Goal: Task Accomplishment & Management: Manage account settings

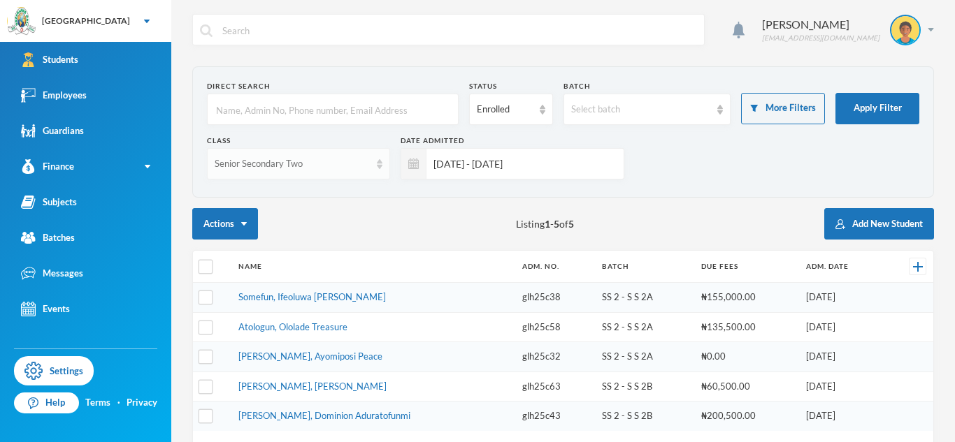
click at [339, 168] on div "Senior Secondary Two" at bounding box center [292, 164] width 155 height 14
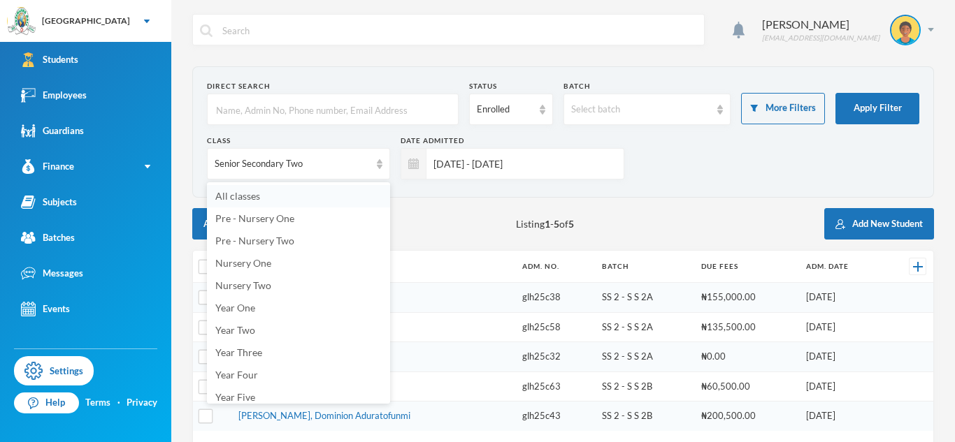
click at [338, 201] on li "All classes" at bounding box center [298, 196] width 183 height 22
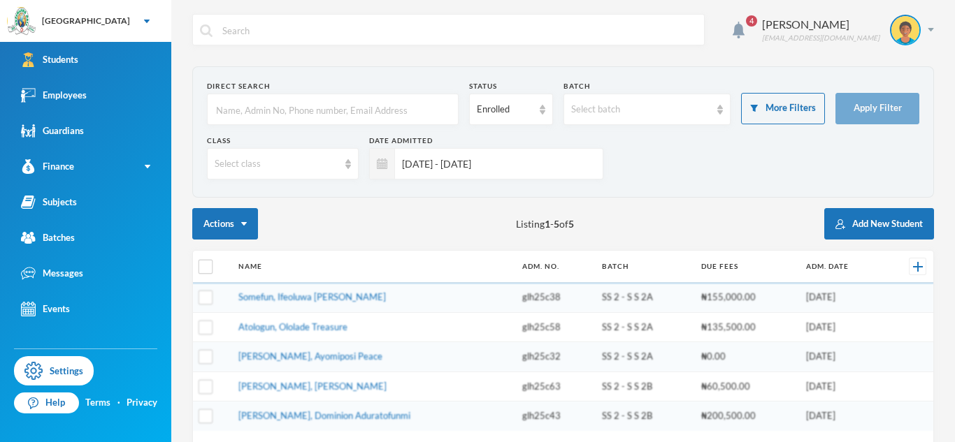
click at [444, 152] on input "[DATE] - [DATE]" at bounding box center [495, 163] width 201 height 31
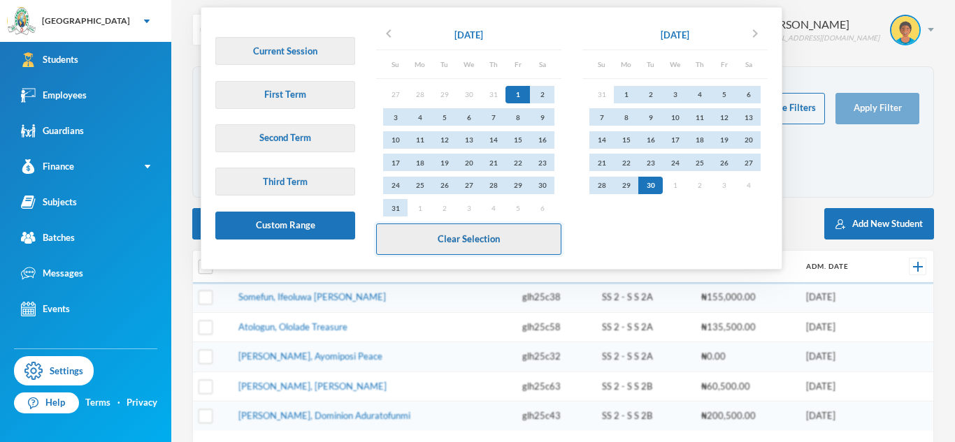
click at [464, 232] on button "Clear Selection" at bounding box center [468, 239] width 185 height 31
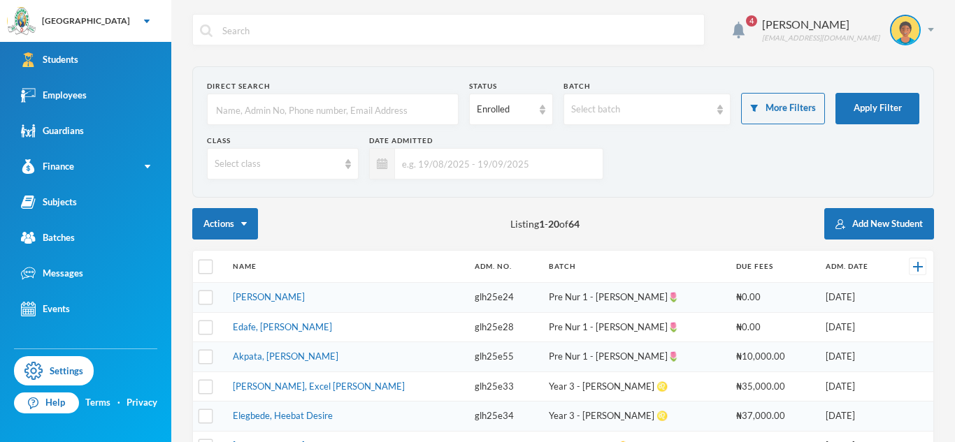
click at [798, 110] on button "More Filters" at bounding box center [783, 108] width 84 height 31
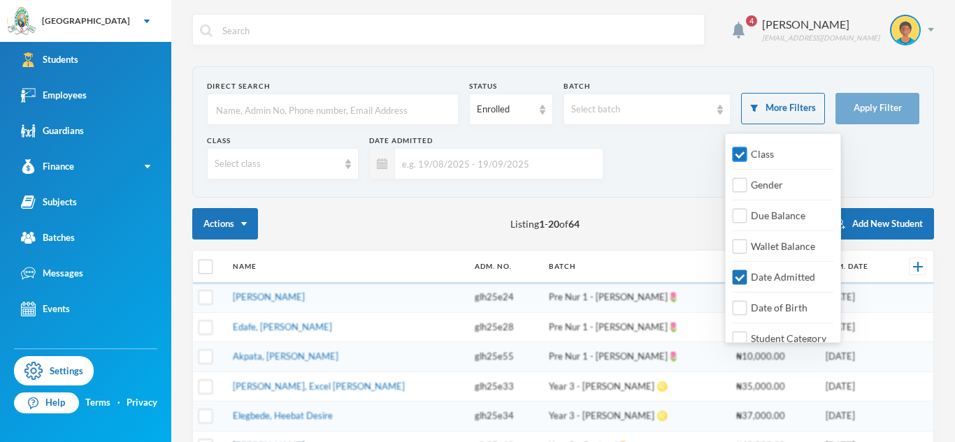
click at [733, 155] on input "Class" at bounding box center [740, 154] width 15 height 15
checkbox input "false"
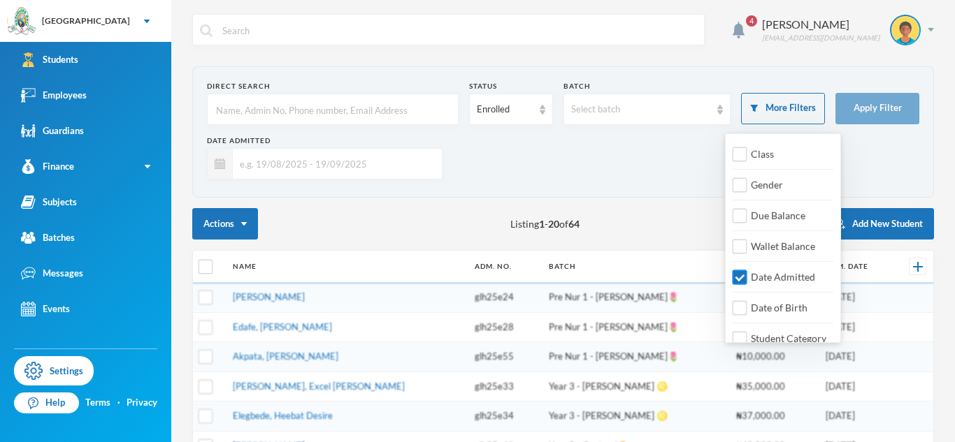
click at [735, 272] on input "Date Admitted" at bounding box center [740, 278] width 15 height 15
checkbox input "false"
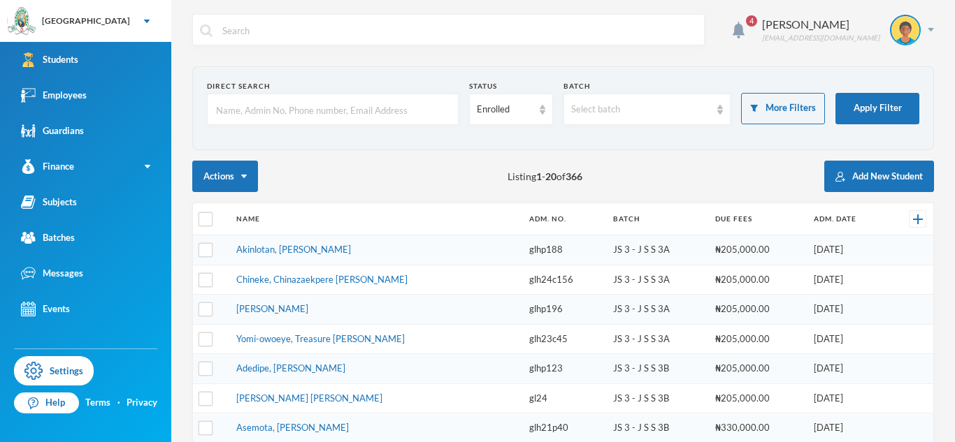
click at [444, 108] on input "text" at bounding box center [333, 109] width 236 height 31
type input "Akpata"
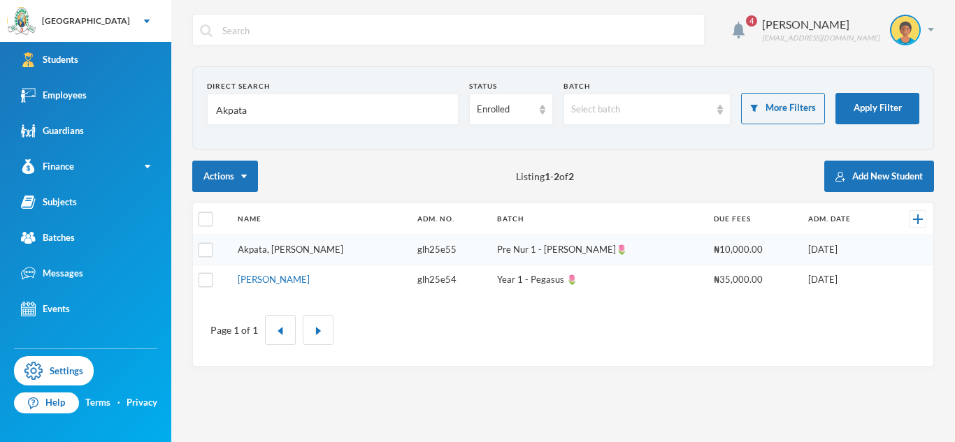
click at [264, 251] on link "Akpata, [PERSON_NAME]" at bounding box center [291, 249] width 106 height 11
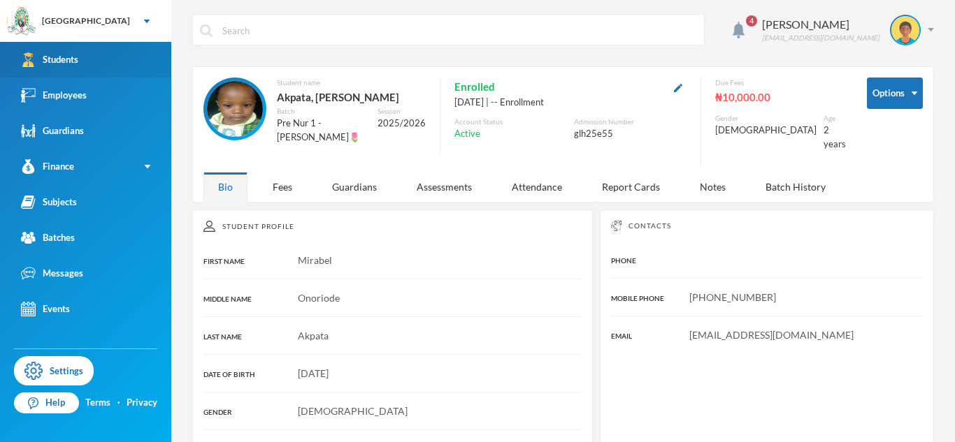
click at [159, 59] on link "Students" at bounding box center [85, 60] width 171 height 36
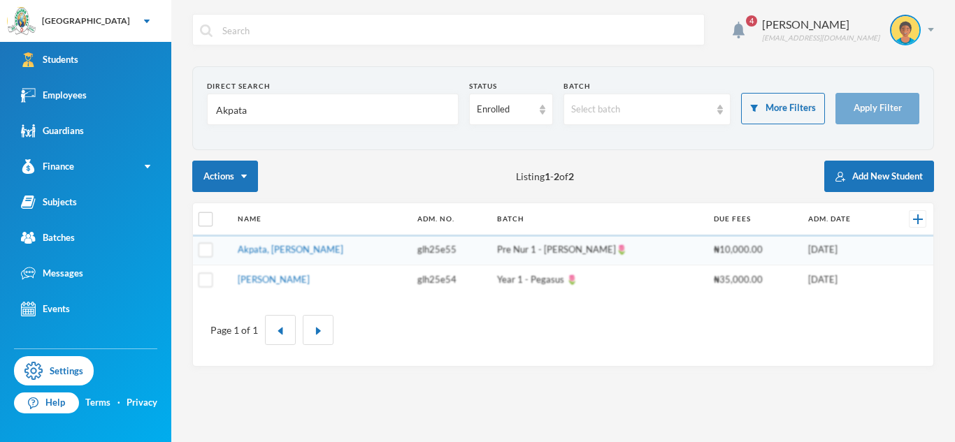
click at [233, 110] on input "Akpata" at bounding box center [333, 109] width 236 height 31
type input "oladejo"
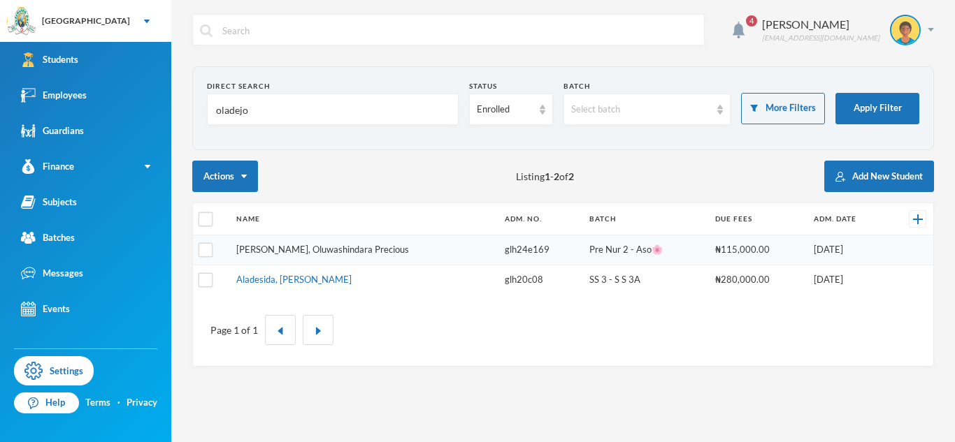
click at [326, 249] on link "[PERSON_NAME], Oluwashindara Precious" at bounding box center [322, 249] width 173 height 11
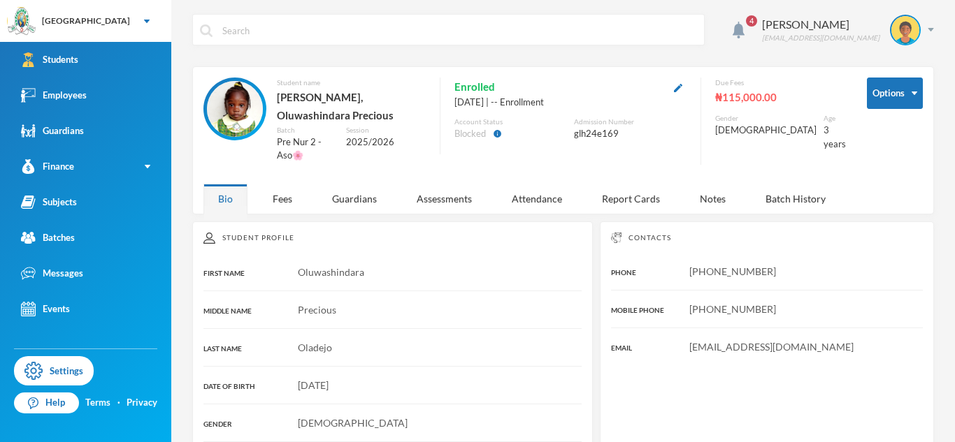
click at [326, 266] on span "Oluwashindara" at bounding box center [331, 272] width 66 height 12
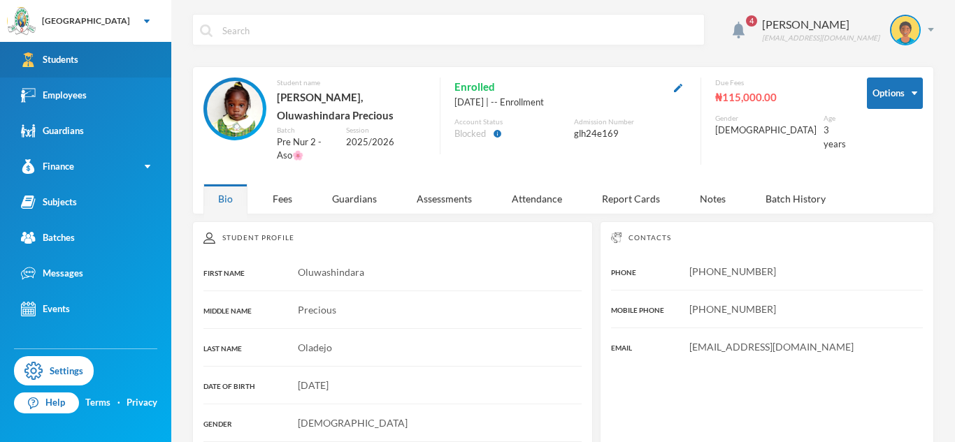
click at [144, 74] on link "Students" at bounding box center [85, 60] width 171 height 36
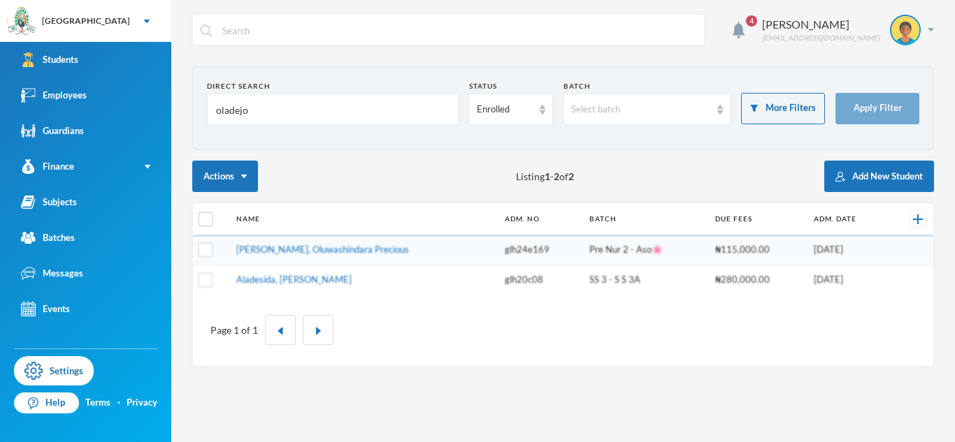
click at [233, 110] on input "oladejo" at bounding box center [333, 109] width 236 height 31
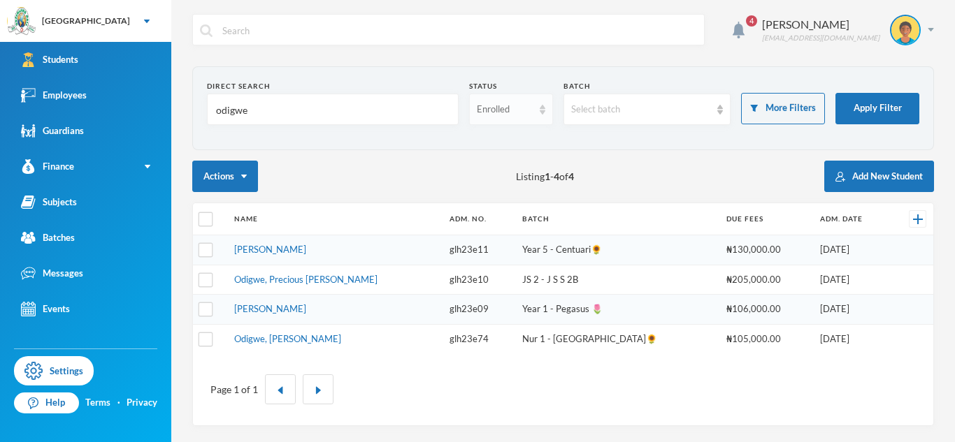
type input "odigwe"
click at [512, 121] on div "Enrolled" at bounding box center [511, 109] width 84 height 31
click at [306, 252] on link "[PERSON_NAME]" at bounding box center [270, 249] width 72 height 11
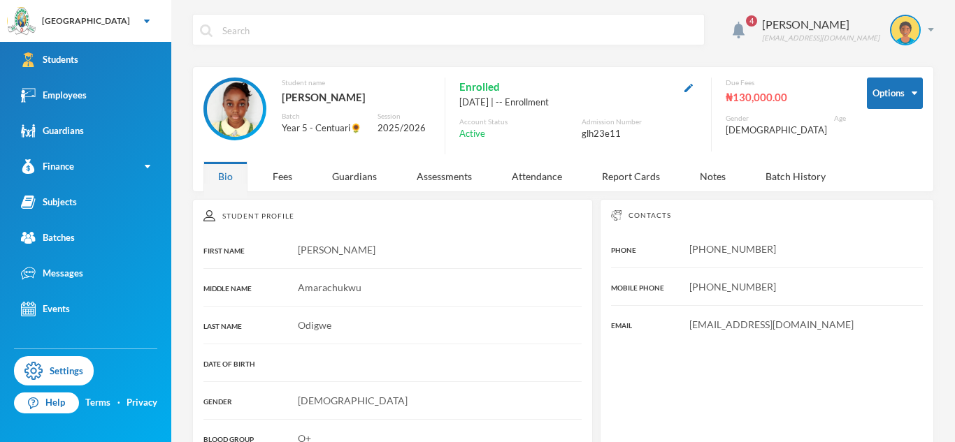
click at [891, 112] on div "Options" at bounding box center [895, 116] width 56 height 77
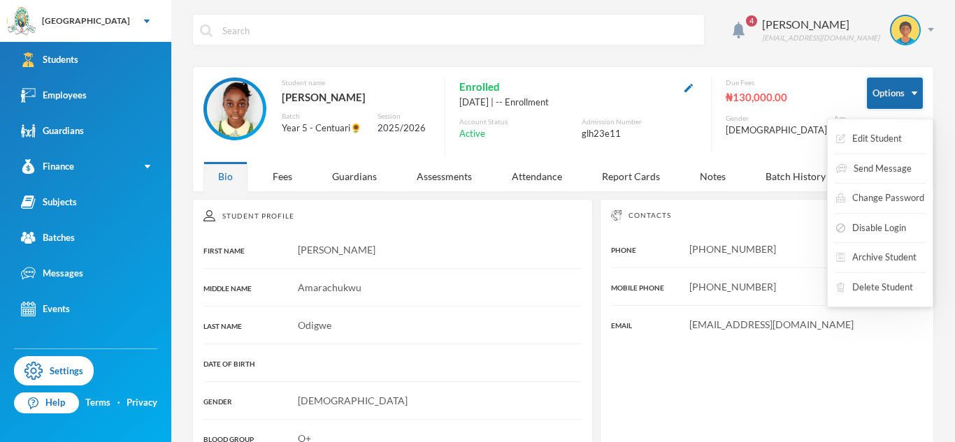
click at [886, 104] on button "Options" at bounding box center [895, 93] width 56 height 31
click at [877, 249] on button "Archive Student" at bounding box center [876, 257] width 83 height 25
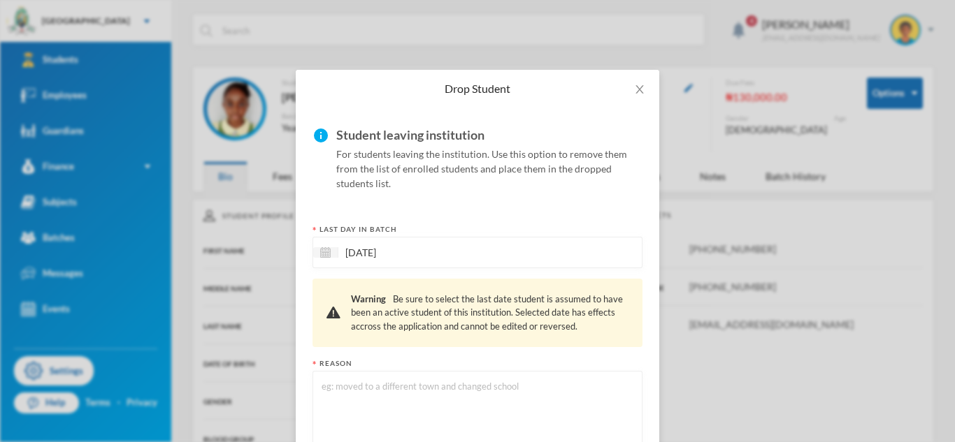
click at [423, 384] on textarea at bounding box center [477, 417] width 315 height 76
type textarea "Changed school"
click at [377, 247] on input "[DATE]" at bounding box center [396, 253] width 117 height 16
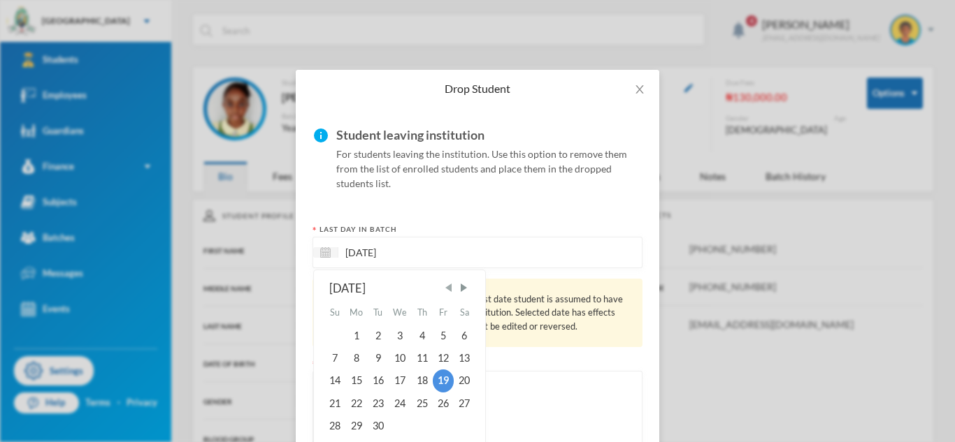
click at [452, 288] on span "Previous Month" at bounding box center [448, 288] width 13 height 13
click at [444, 398] on div "25" at bounding box center [443, 404] width 21 height 22
type input "[DATE]"
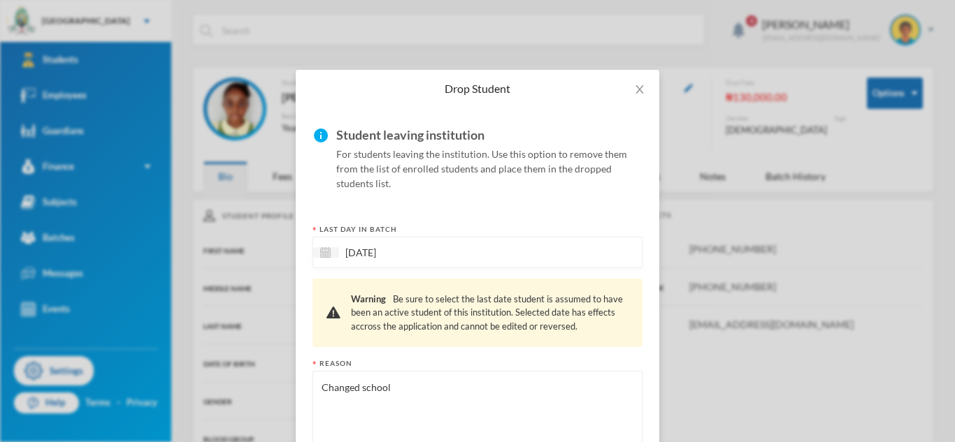
scroll to position [106, 0]
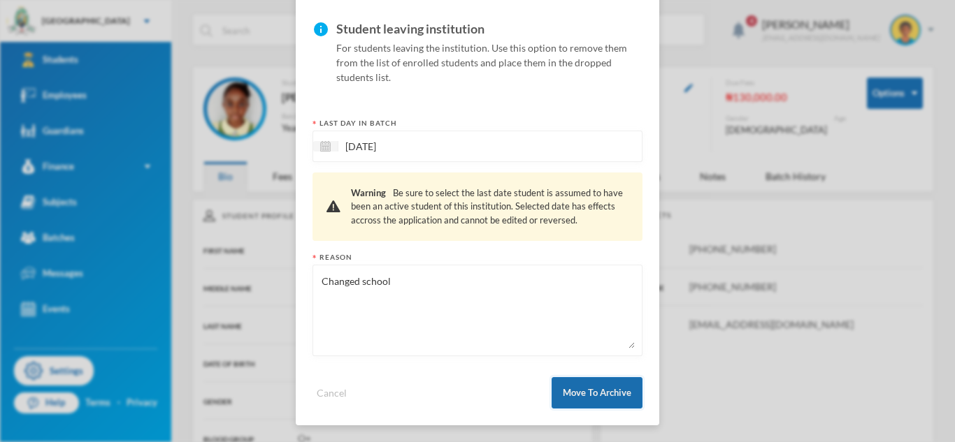
click at [563, 403] on button "Move To Archive" at bounding box center [597, 392] width 91 height 31
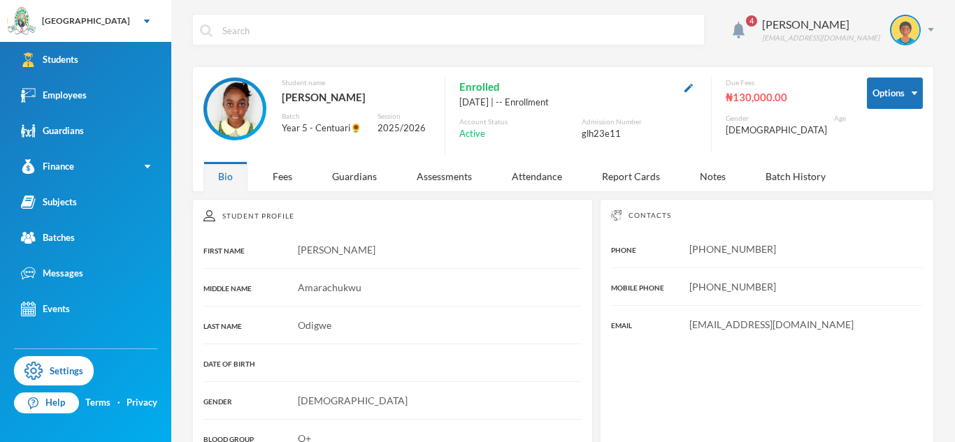
scroll to position [0, 0]
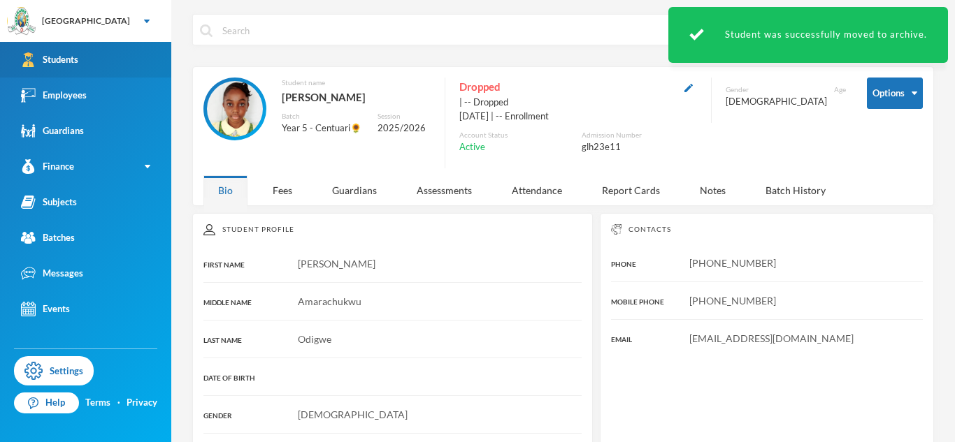
click at [157, 62] on link "Students" at bounding box center [85, 60] width 171 height 36
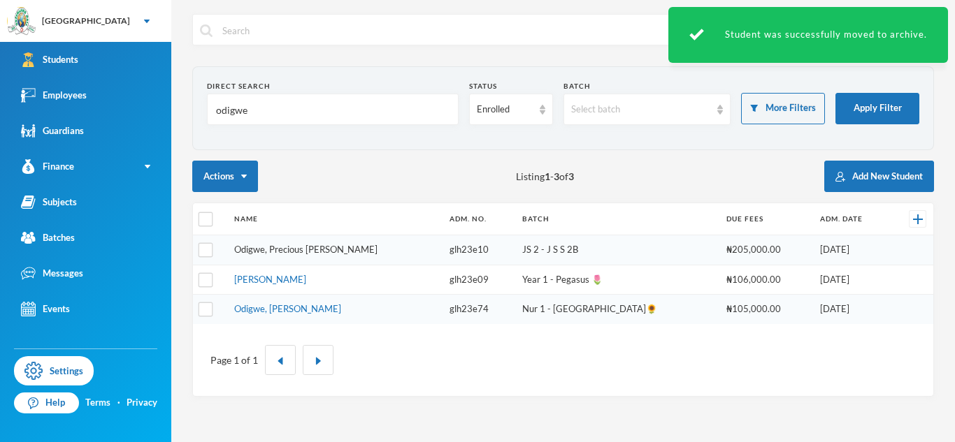
click at [336, 250] on link "Odigwe, Precious [PERSON_NAME]" at bounding box center [305, 249] width 143 height 11
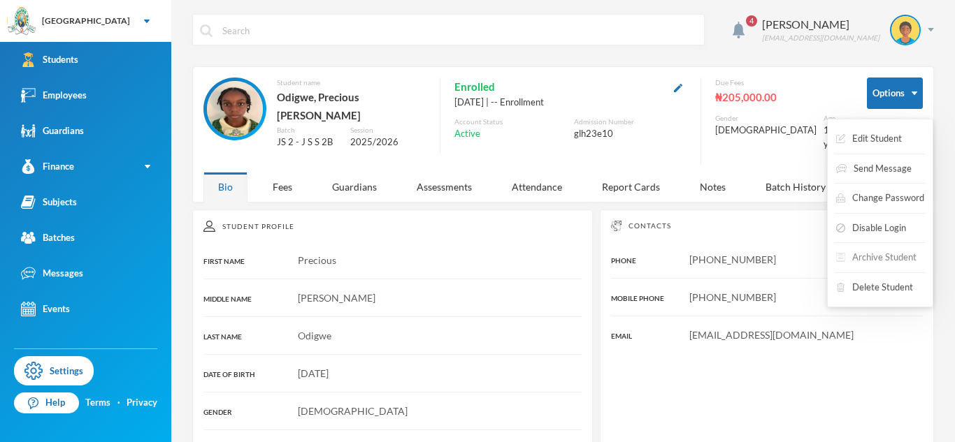
click at [866, 256] on button "Archive Student" at bounding box center [876, 257] width 83 height 25
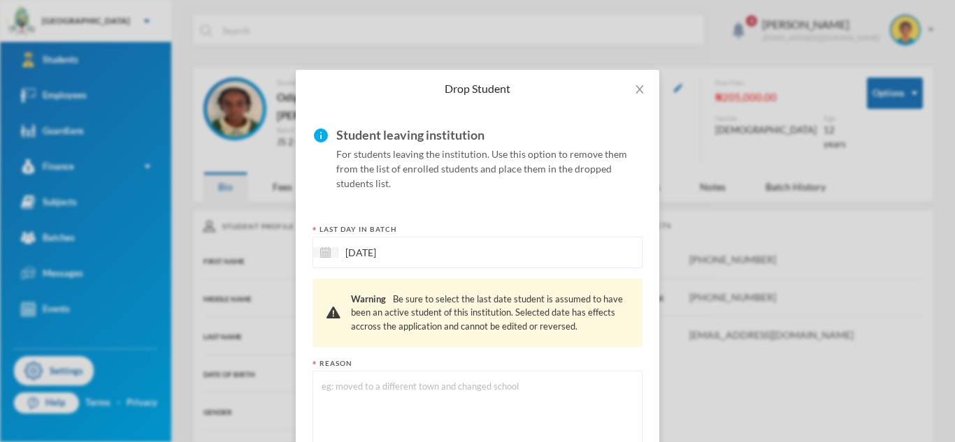
click at [417, 245] on input "[DATE]" at bounding box center [396, 253] width 117 height 16
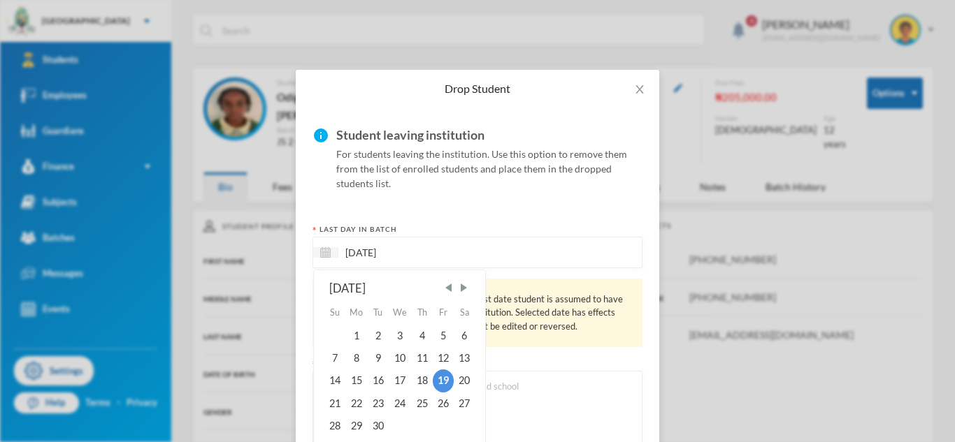
click at [442, 280] on div "[DATE]" at bounding box center [399, 288] width 141 height 17
click at [448, 282] on span "Previous Month" at bounding box center [448, 288] width 13 height 13
click at [436, 393] on div "25" at bounding box center [443, 404] width 21 height 22
type input "[DATE]"
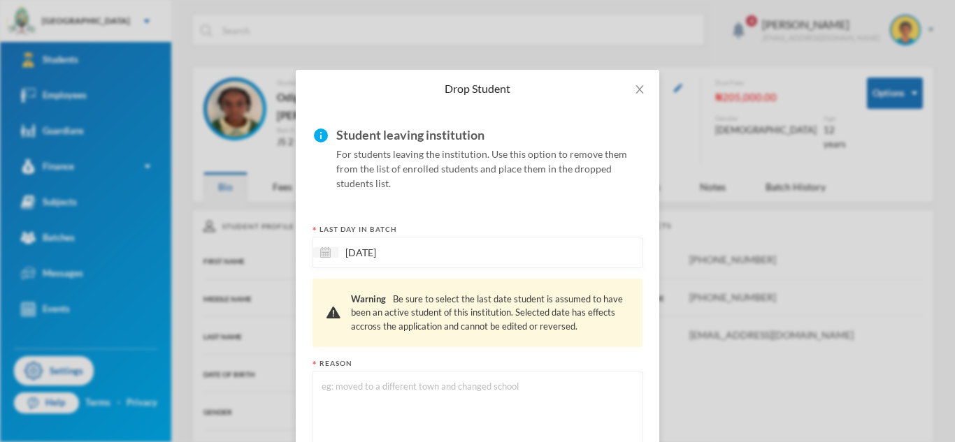
click at [376, 379] on textarea at bounding box center [477, 417] width 315 height 76
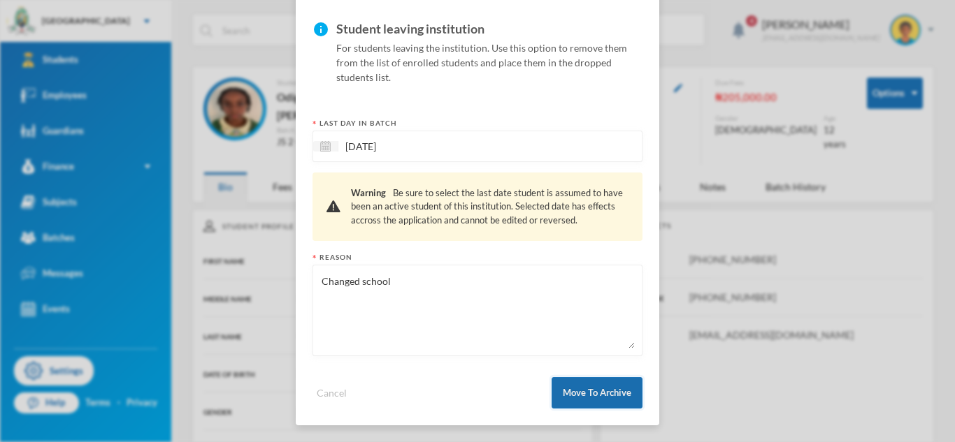
type textarea "Changed school"
click at [578, 381] on button "Move To Archive" at bounding box center [597, 392] width 91 height 31
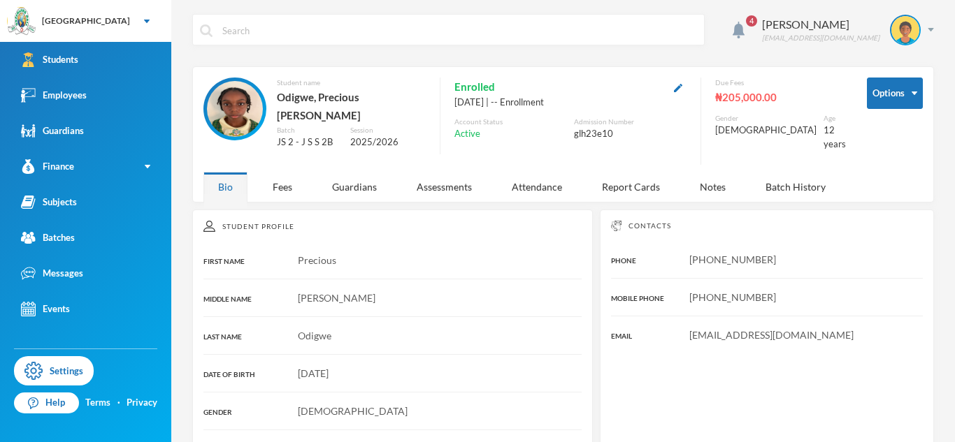
scroll to position [0, 0]
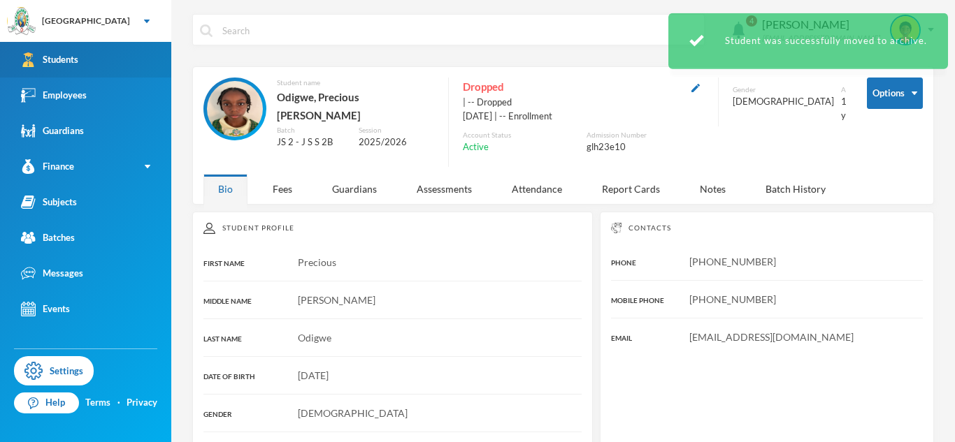
click at [62, 62] on div "Students" at bounding box center [49, 59] width 57 height 15
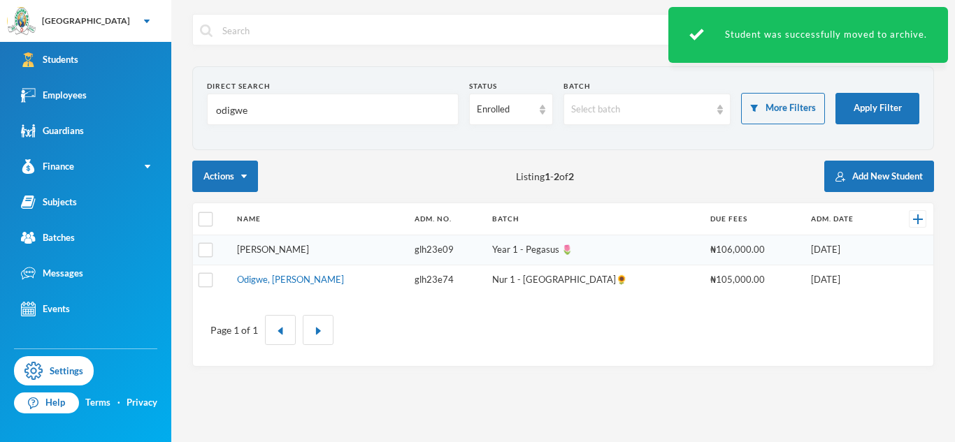
click at [280, 249] on link "[PERSON_NAME]" at bounding box center [273, 249] width 72 height 11
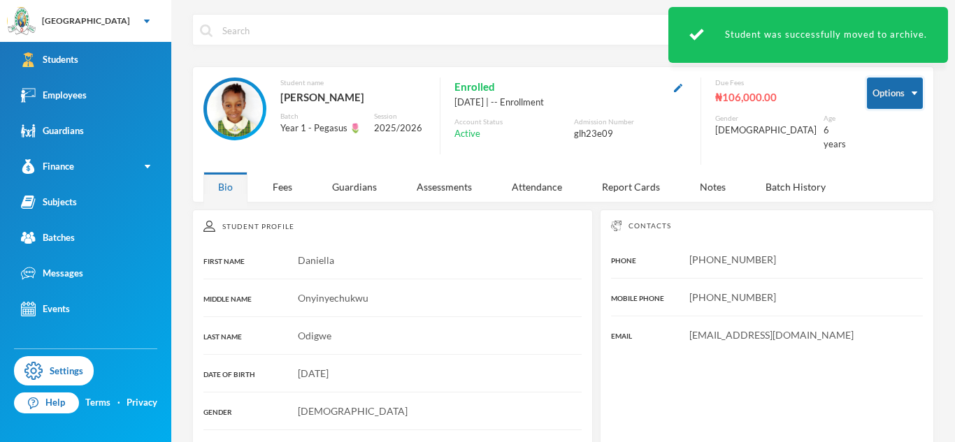
click at [871, 92] on button "Options" at bounding box center [895, 93] width 56 height 31
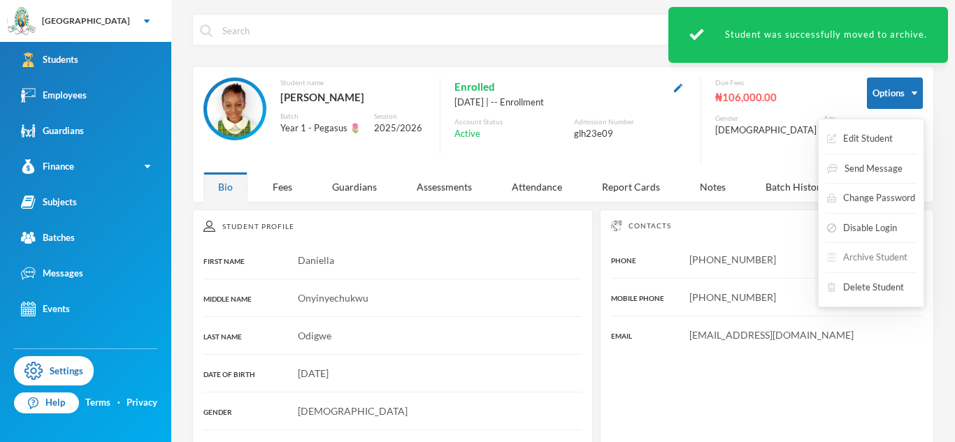
click at [864, 251] on button "Archive Student" at bounding box center [867, 257] width 83 height 25
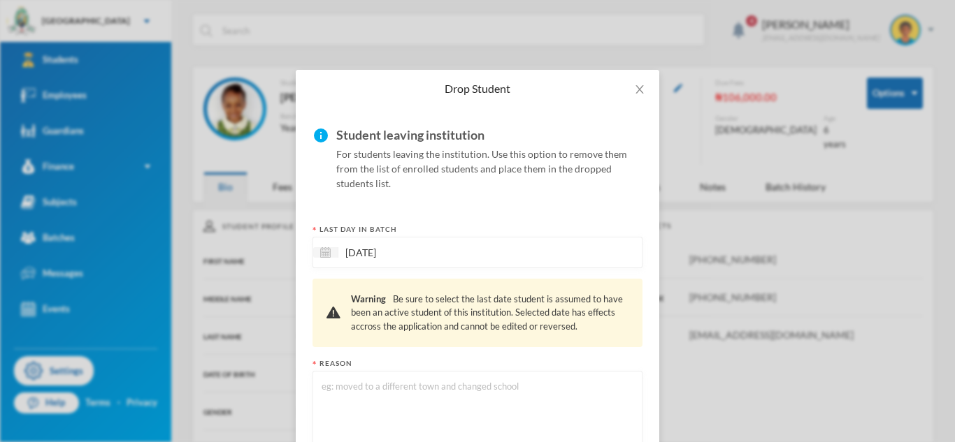
click at [381, 245] on input "[DATE]" at bounding box center [396, 253] width 117 height 16
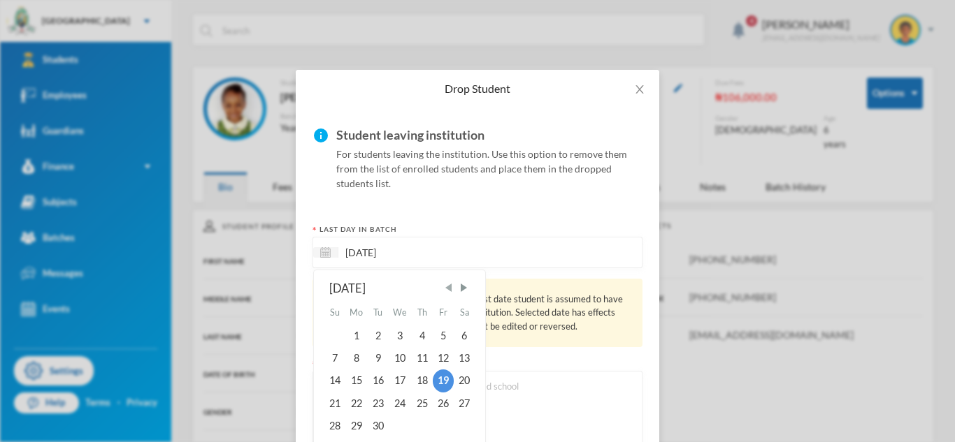
click at [449, 282] on span "Previous Month" at bounding box center [448, 288] width 13 height 13
click at [443, 393] on div "25" at bounding box center [443, 404] width 21 height 22
type input "[DATE]"
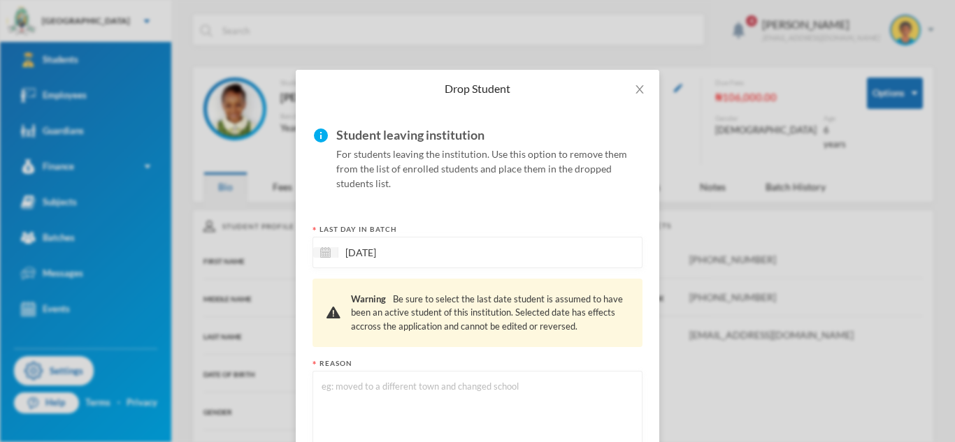
click at [443, 379] on textarea at bounding box center [477, 417] width 315 height 76
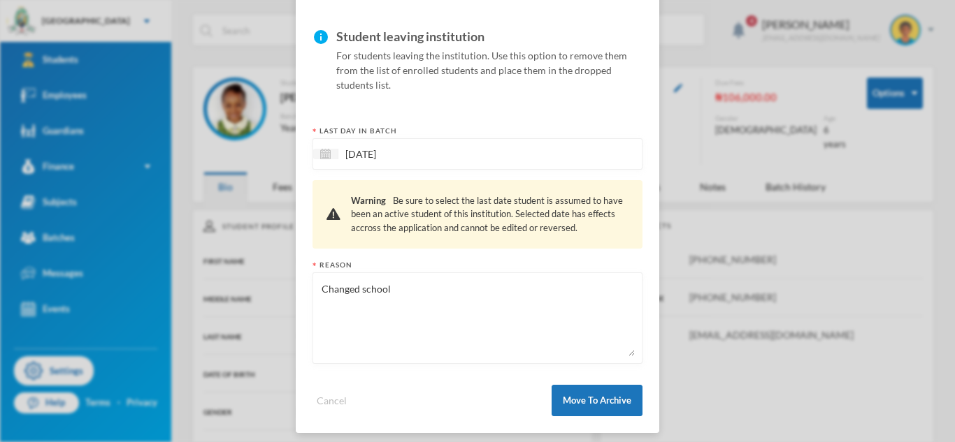
scroll to position [103, 0]
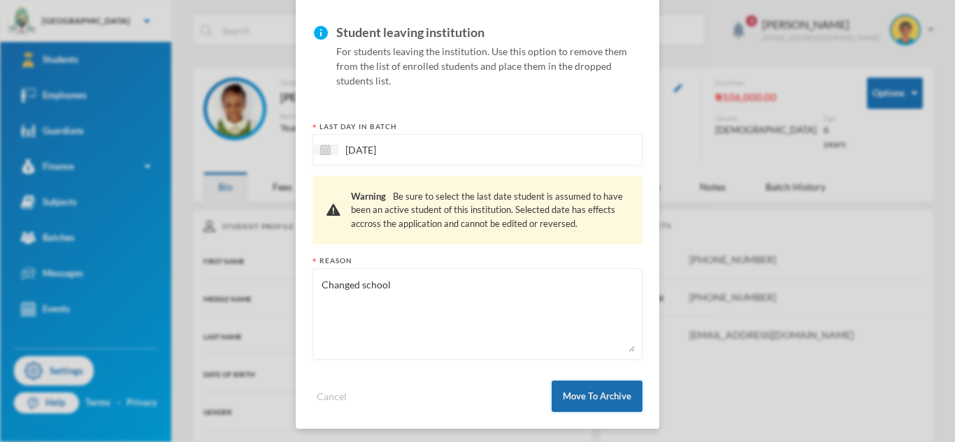
type textarea "Changed school"
click at [626, 397] on button "Move To Archive" at bounding box center [597, 396] width 91 height 31
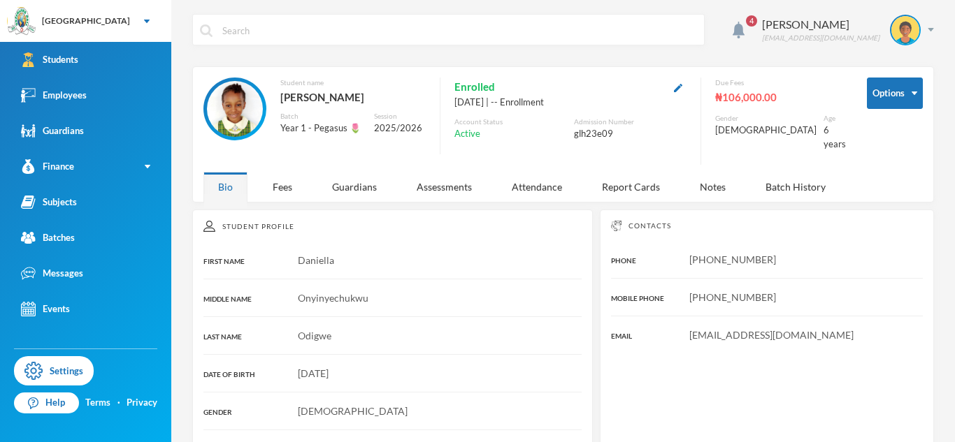
scroll to position [0, 0]
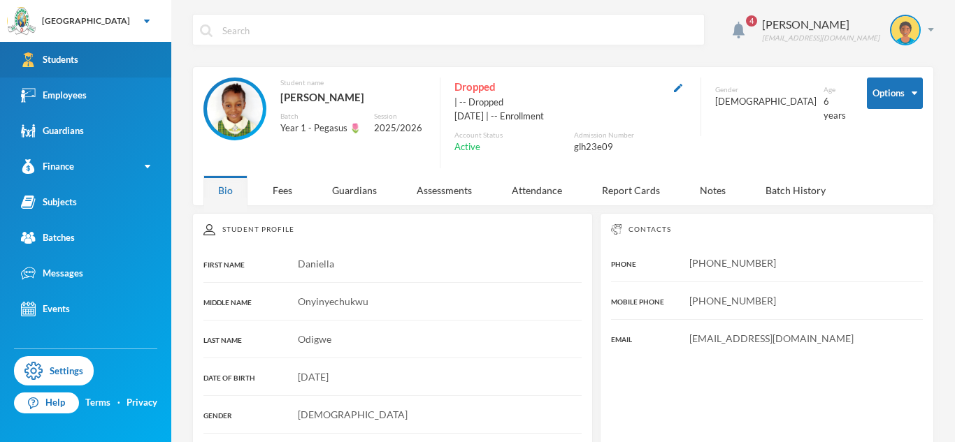
click at [83, 62] on link "Students" at bounding box center [85, 60] width 171 height 36
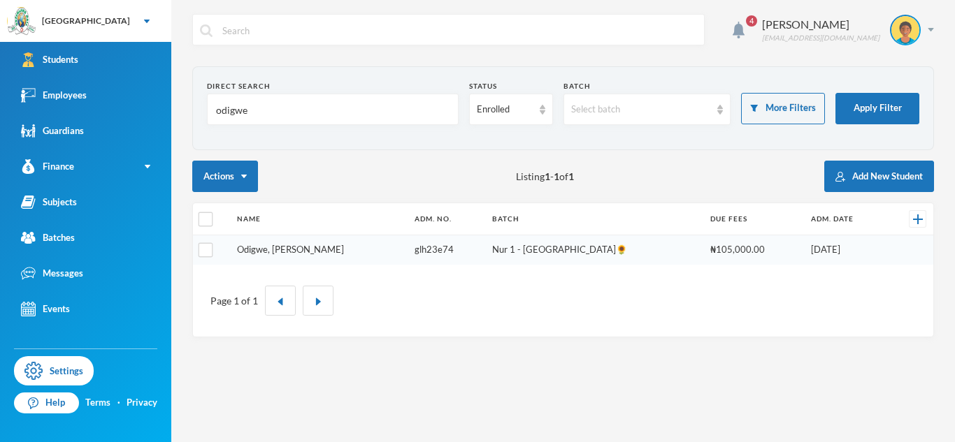
click at [321, 254] on link "Odigwe, [PERSON_NAME]" at bounding box center [290, 249] width 107 height 11
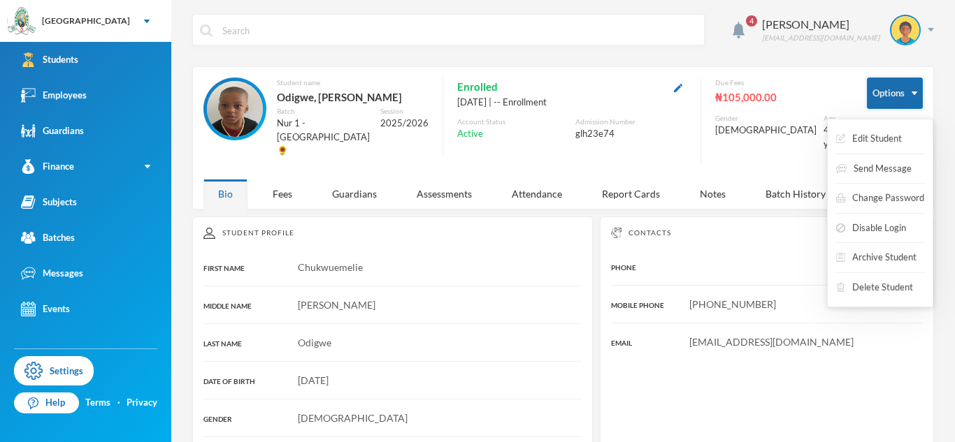
click at [895, 105] on button "Options" at bounding box center [895, 93] width 56 height 31
click at [872, 252] on button "Archive Student" at bounding box center [876, 257] width 83 height 25
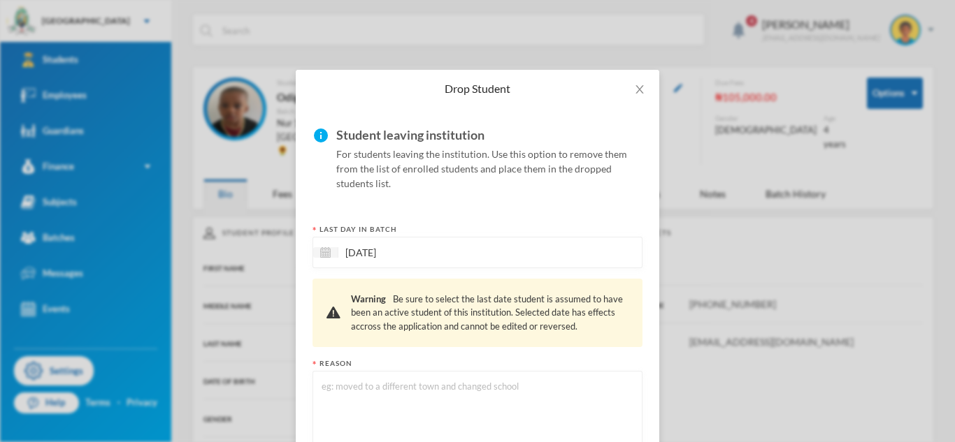
click at [487, 237] on div "[DATE]" at bounding box center [477, 252] width 330 height 31
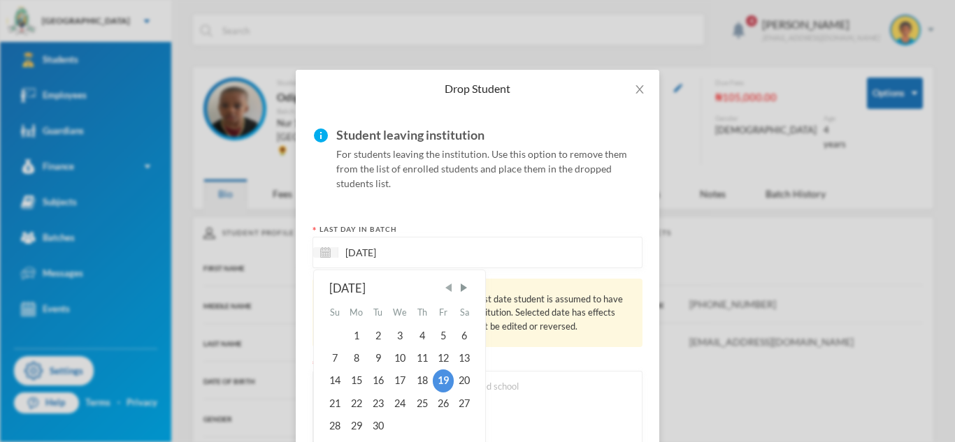
click at [451, 282] on span "Previous Month" at bounding box center [448, 288] width 13 height 13
click at [440, 393] on div "25" at bounding box center [443, 404] width 21 height 22
type input "[DATE]"
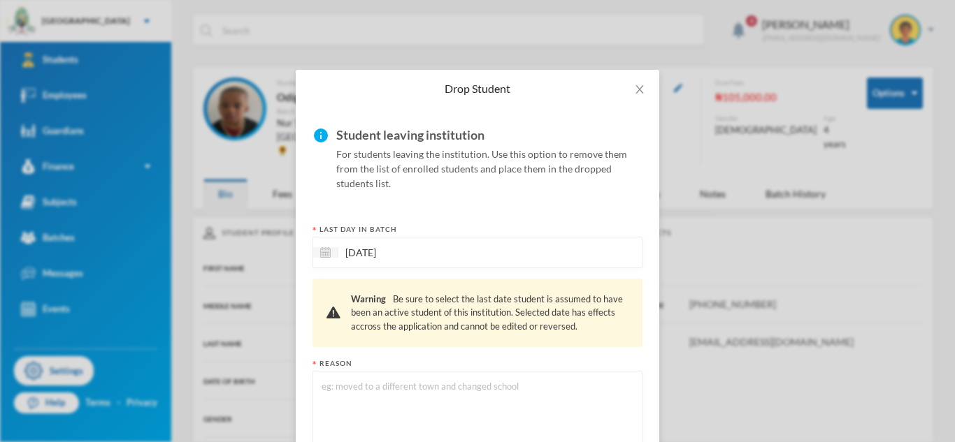
click at [437, 379] on textarea at bounding box center [477, 417] width 315 height 76
click at [433, 379] on textarea at bounding box center [477, 417] width 315 height 76
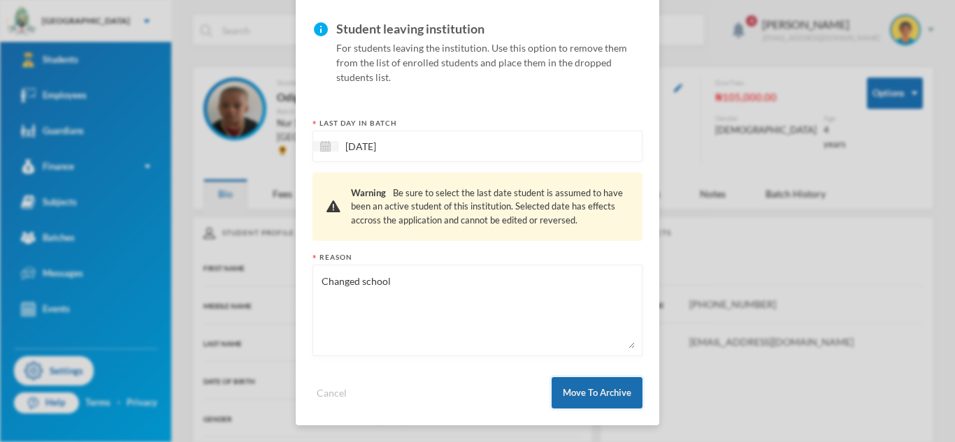
type textarea "Changed school"
click at [572, 385] on button "Move To Archive" at bounding box center [597, 392] width 91 height 31
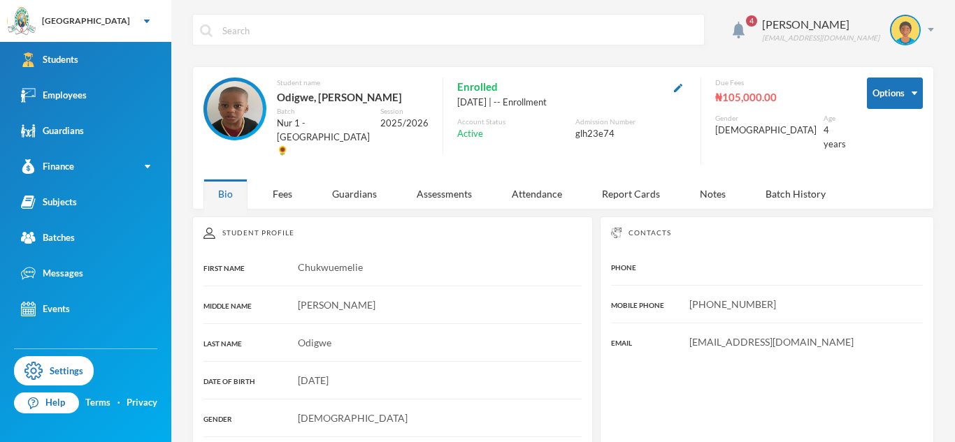
scroll to position [36, 0]
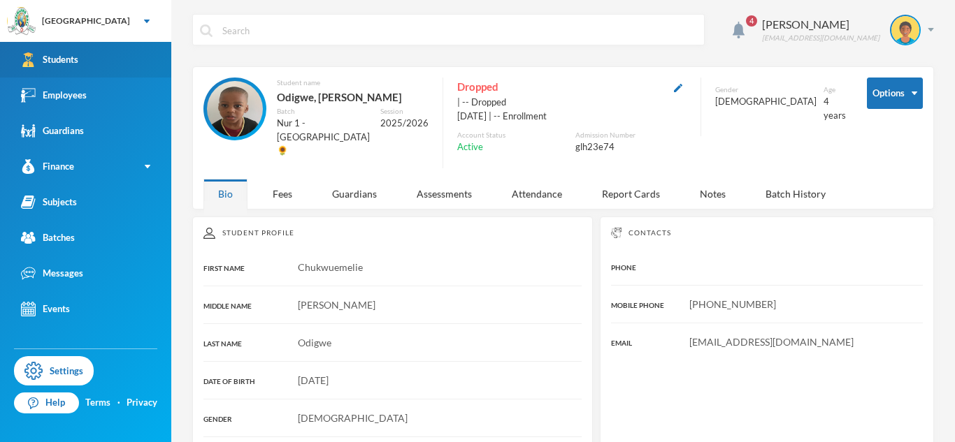
click at [76, 73] on link "Students" at bounding box center [85, 60] width 171 height 36
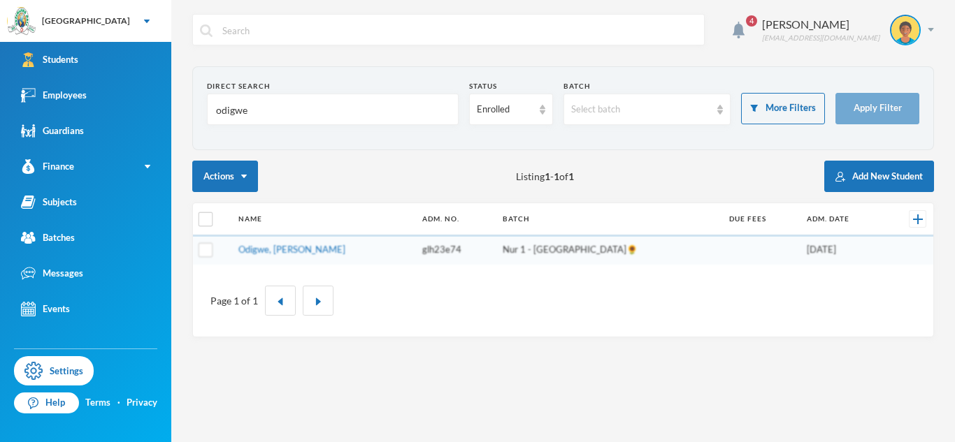
click at [235, 112] on input "odigwe" at bounding box center [333, 109] width 236 height 31
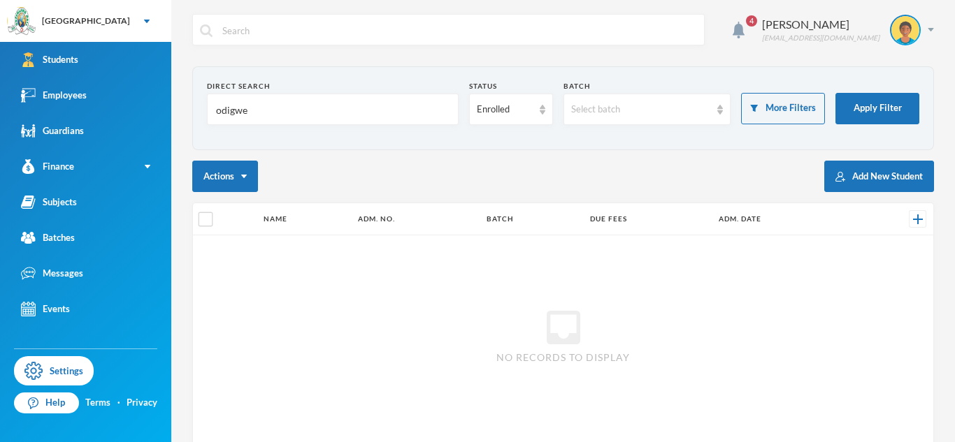
click at [235, 112] on input "odigwe" at bounding box center [333, 109] width 236 height 31
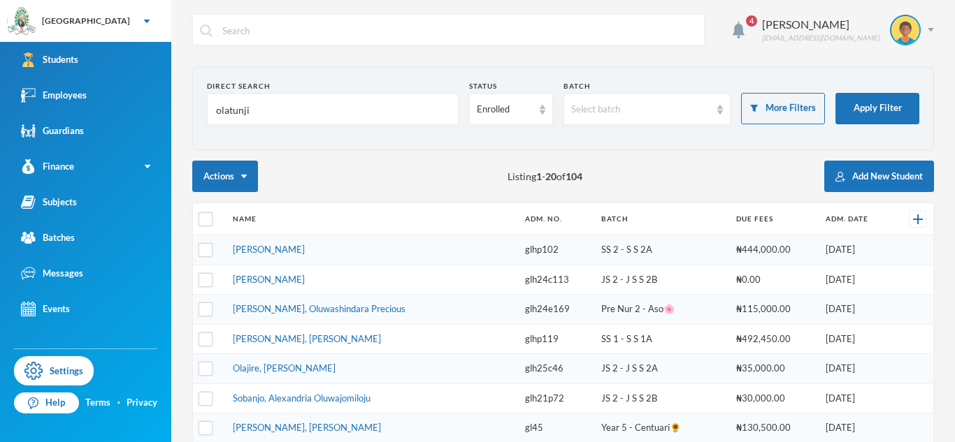
type input "olatunji"
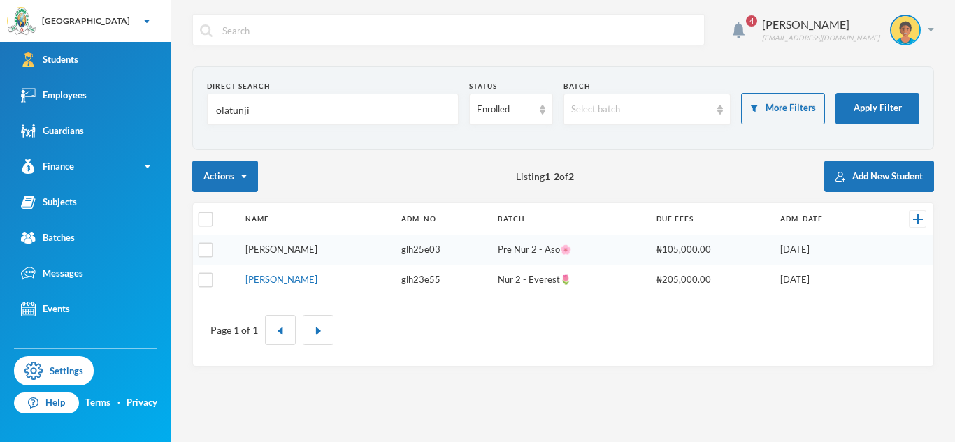
click at [317, 250] on link "[PERSON_NAME]" at bounding box center [281, 249] width 72 height 11
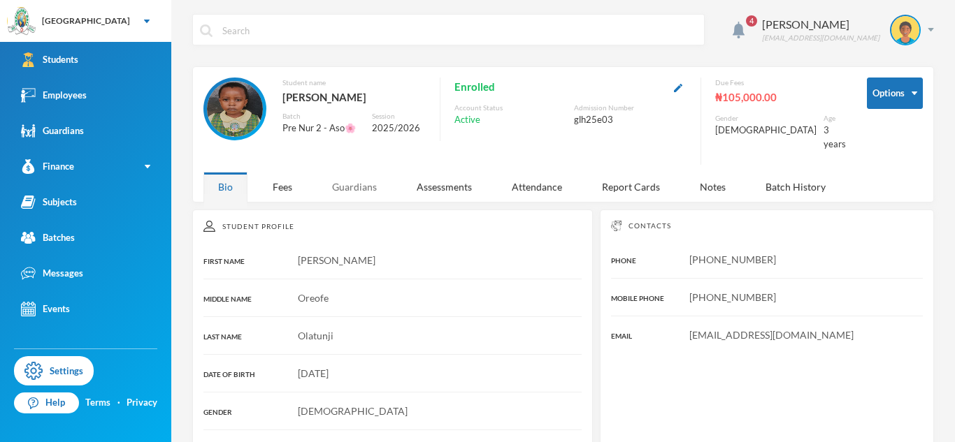
click at [343, 178] on div "Guardians" at bounding box center [354, 187] width 74 height 30
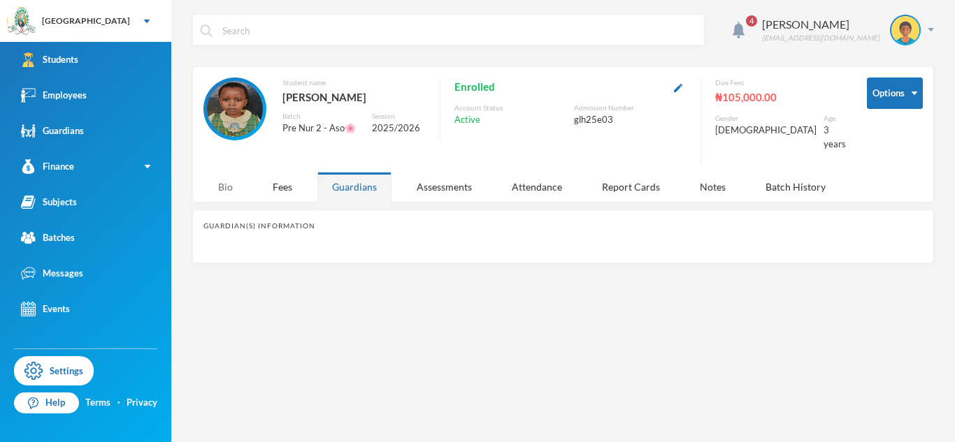
click at [240, 172] on div "Bio" at bounding box center [225, 187] width 44 height 30
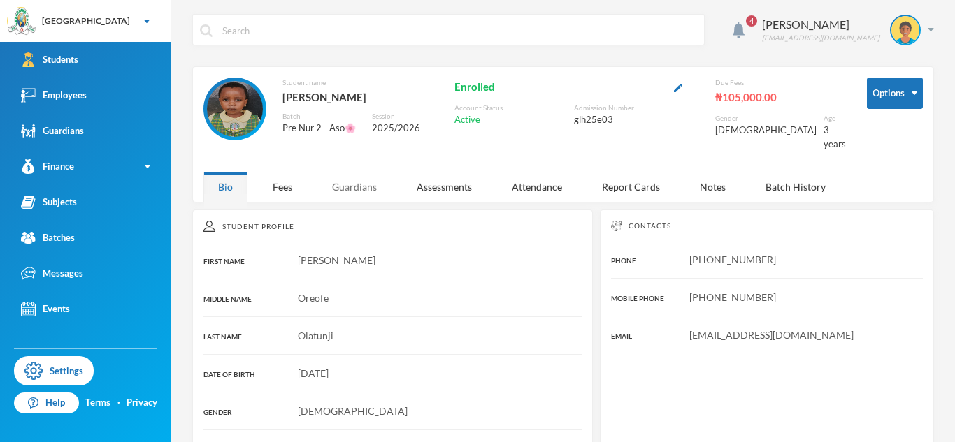
click at [372, 189] on div "Guardians" at bounding box center [354, 187] width 74 height 30
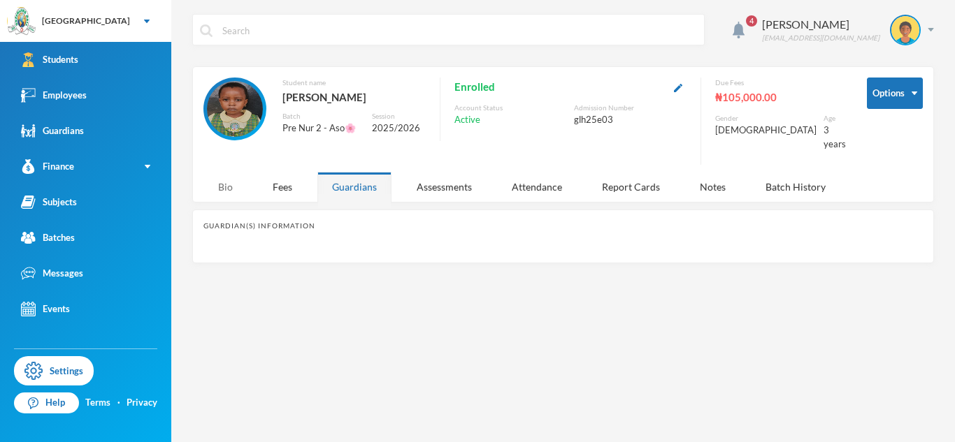
click at [216, 172] on div "Bio" at bounding box center [225, 187] width 44 height 30
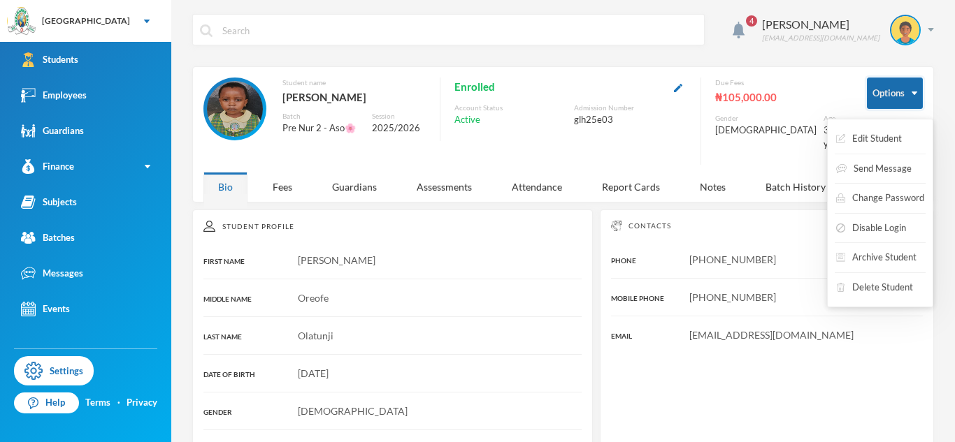
click at [872, 95] on button "Options" at bounding box center [895, 93] width 56 height 31
click at [870, 252] on button "Archive Student" at bounding box center [876, 257] width 83 height 25
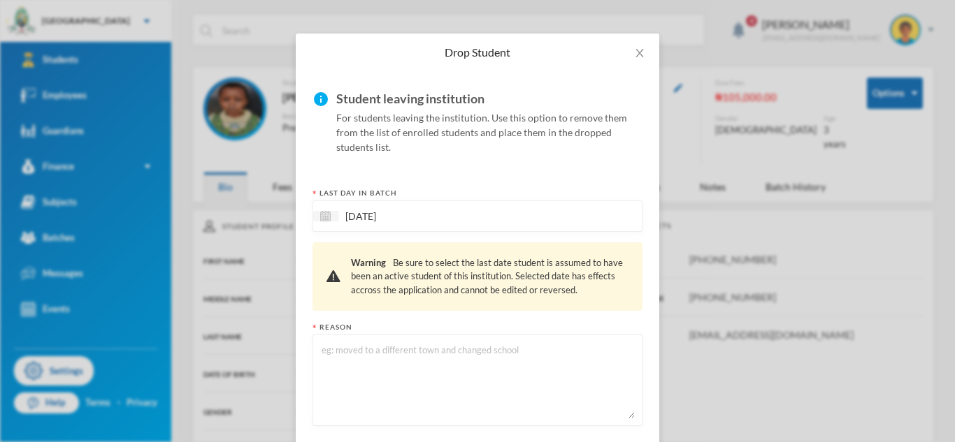
click at [495, 364] on textarea at bounding box center [477, 381] width 315 height 76
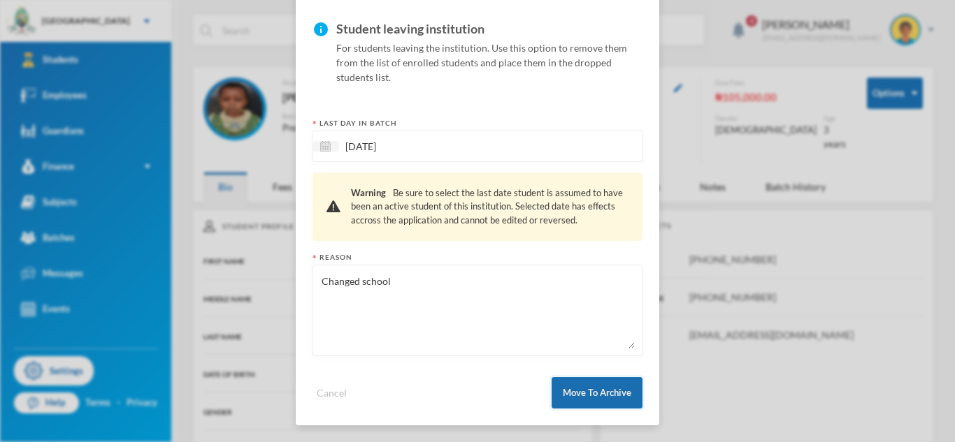
type textarea "Changed school"
click at [578, 391] on button "Move To Archive" at bounding box center [597, 392] width 91 height 31
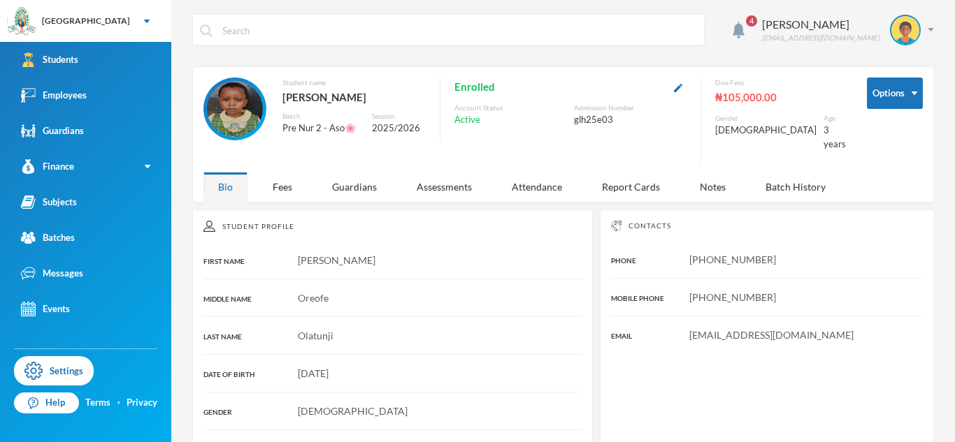
scroll to position [36, 0]
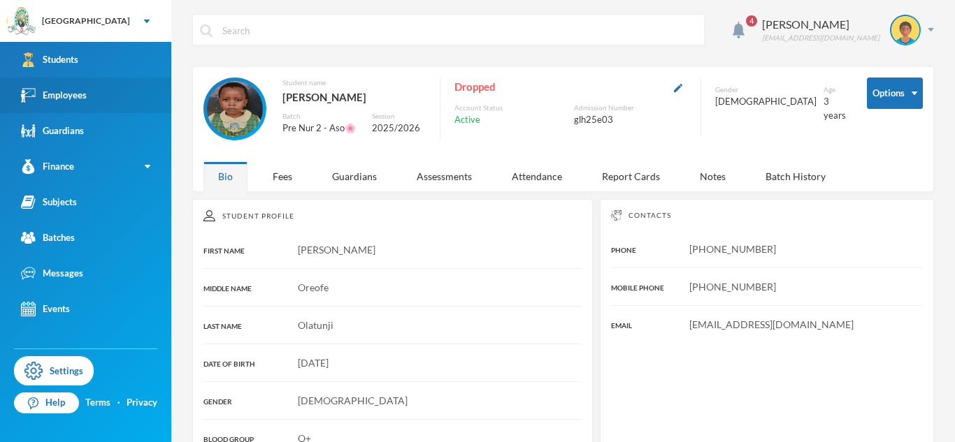
click at [140, 97] on link "Employees" at bounding box center [85, 96] width 171 height 36
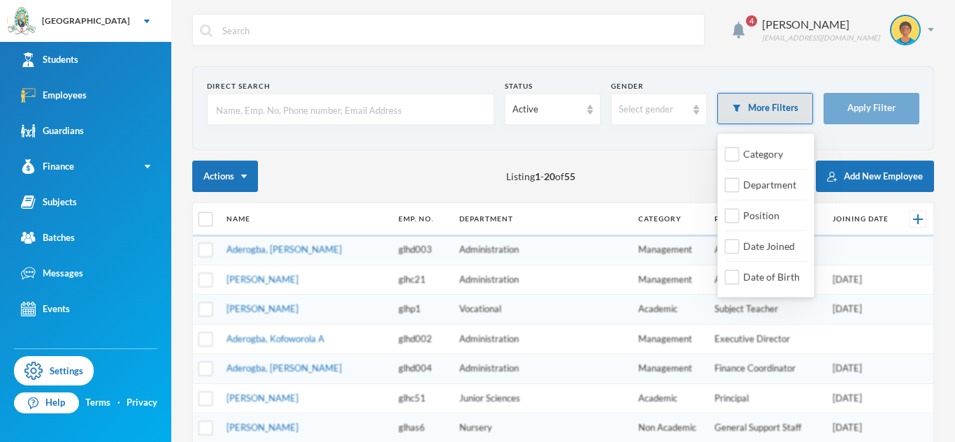
click at [760, 123] on button "More Filters" at bounding box center [765, 108] width 96 height 31
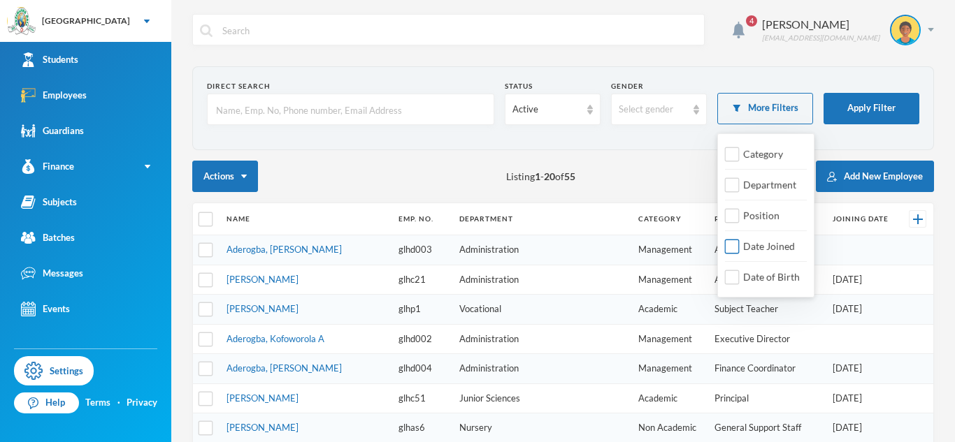
click at [741, 240] on span "Date Joined" at bounding box center [768, 246] width 63 height 12
click at [740, 240] on input "Date Joined" at bounding box center [732, 247] width 15 height 15
checkbox input "true"
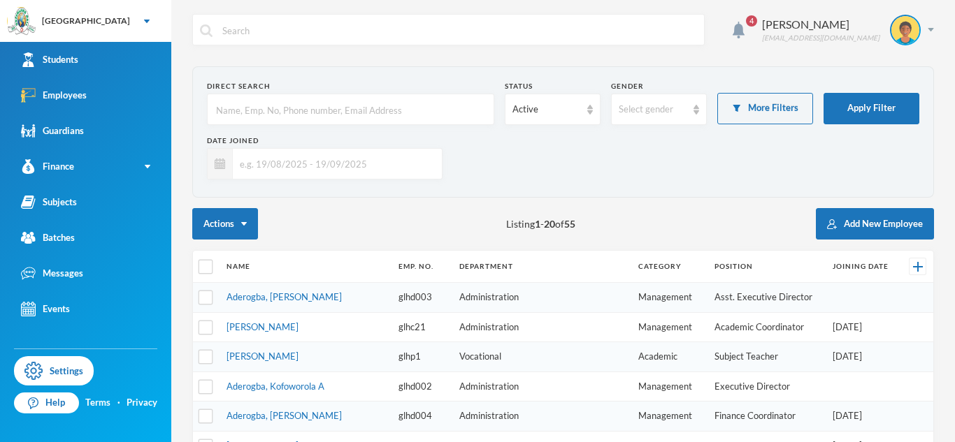
click at [396, 171] on input "text" at bounding box center [334, 163] width 202 height 31
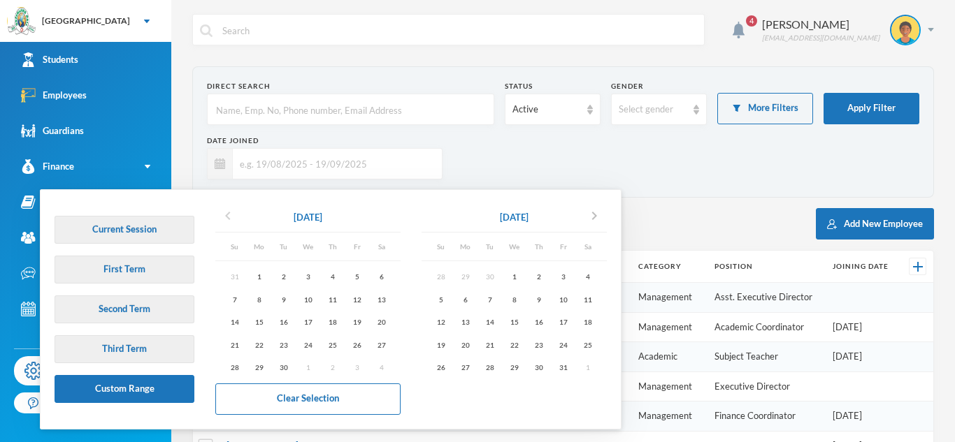
click at [228, 215] on icon "chevron_left" at bounding box center [228, 216] width 17 height 17
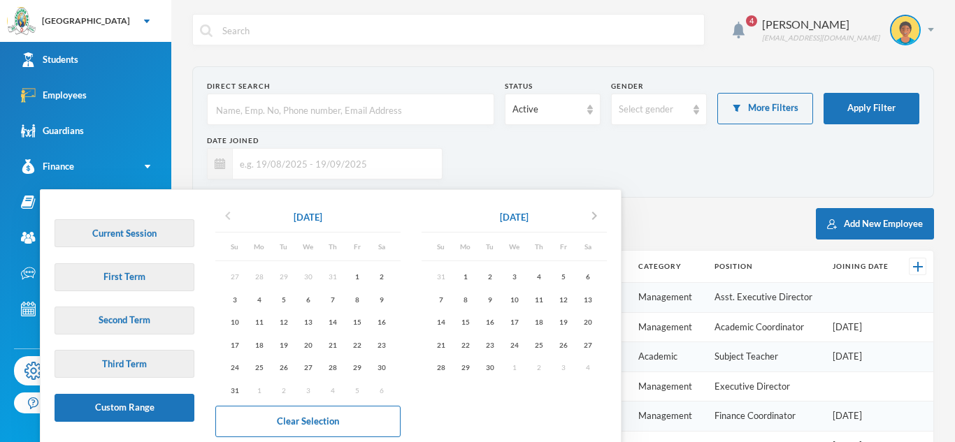
click at [228, 215] on icon "chevron_left" at bounding box center [228, 216] width 17 height 17
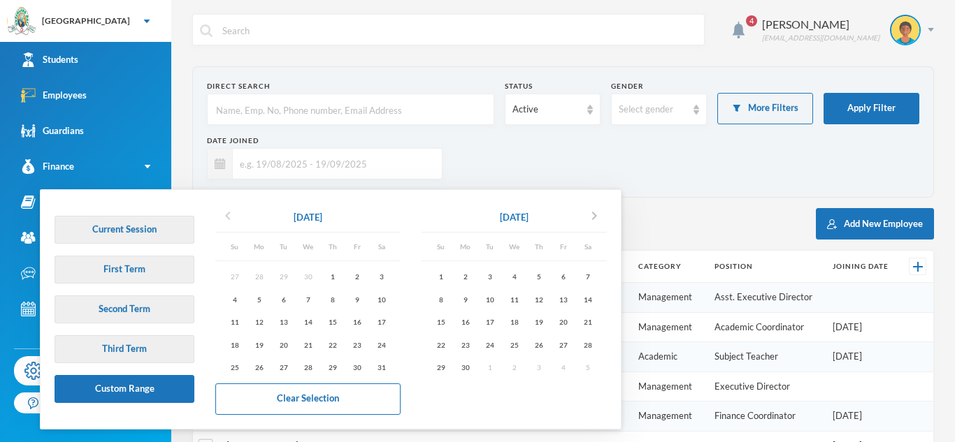
click at [228, 215] on icon "chevron_left" at bounding box center [228, 216] width 17 height 17
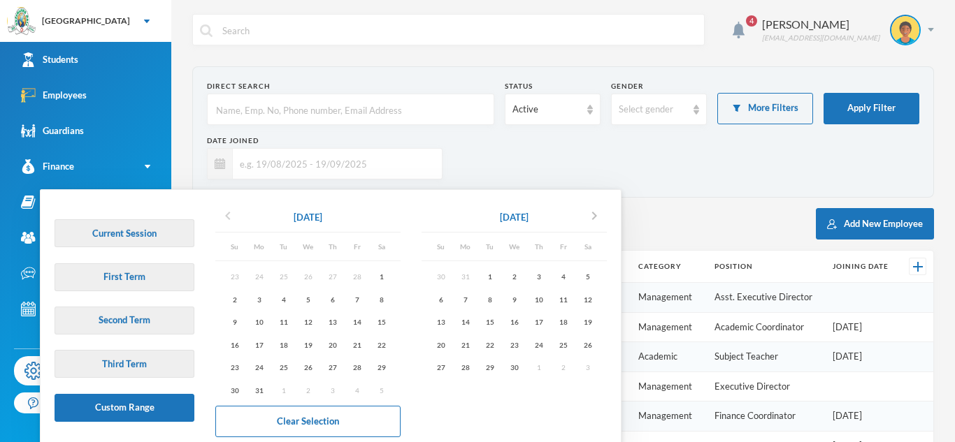
click at [228, 215] on icon "chevron_left" at bounding box center [228, 216] width 17 height 17
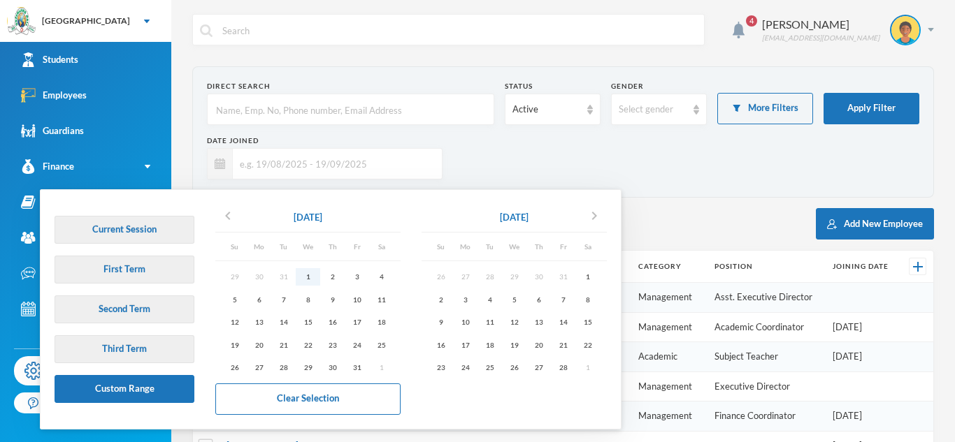
click at [311, 277] on div "1" at bounding box center [308, 276] width 24 height 17
click at [597, 217] on icon "chevron_right" at bounding box center [594, 216] width 17 height 17
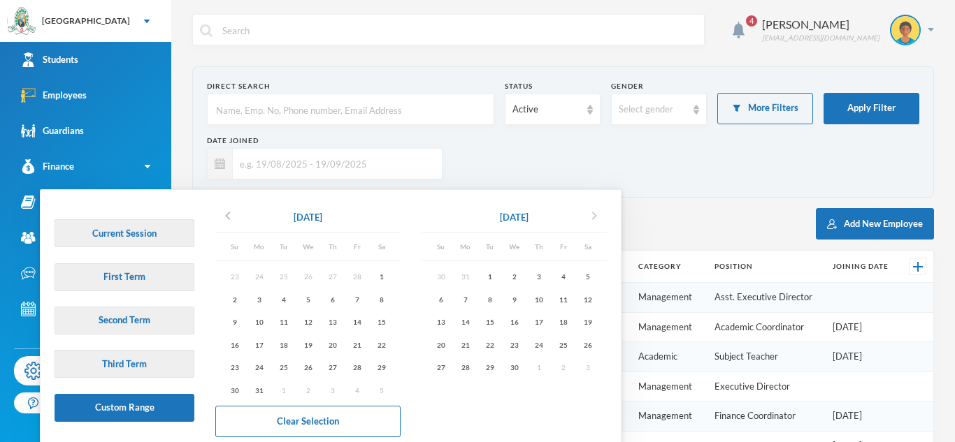
click at [597, 217] on icon "chevron_right" at bounding box center [594, 216] width 17 height 17
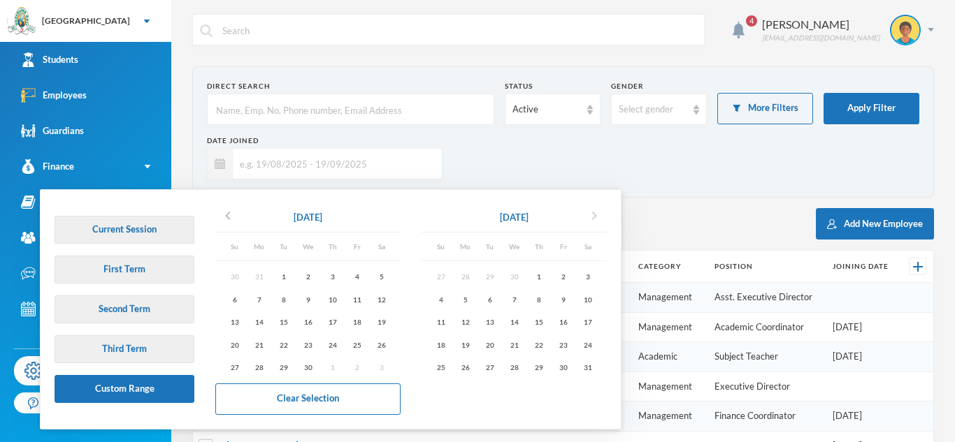
click at [597, 217] on icon "chevron_right" at bounding box center [594, 216] width 17 height 17
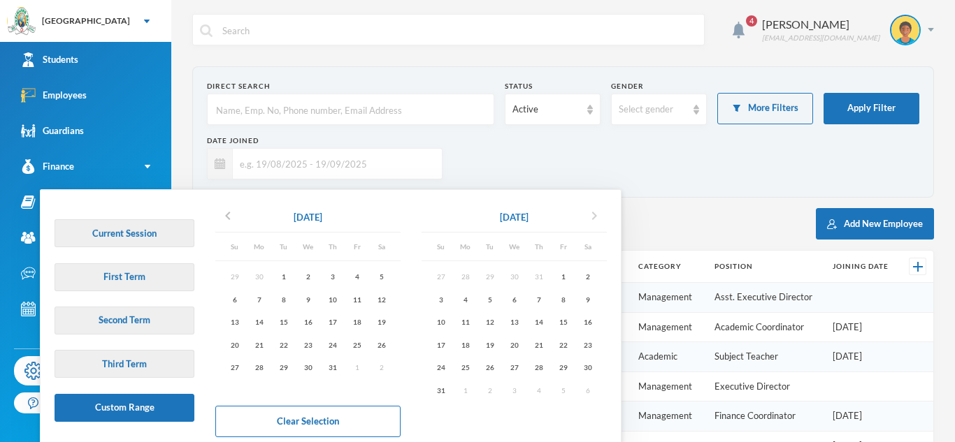
click at [597, 217] on icon "chevron_right" at bounding box center [594, 216] width 17 height 17
click at [492, 367] on div "30" at bounding box center [489, 367] width 24 height 17
type input "[DATE] - [DATE]"
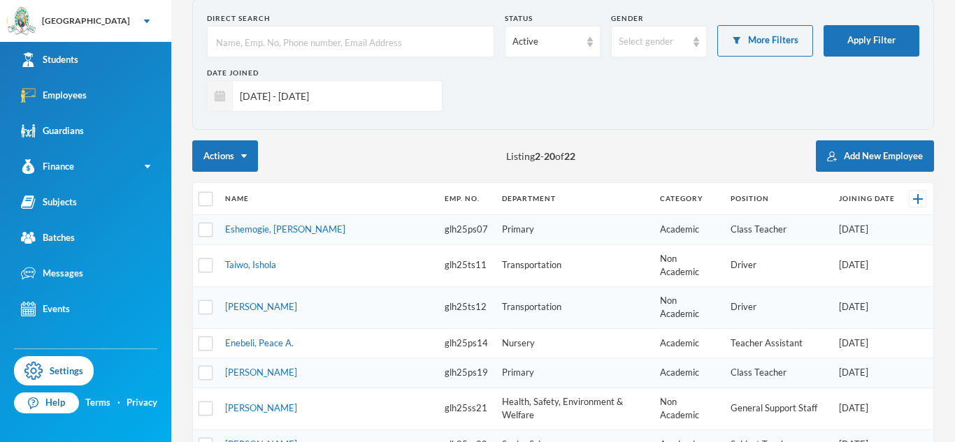
scroll to position [71, 0]
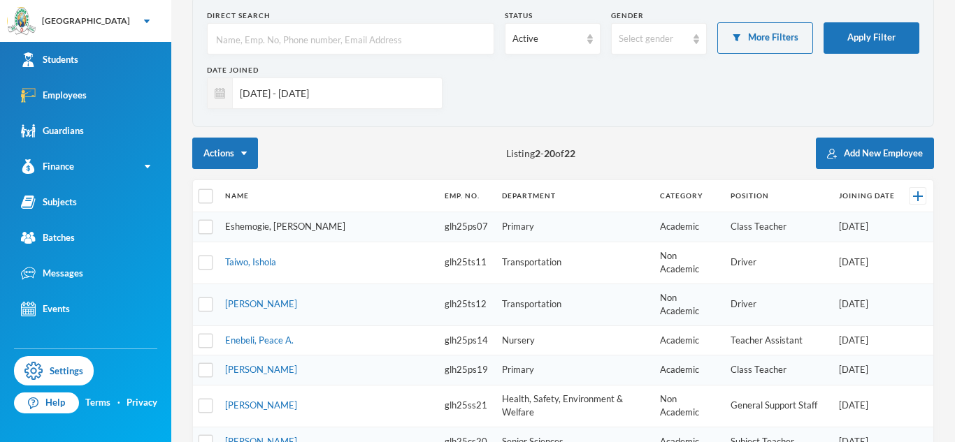
click at [289, 226] on link "Eshemogie, [PERSON_NAME]" at bounding box center [285, 226] width 120 height 11
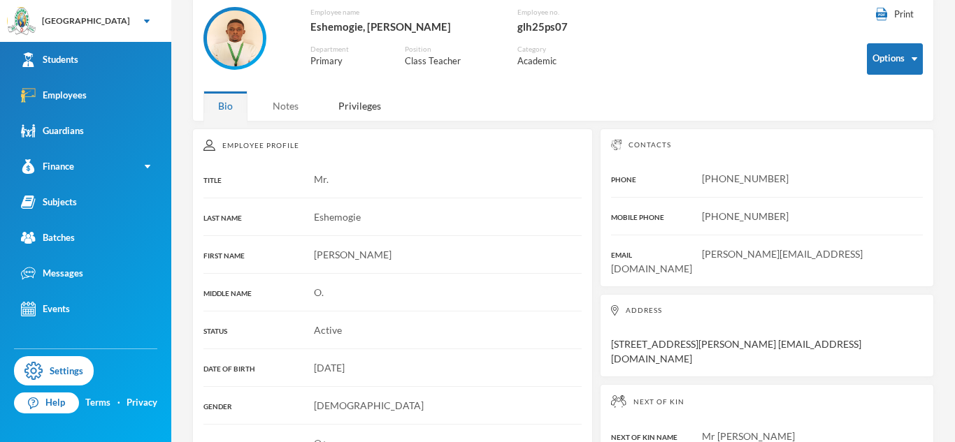
click at [298, 110] on div "Notes" at bounding box center [285, 106] width 55 height 30
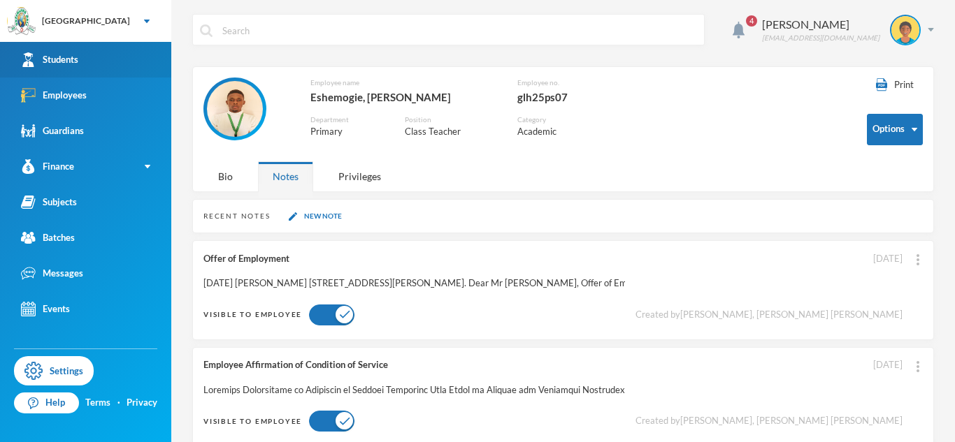
click at [102, 67] on link "Students" at bounding box center [85, 60] width 171 height 36
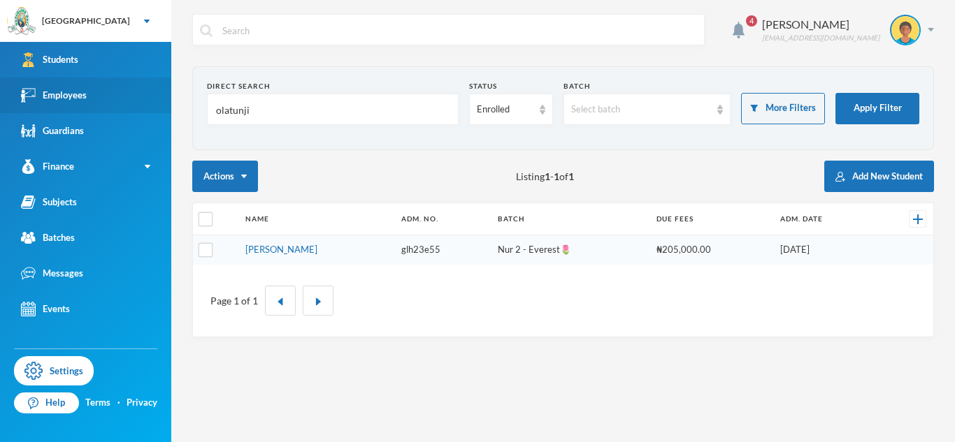
click at [40, 91] on div "Employees" at bounding box center [54, 95] width 66 height 15
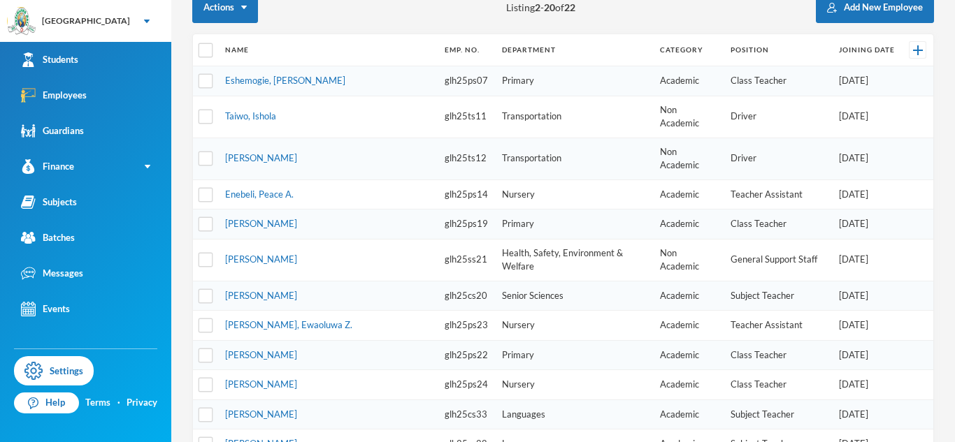
scroll to position [219, 0]
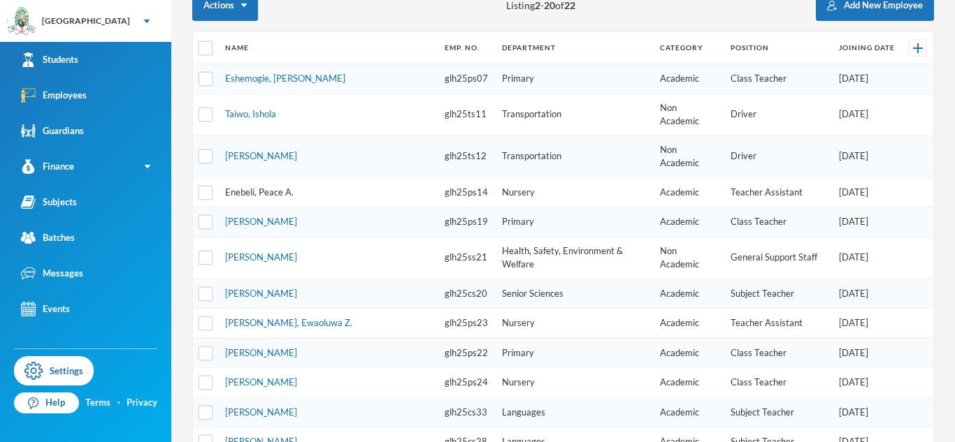
click at [261, 187] on link "Enebeli, Peace A." at bounding box center [259, 192] width 69 height 11
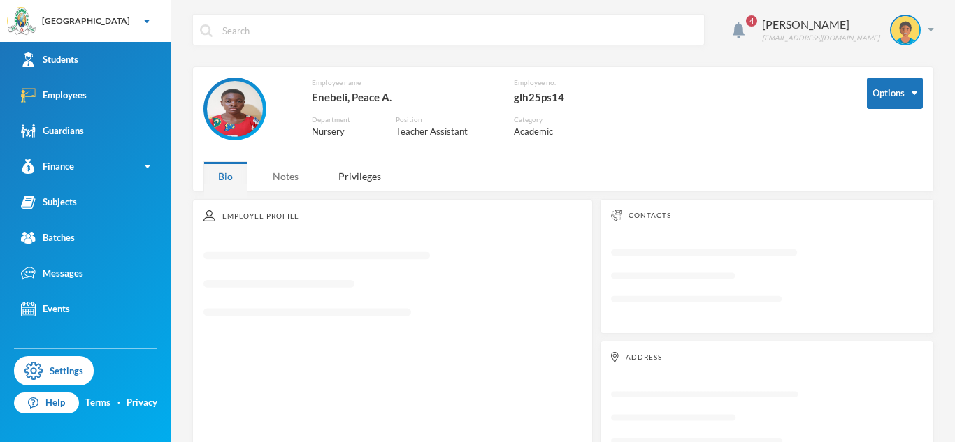
click at [300, 178] on div "Notes" at bounding box center [285, 176] width 55 height 30
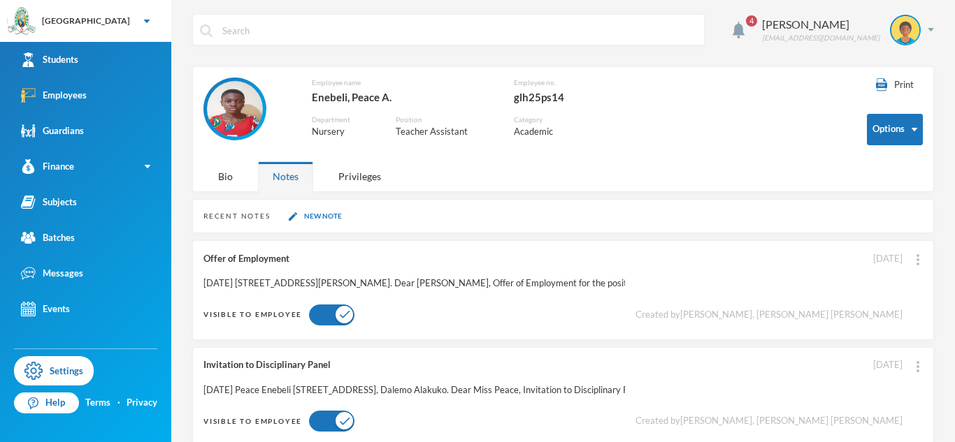
scroll to position [25, 0]
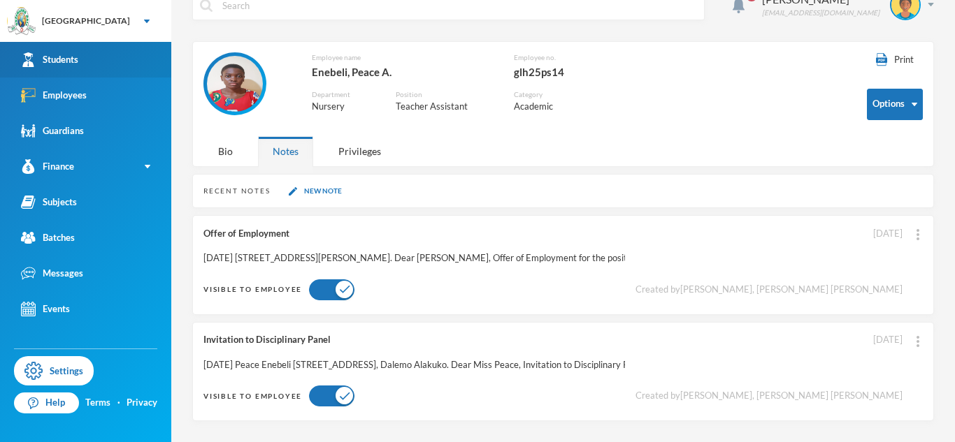
click at [138, 59] on link "Students" at bounding box center [85, 60] width 171 height 36
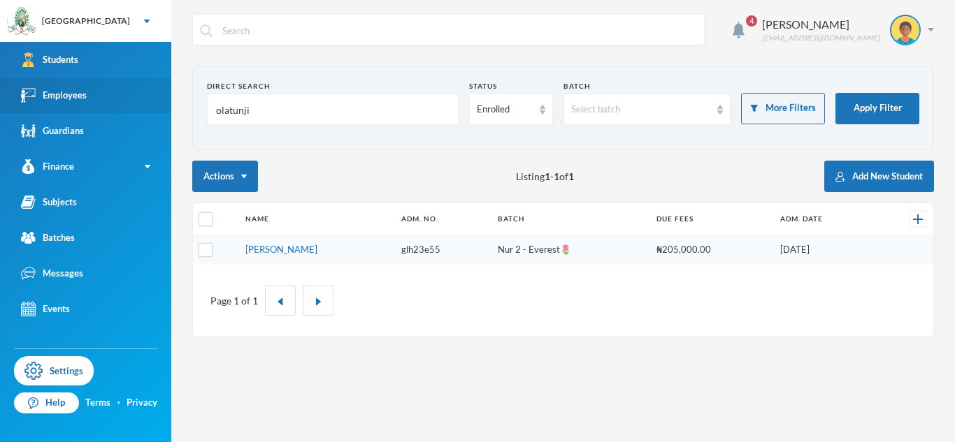
click at [159, 99] on link "Employees" at bounding box center [85, 96] width 171 height 36
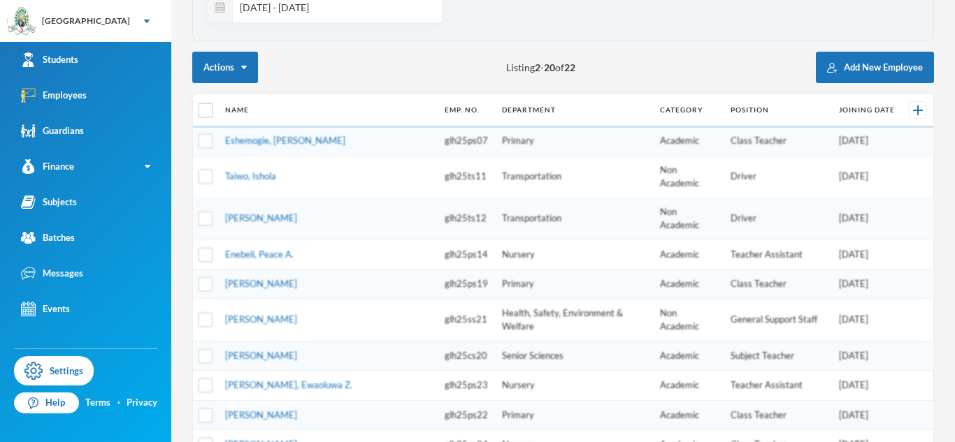
scroll to position [160, 0]
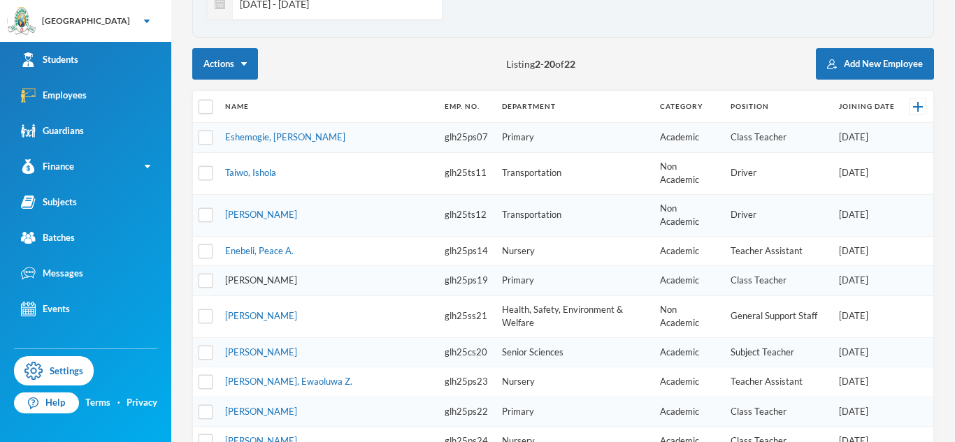
click at [297, 275] on link "[PERSON_NAME]" at bounding box center [261, 280] width 72 height 11
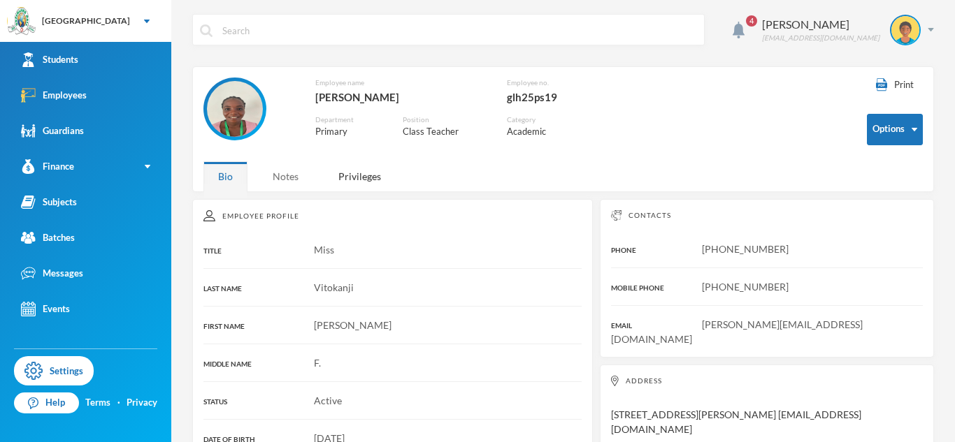
click at [285, 176] on div "Notes" at bounding box center [285, 176] width 55 height 30
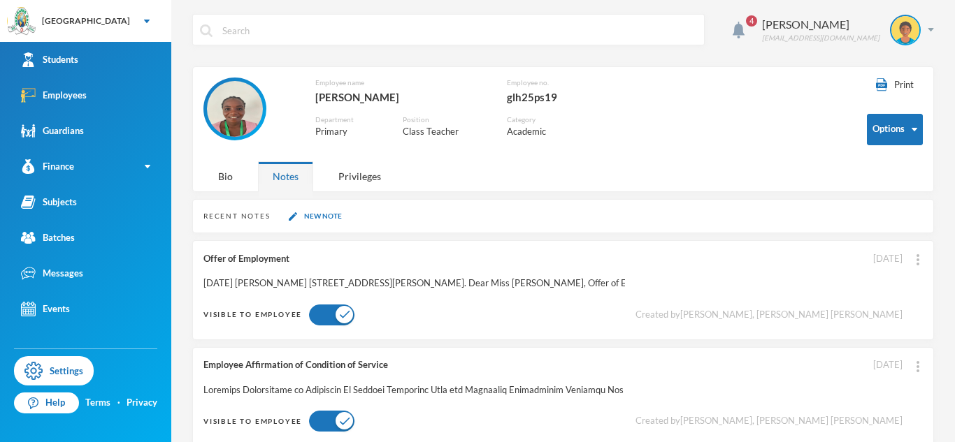
scroll to position [25, 0]
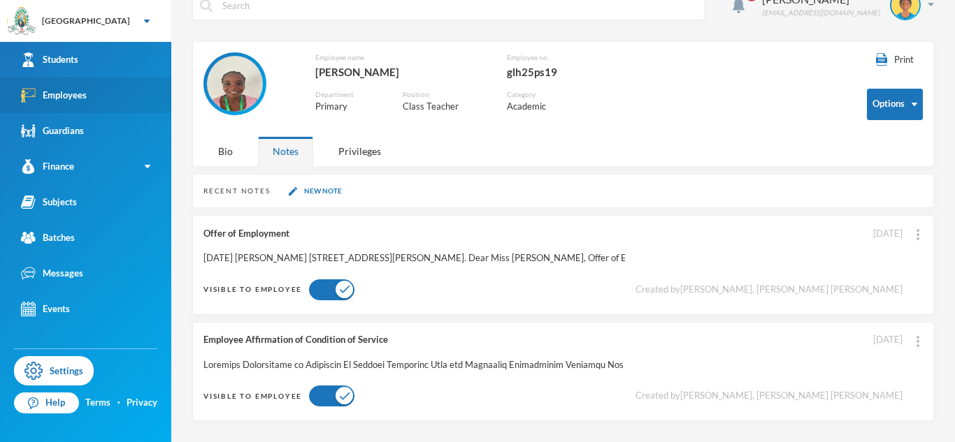
click at [121, 101] on link "Employees" at bounding box center [85, 96] width 171 height 36
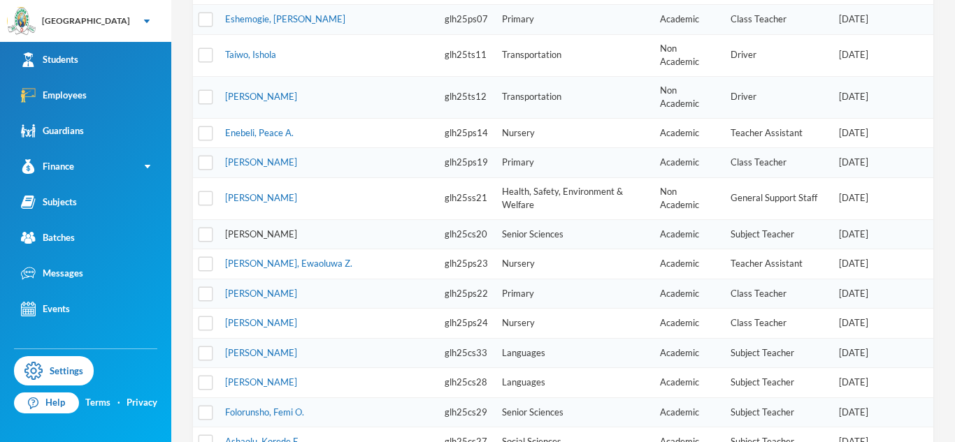
click at [294, 229] on link "[PERSON_NAME]" at bounding box center [261, 234] width 72 height 11
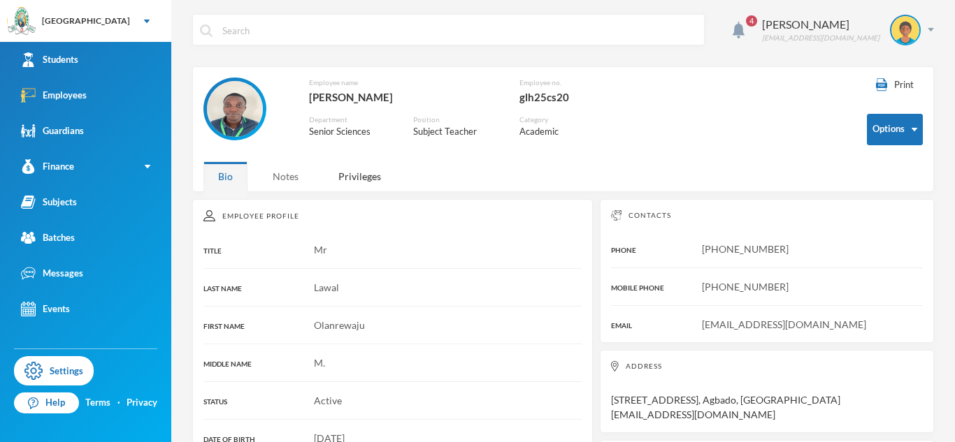
click at [288, 174] on div "Notes" at bounding box center [285, 176] width 55 height 30
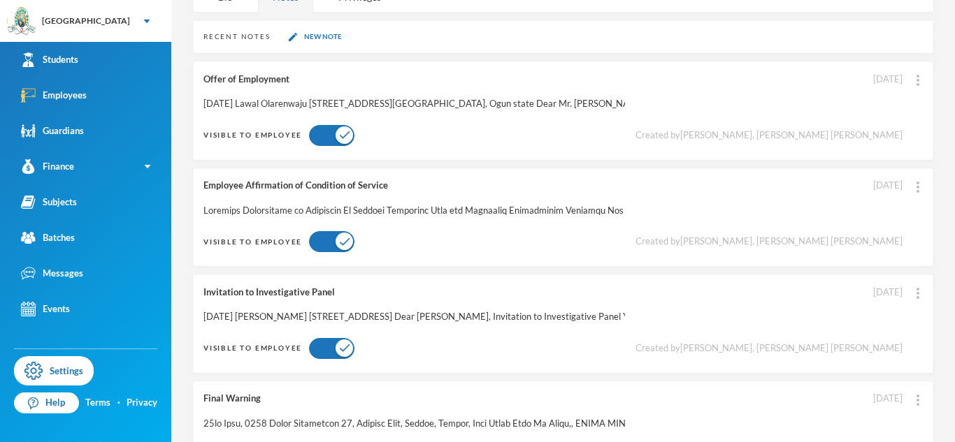
scroll to position [238, 0]
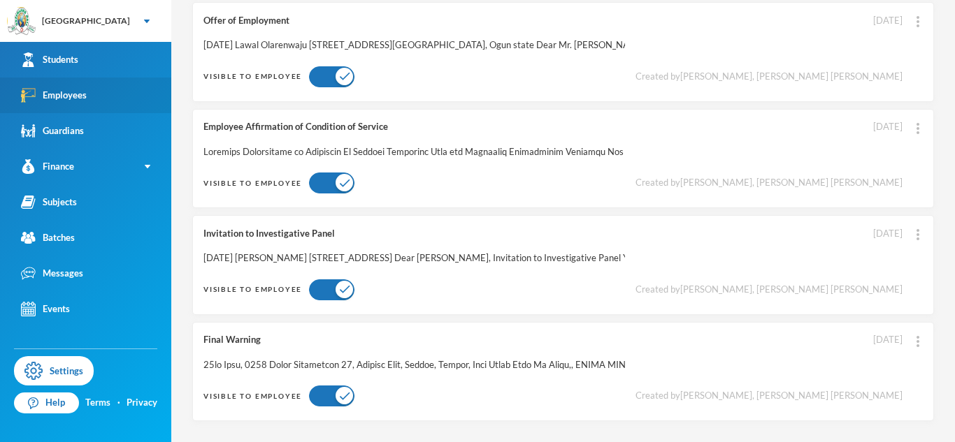
click at [136, 96] on link "Employees" at bounding box center [85, 96] width 171 height 36
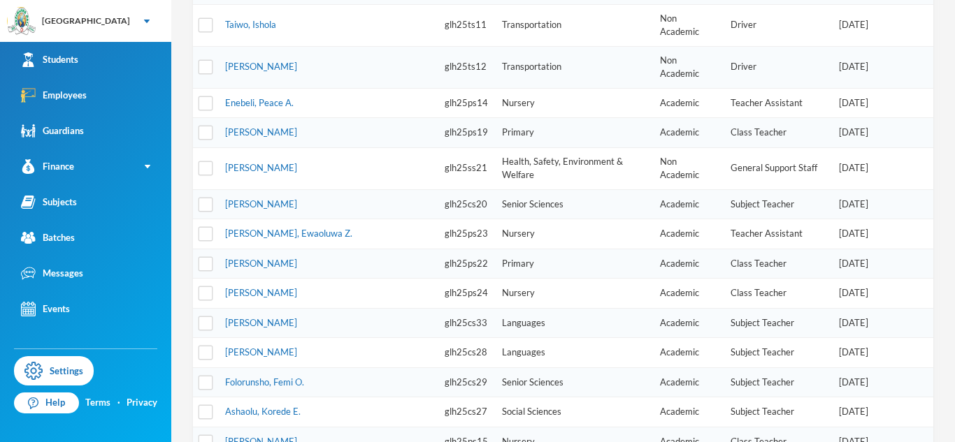
scroll to position [310, 0]
click at [313, 226] on link "[PERSON_NAME], Ewaoluwa Z." at bounding box center [288, 231] width 127 height 11
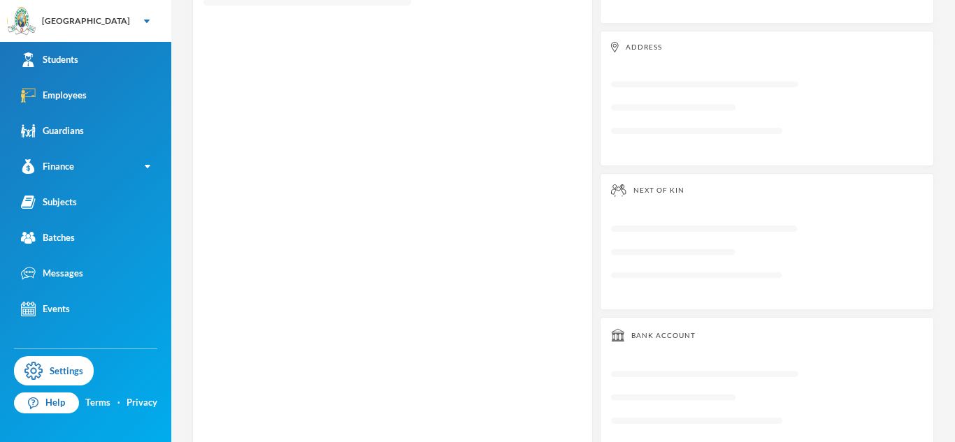
scroll to position [36, 0]
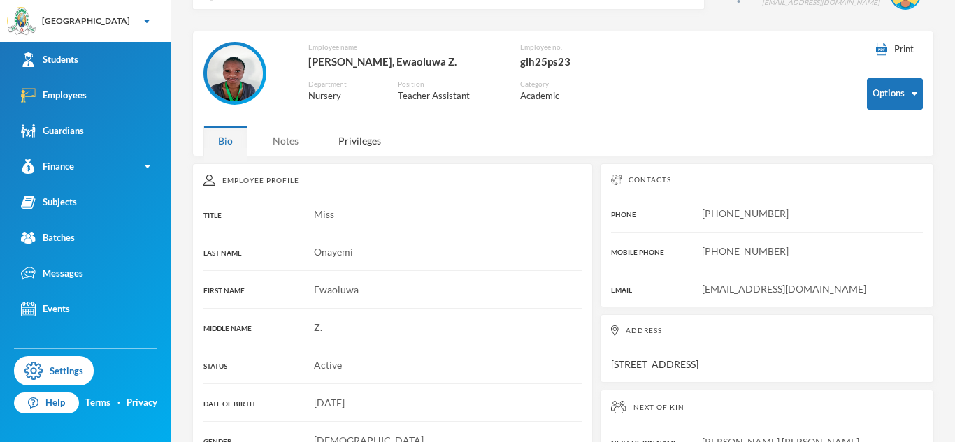
click at [302, 141] on div "Notes" at bounding box center [285, 141] width 55 height 30
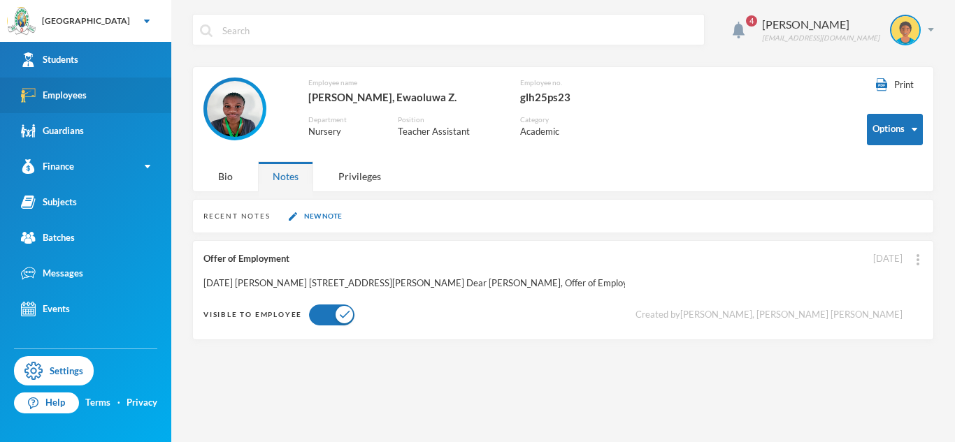
click at [99, 108] on link "Employees" at bounding box center [85, 96] width 171 height 36
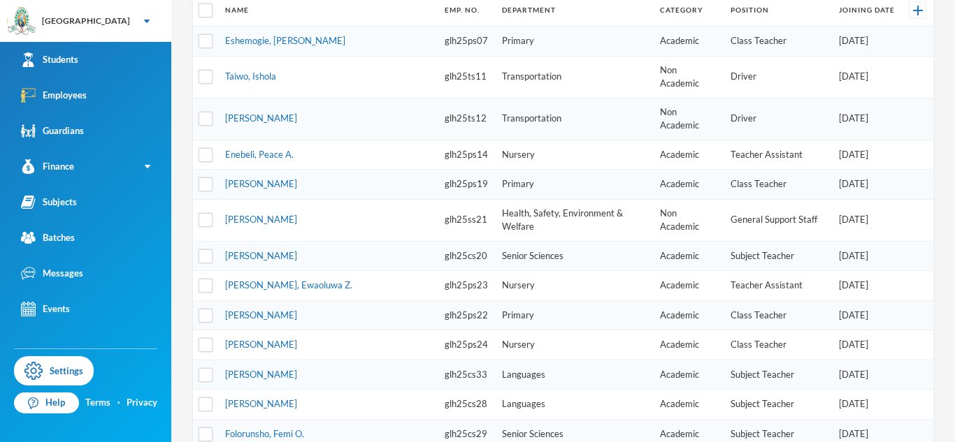
scroll to position [257, 0]
click at [267, 309] on link "[PERSON_NAME]" at bounding box center [261, 314] width 72 height 11
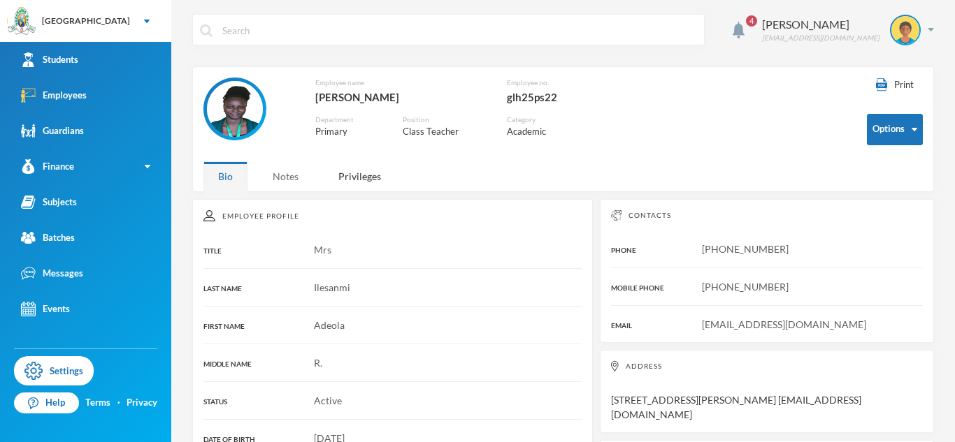
click at [283, 172] on div "Notes" at bounding box center [285, 176] width 55 height 30
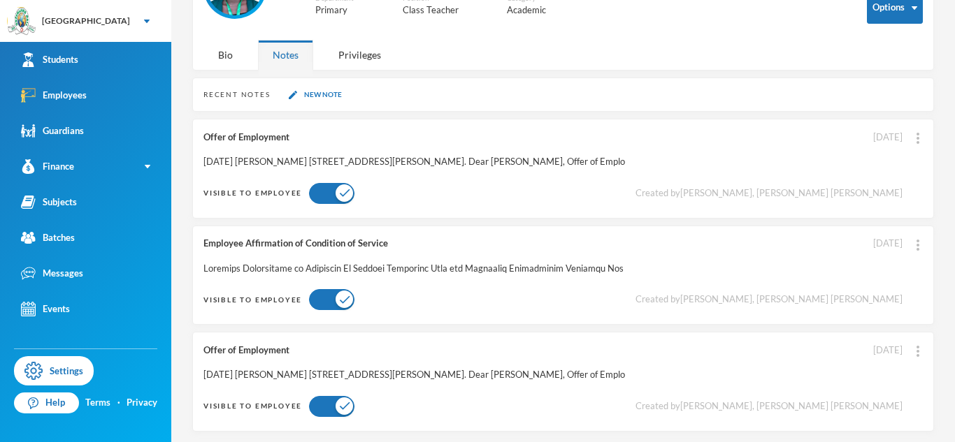
scroll to position [132, 0]
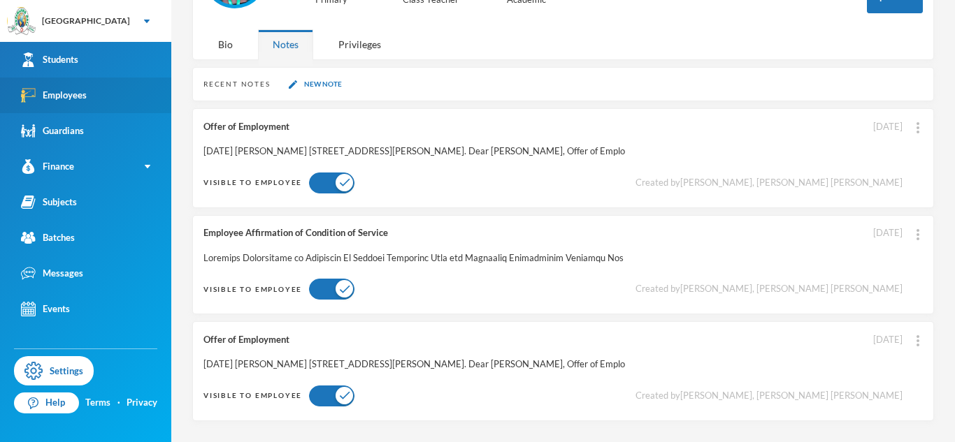
click at [80, 101] on div "Employees" at bounding box center [54, 95] width 66 height 15
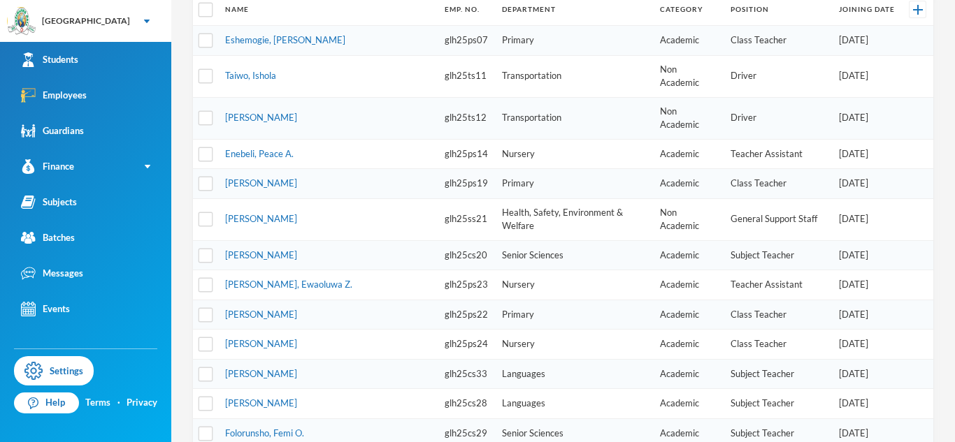
scroll to position [264, 0]
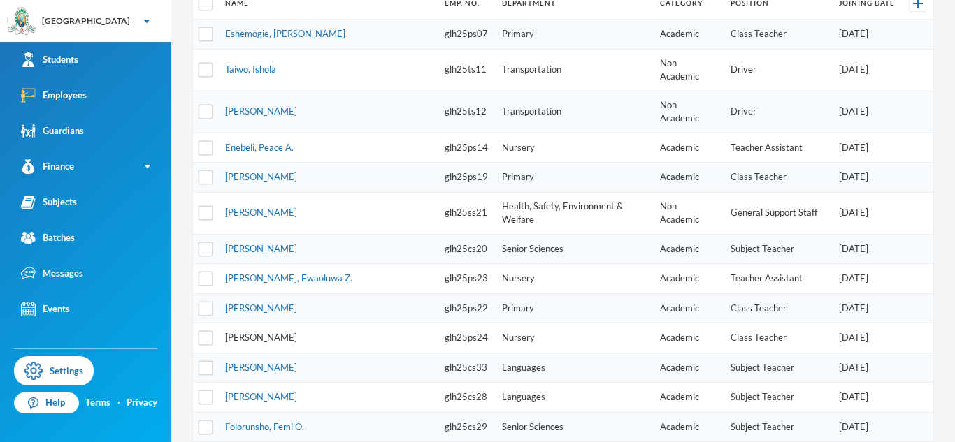
click at [261, 332] on link "[PERSON_NAME]" at bounding box center [261, 337] width 72 height 11
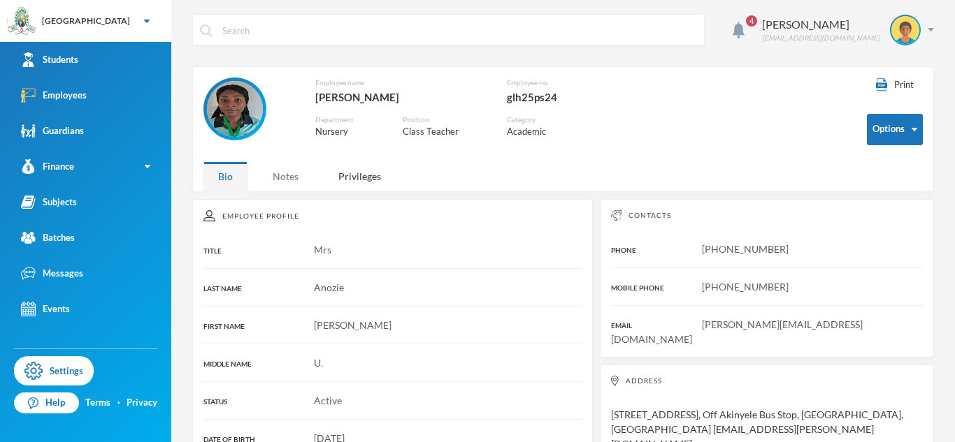
click at [292, 177] on div "Notes" at bounding box center [285, 176] width 55 height 30
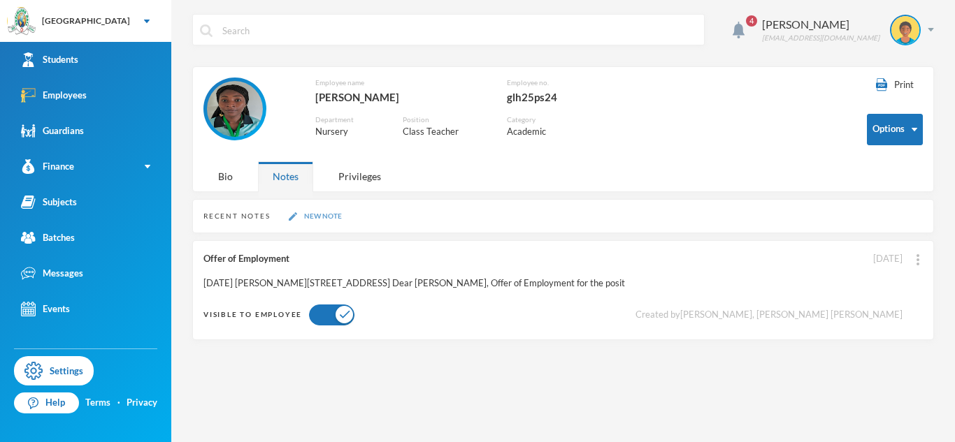
click at [328, 217] on button "New Note" at bounding box center [316, 216] width 62 height 12
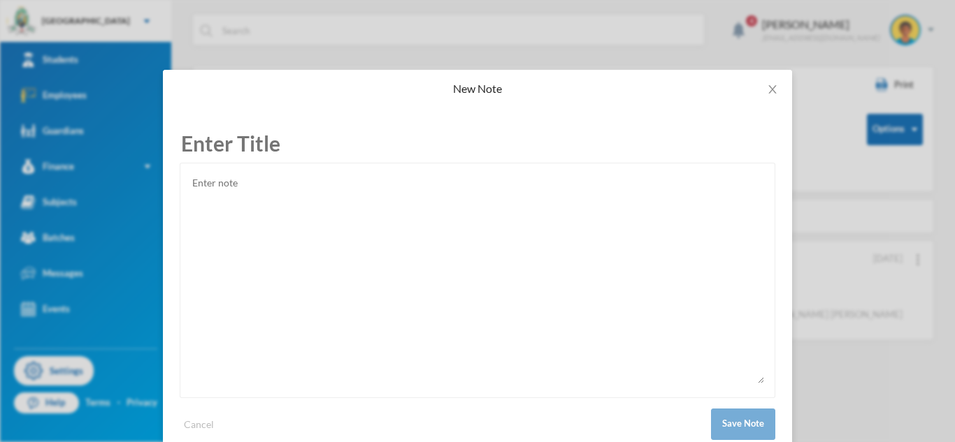
click at [331, 250] on textarea at bounding box center [477, 279] width 573 height 210
paste textarea "Loremips Dolorsitame co Adipiscin El Seddoei Temporinc Utla etd Magnaaliq Enima…"
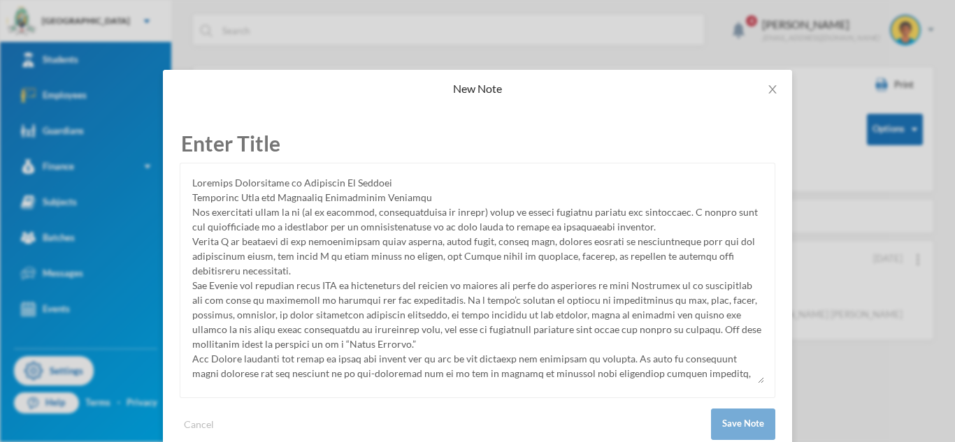
click at [282, 188] on textarea at bounding box center [477, 279] width 573 height 210
type textarea "Loremips Dolorsitame co Adipiscin El Seddoei Temporinc Utla etd Magnaaliq Enima…"
click at [254, 152] on input "text" at bounding box center [478, 143] width 596 height 38
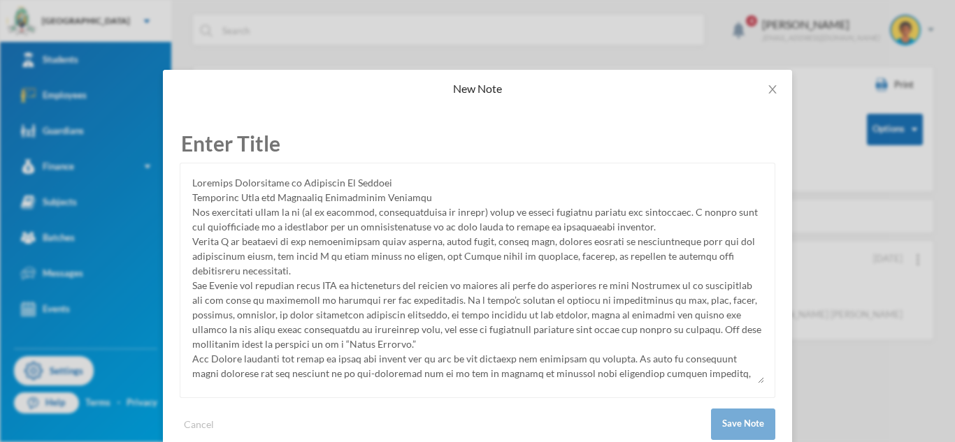
paste input "Employee Affirmation of Condition Of Service"
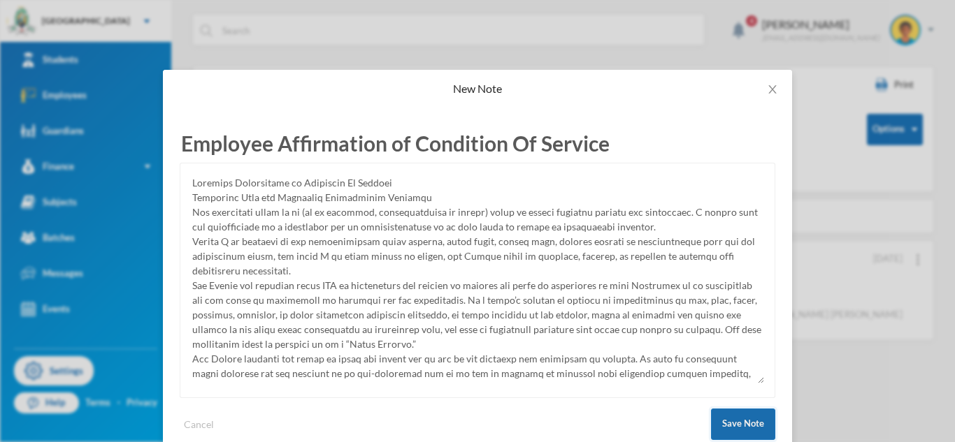
type input "Employee Affirmation of Condition Of Service"
click at [760, 423] on button "Save Note" at bounding box center [743, 424] width 64 height 31
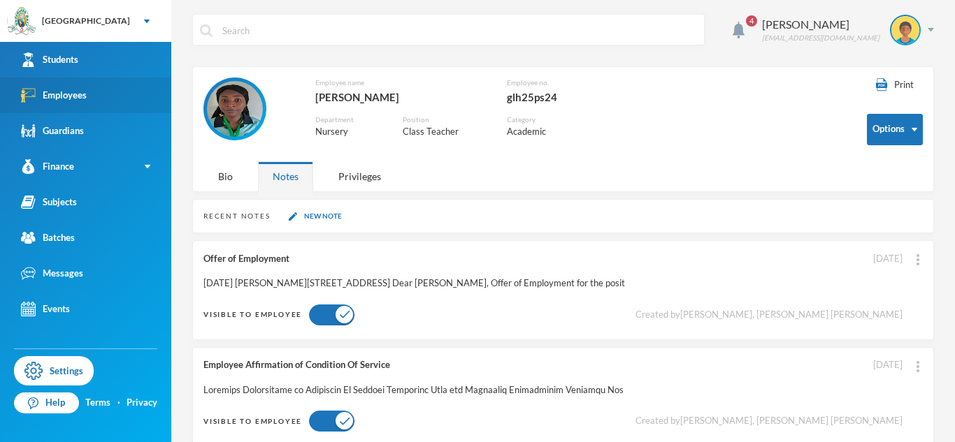
click at [39, 105] on link "Employees" at bounding box center [85, 96] width 171 height 36
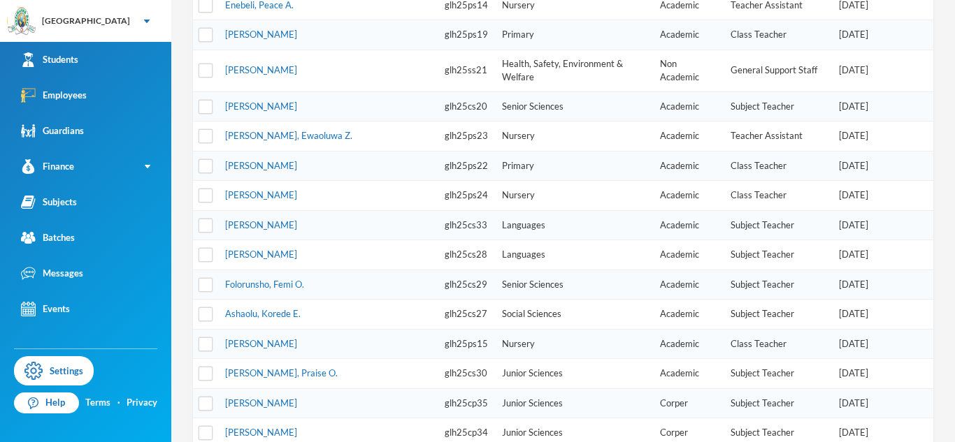
scroll to position [410, 0]
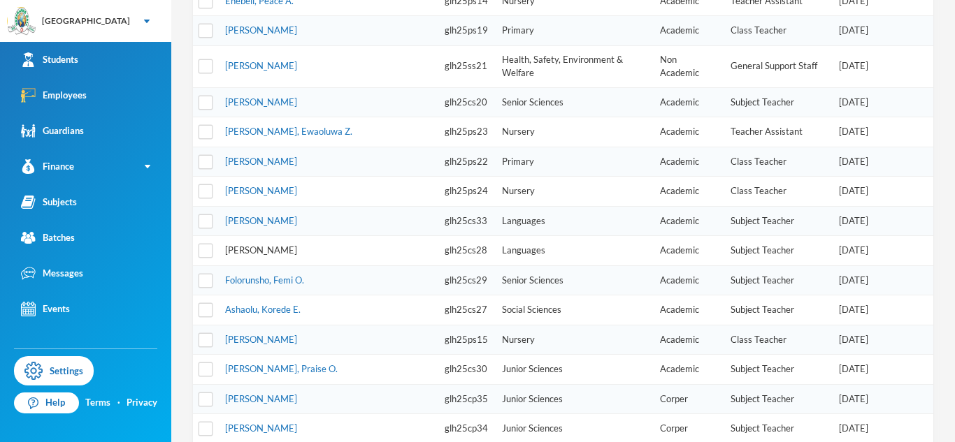
click at [266, 245] on link "[PERSON_NAME]" at bounding box center [261, 250] width 72 height 11
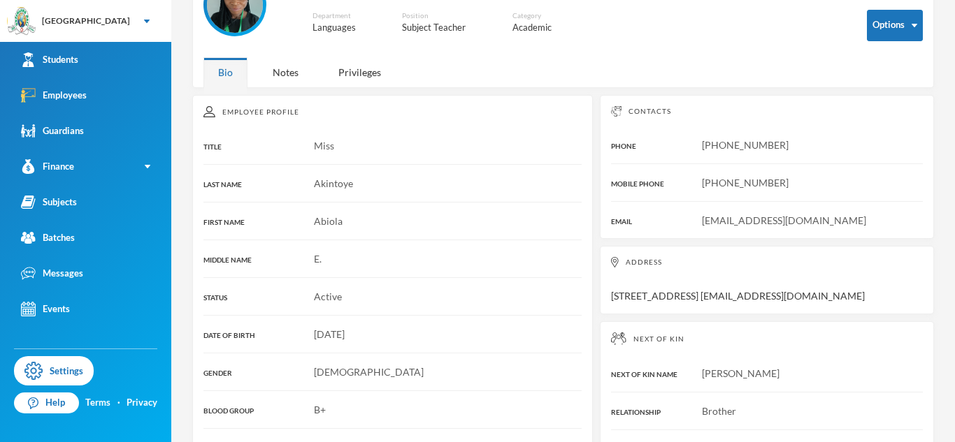
scroll to position [120, 0]
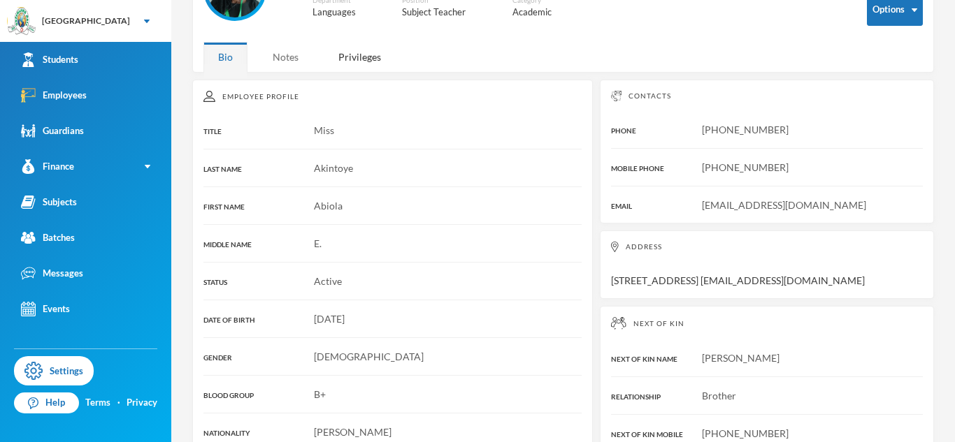
click at [289, 58] on div "Notes" at bounding box center [285, 57] width 55 height 30
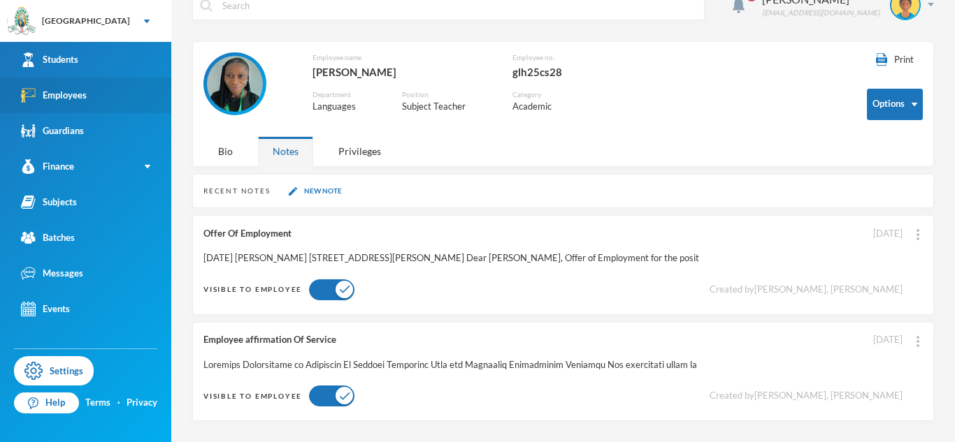
click at [117, 100] on link "Employees" at bounding box center [85, 96] width 171 height 36
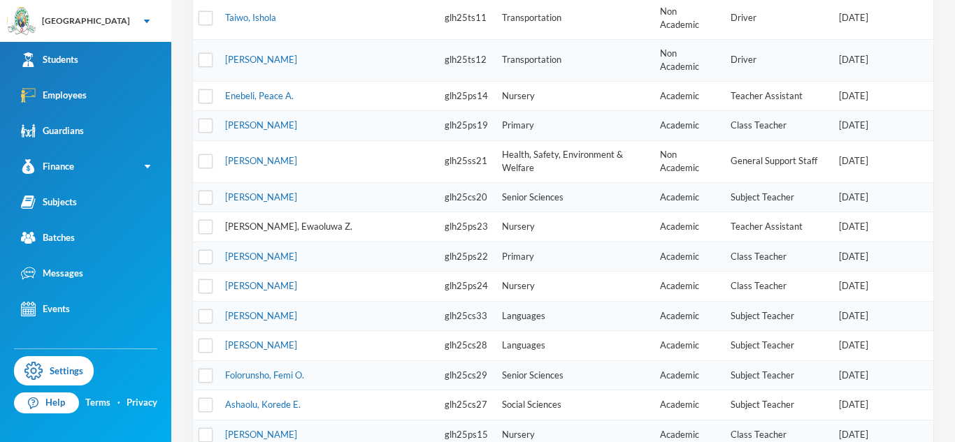
scroll to position [321, 0]
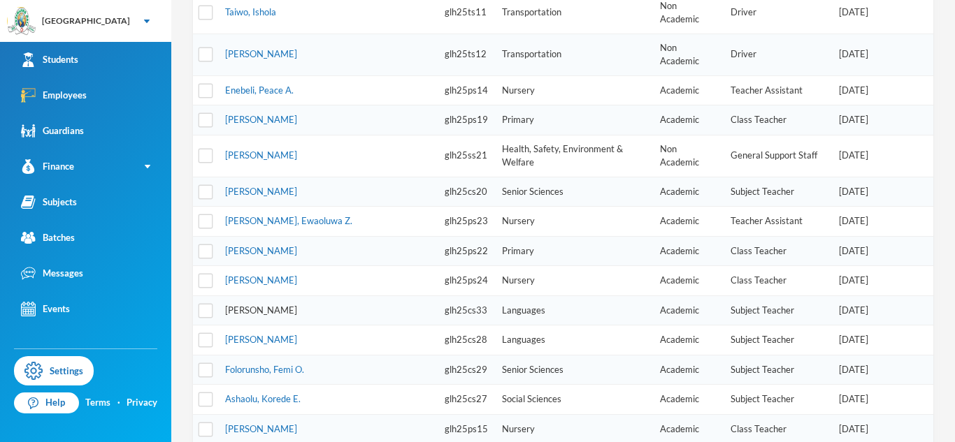
click at [271, 305] on link "[PERSON_NAME]" at bounding box center [261, 310] width 72 height 11
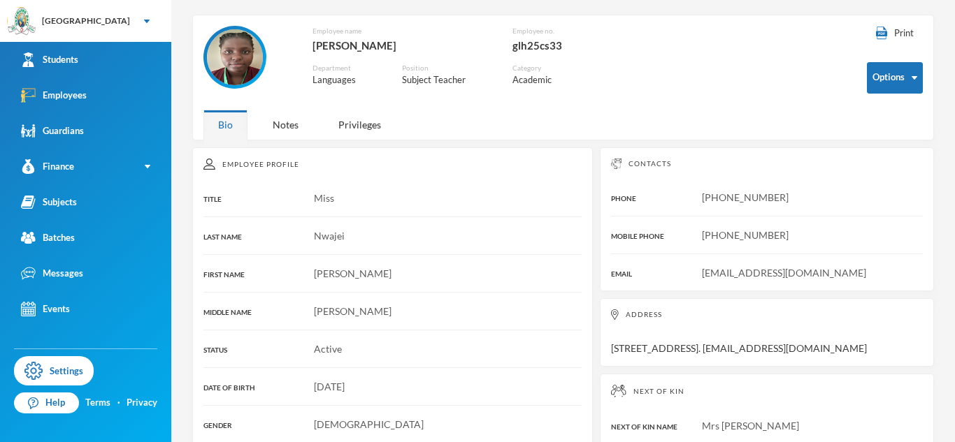
scroll to position [48, 0]
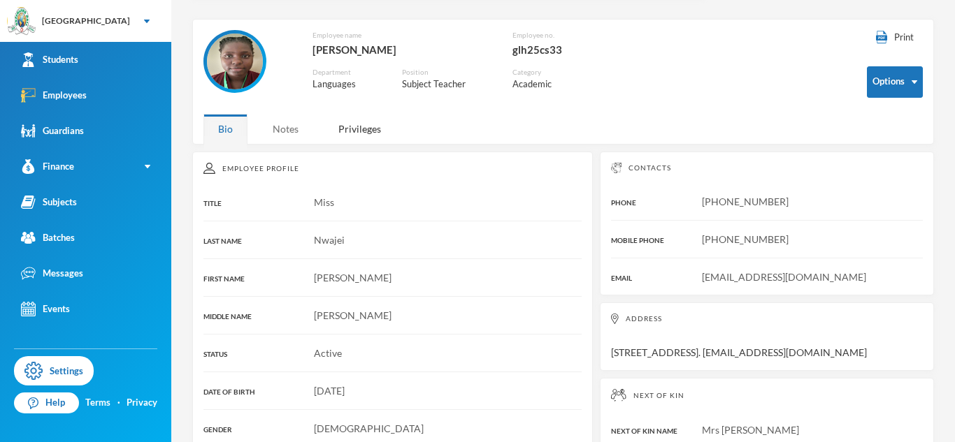
click at [283, 124] on div "Notes" at bounding box center [285, 129] width 55 height 30
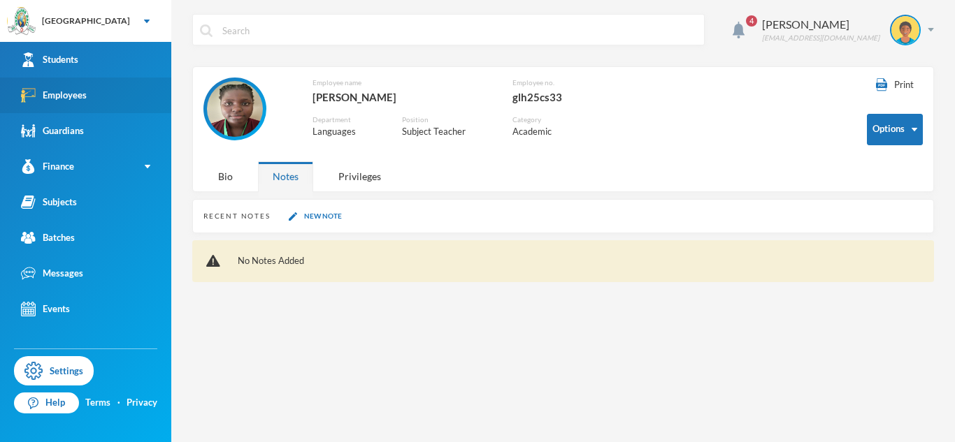
click at [132, 85] on link "Employees" at bounding box center [85, 96] width 171 height 36
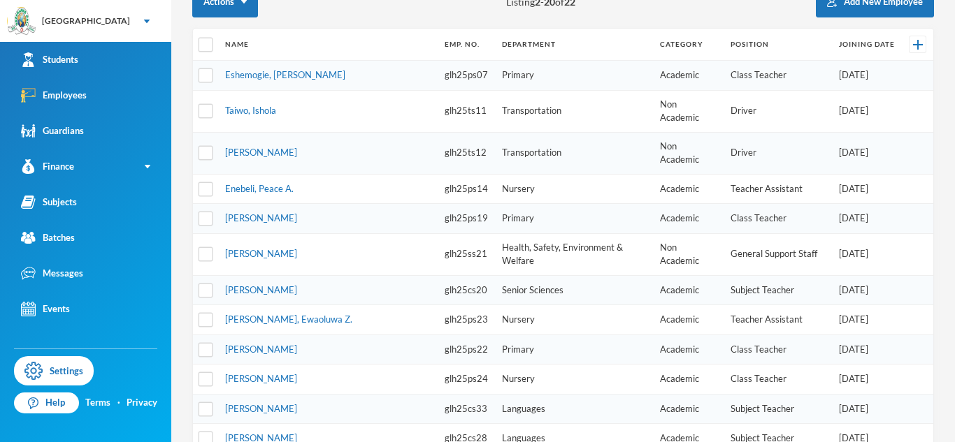
scroll to position [224, 0]
click at [282, 402] on link "[PERSON_NAME]" at bounding box center [261, 407] width 72 height 11
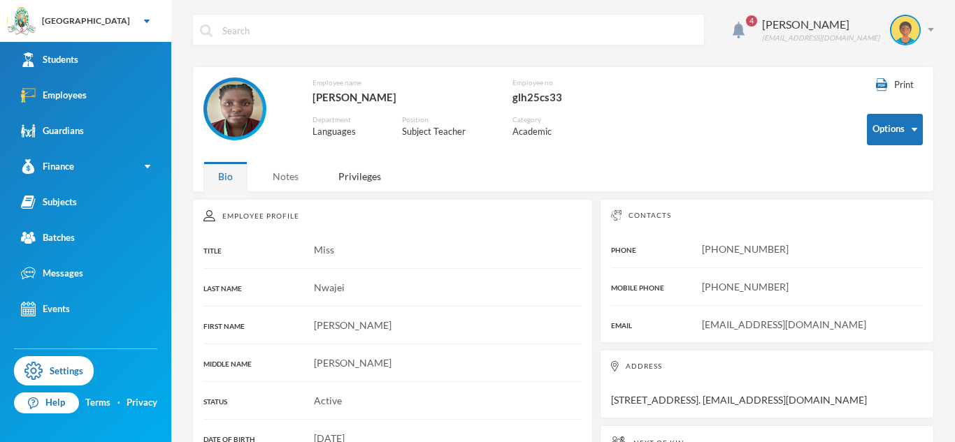
click at [282, 164] on div "Notes" at bounding box center [285, 176] width 55 height 30
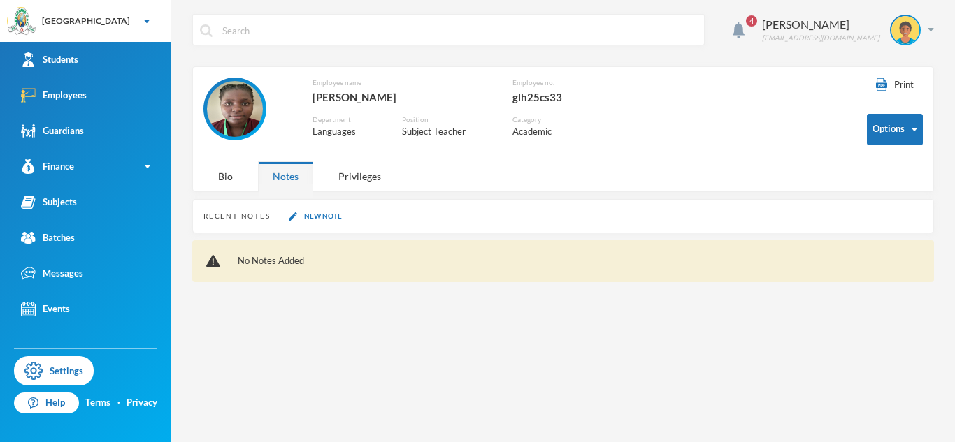
click at [309, 224] on div "Recent Notes New Note" at bounding box center [563, 216] width 742 height 34
click at [315, 218] on button "New Note" at bounding box center [316, 216] width 62 height 12
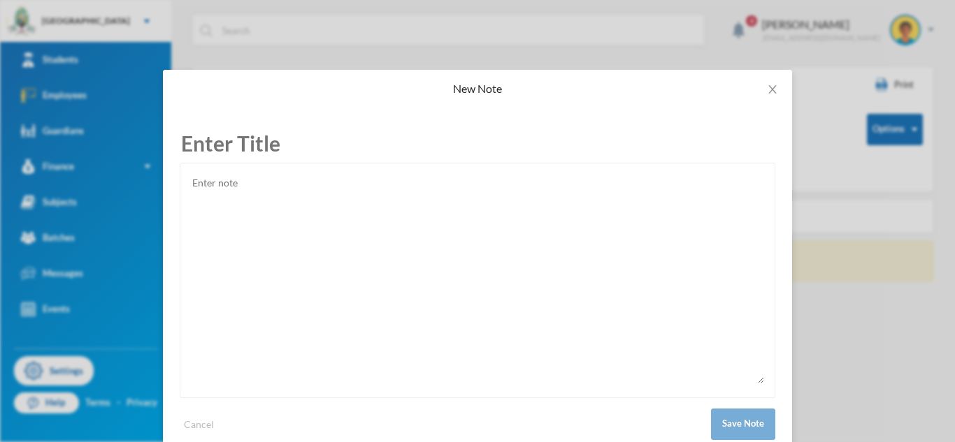
click at [315, 218] on textarea at bounding box center [477, 279] width 573 height 210
click at [777, 87] on icon "icon: close" at bounding box center [772, 89] width 11 height 11
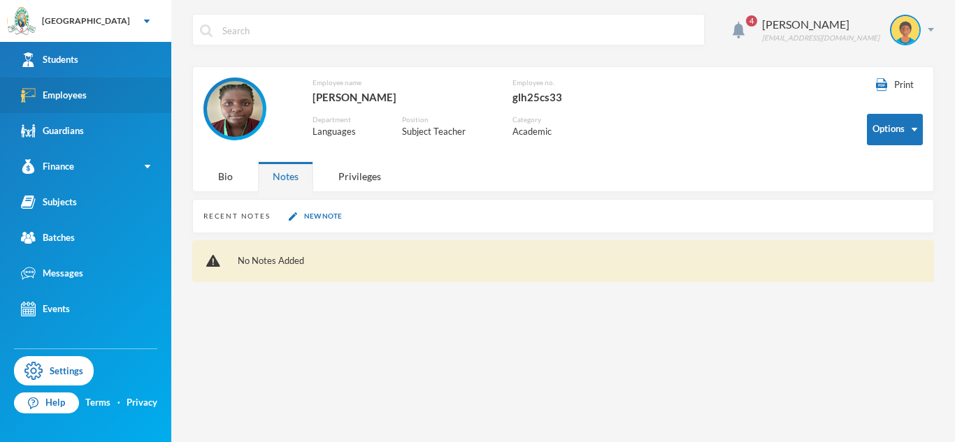
click at [108, 90] on link "Employees" at bounding box center [85, 96] width 171 height 36
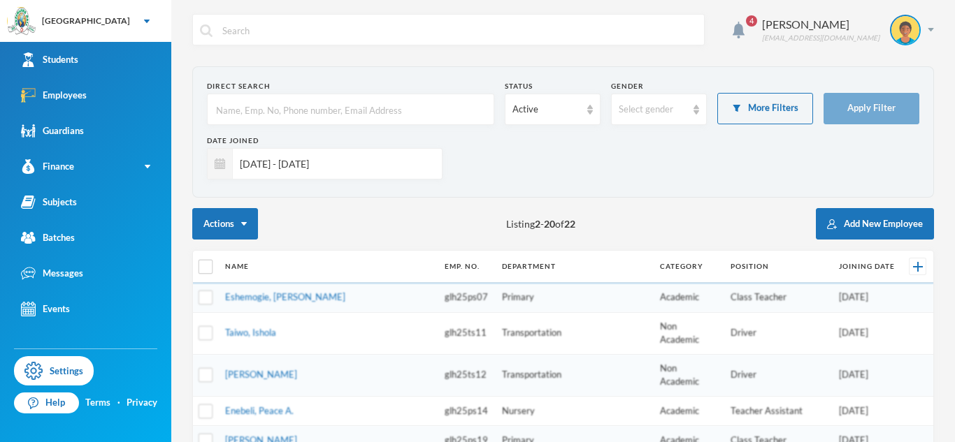
click at [354, 158] on input "[DATE] - [DATE]" at bounding box center [334, 163] width 202 height 31
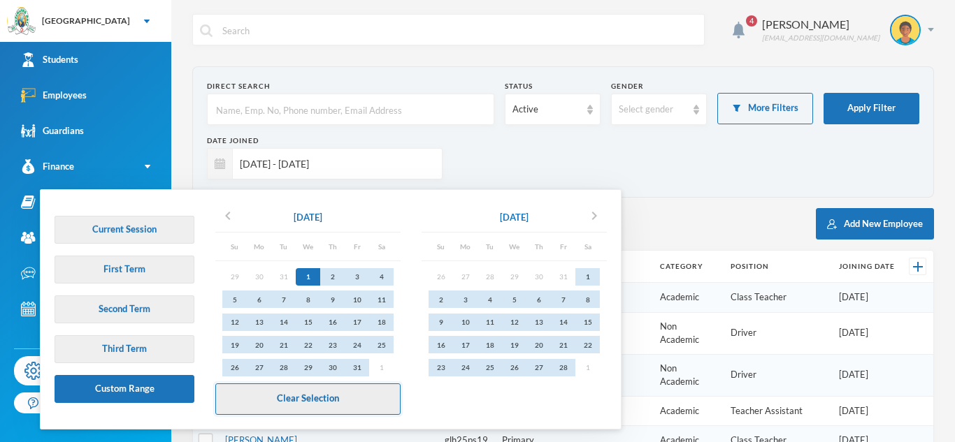
click at [337, 403] on button "Clear Selection" at bounding box center [307, 399] width 185 height 31
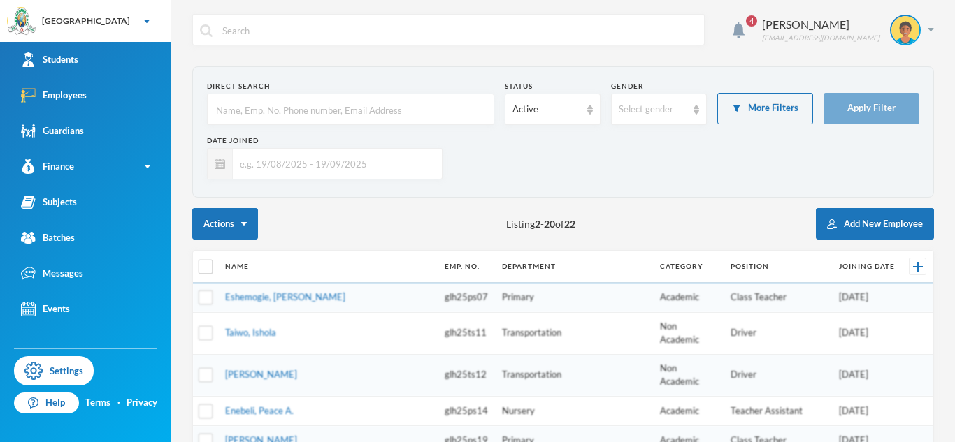
click at [312, 115] on input "text" at bounding box center [351, 109] width 272 height 31
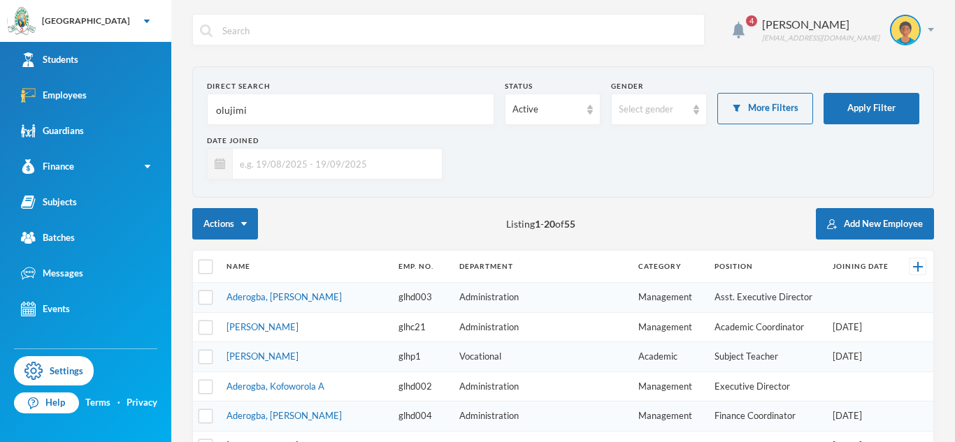
type input "olujimi"
click at [431, 136] on div "Date Joined" at bounding box center [325, 141] width 236 height 10
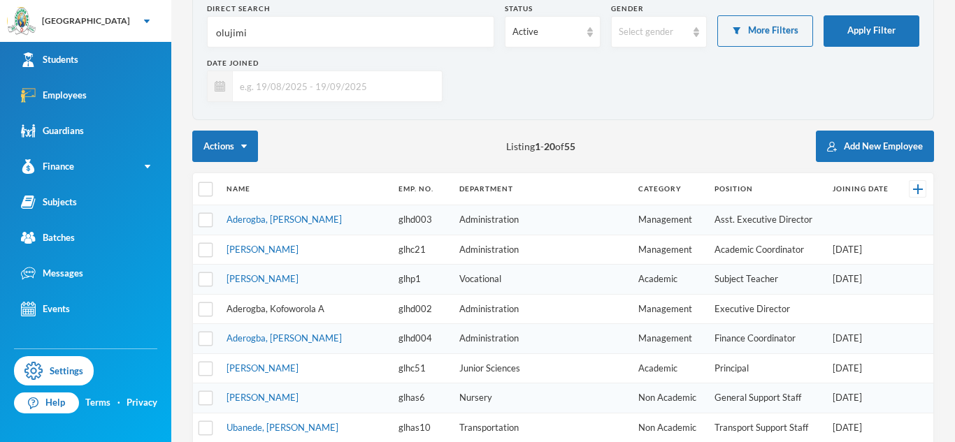
scroll to position [82, 0]
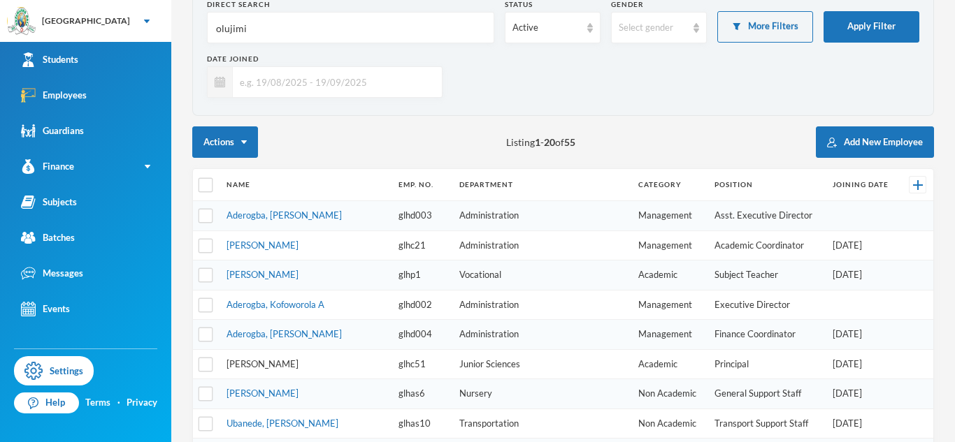
click at [241, 364] on link "[PERSON_NAME]" at bounding box center [262, 364] width 72 height 11
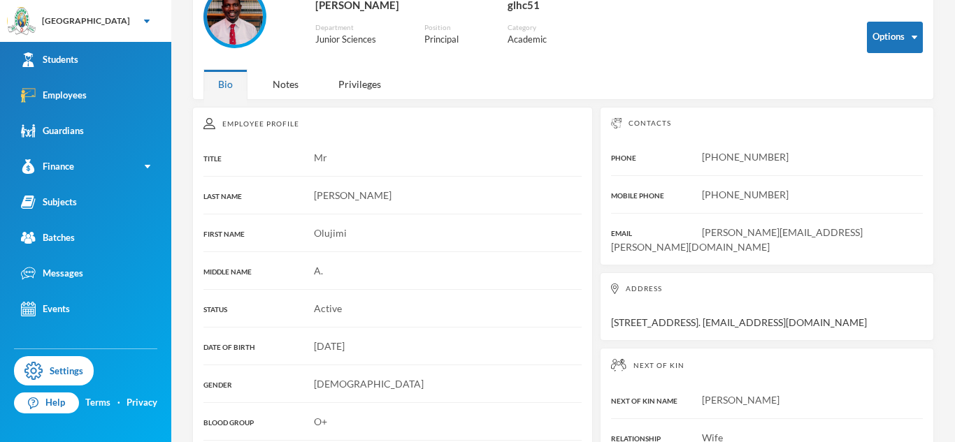
scroll to position [92, 0]
drag, startPoint x: 727, startPoint y: 157, endPoint x: 796, endPoint y: 157, distance: 68.5
click at [796, 157] on div "[PHONE_NUMBER]" at bounding box center [767, 157] width 312 height 15
copy span "8025121761"
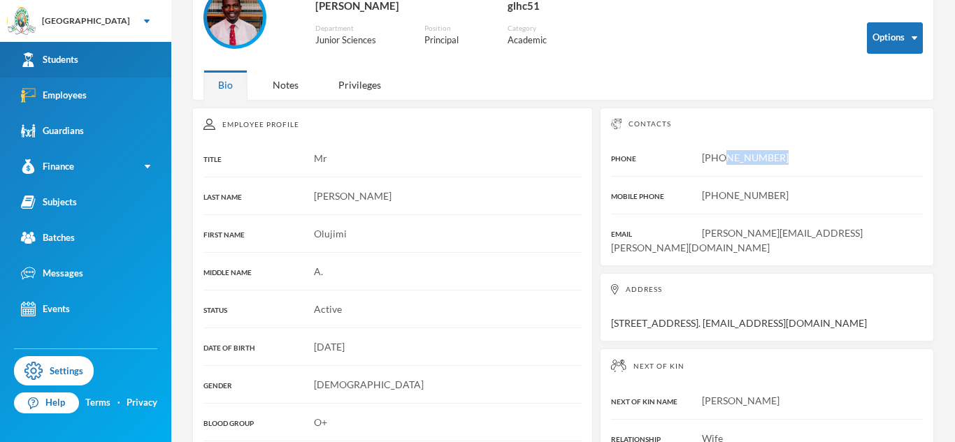
click at [92, 56] on link "Students" at bounding box center [85, 60] width 171 height 36
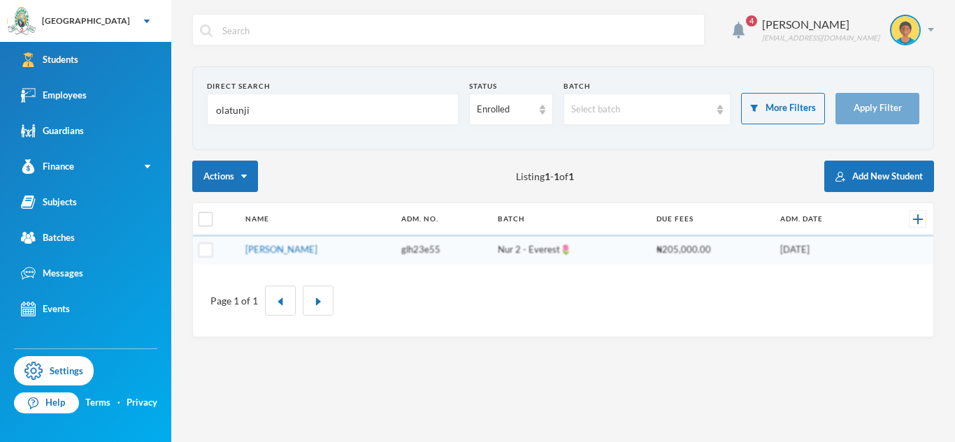
click at [243, 110] on input "olatunji" at bounding box center [333, 109] width 236 height 31
type input "azubuike"
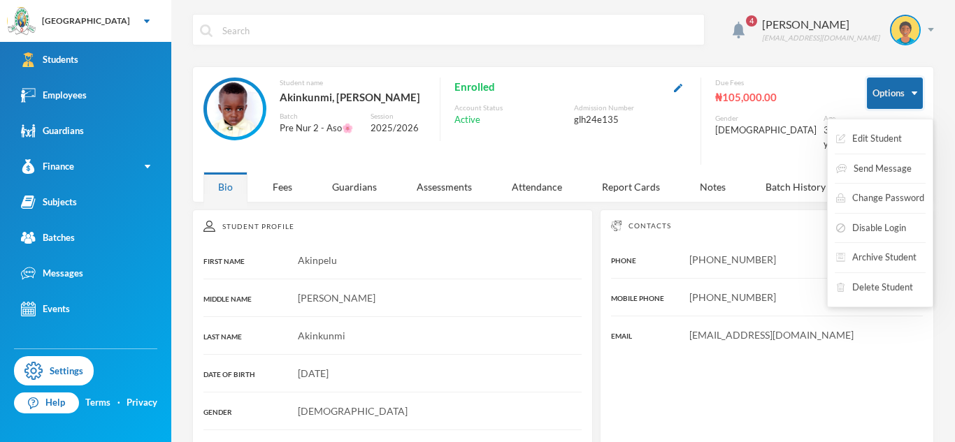
click at [882, 96] on button "Options" at bounding box center [895, 93] width 56 height 31
click at [882, 262] on button "Archive Student" at bounding box center [876, 257] width 83 height 25
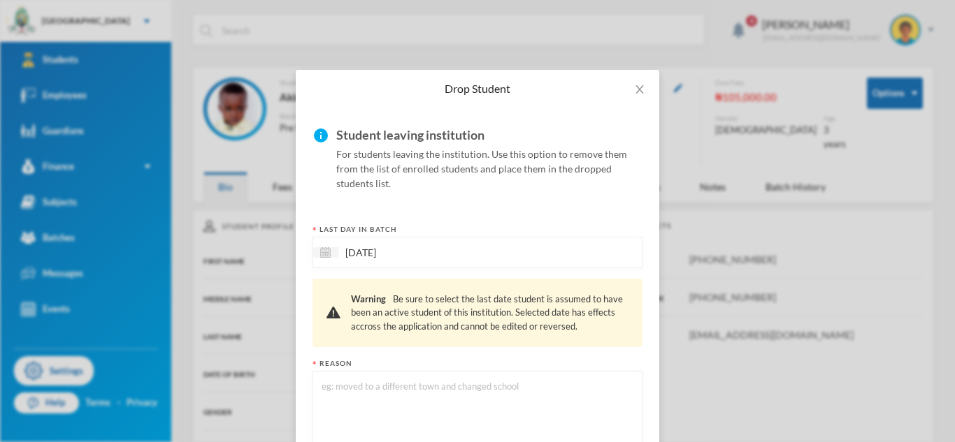
click at [545, 261] on div "[DATE]" at bounding box center [477, 252] width 330 height 31
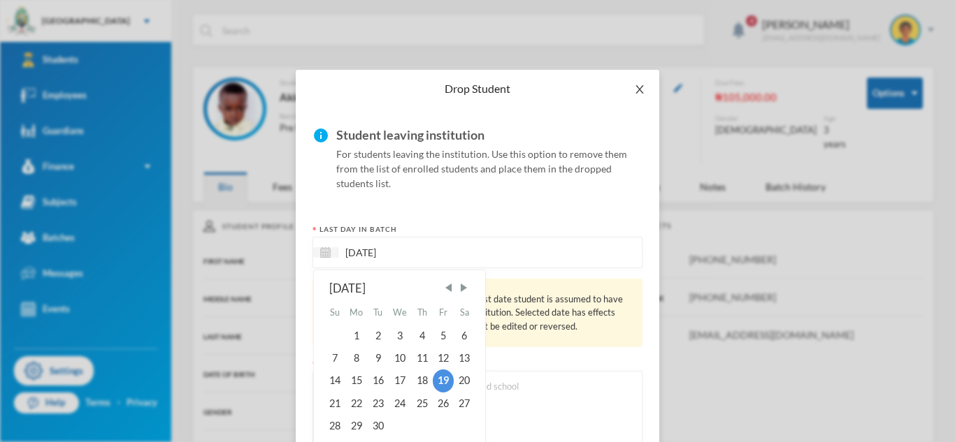
click at [642, 84] on icon "icon: close" at bounding box center [639, 89] width 11 height 11
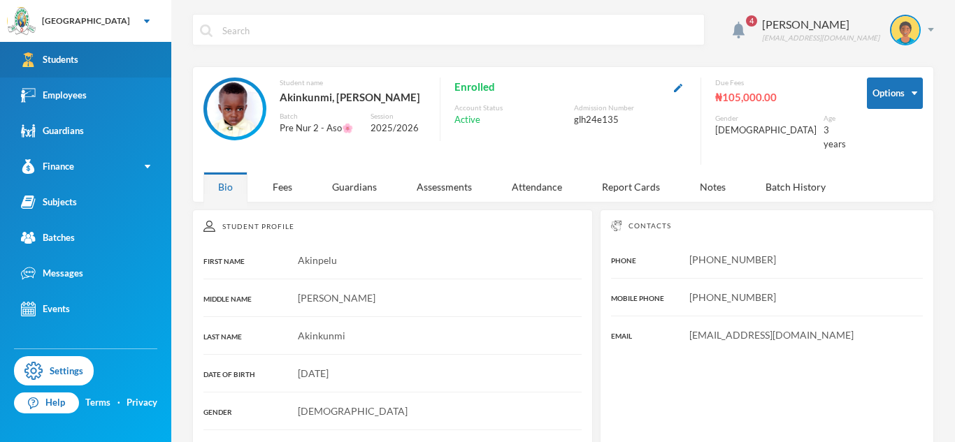
click at [150, 64] on link "Students" at bounding box center [85, 60] width 171 height 36
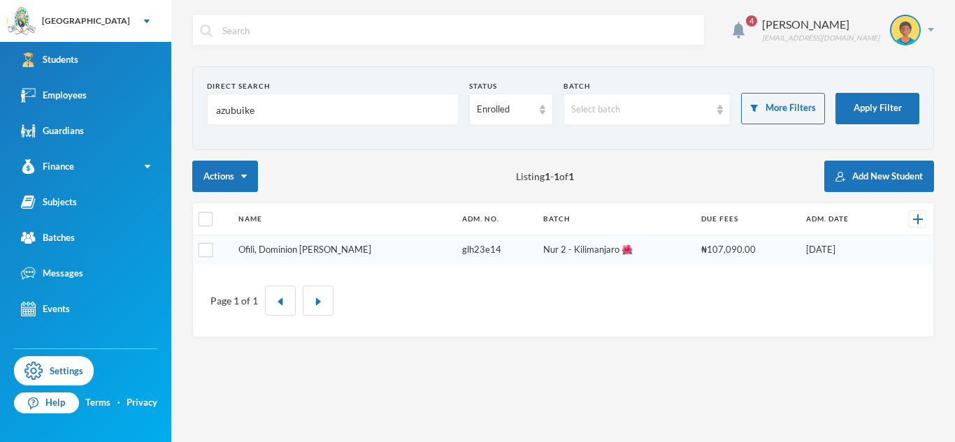
click at [289, 247] on link "Ofili, Dominion [PERSON_NAME]" at bounding box center [304, 249] width 133 height 11
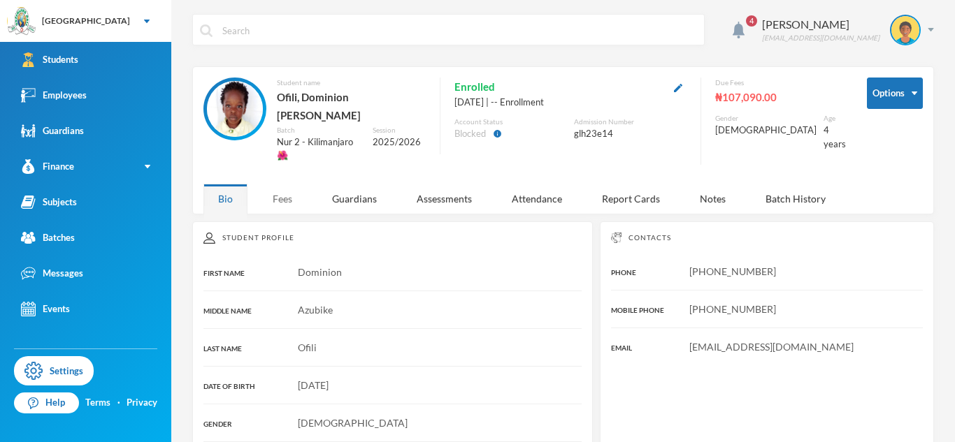
click at [291, 184] on div "Fees" at bounding box center [282, 199] width 49 height 30
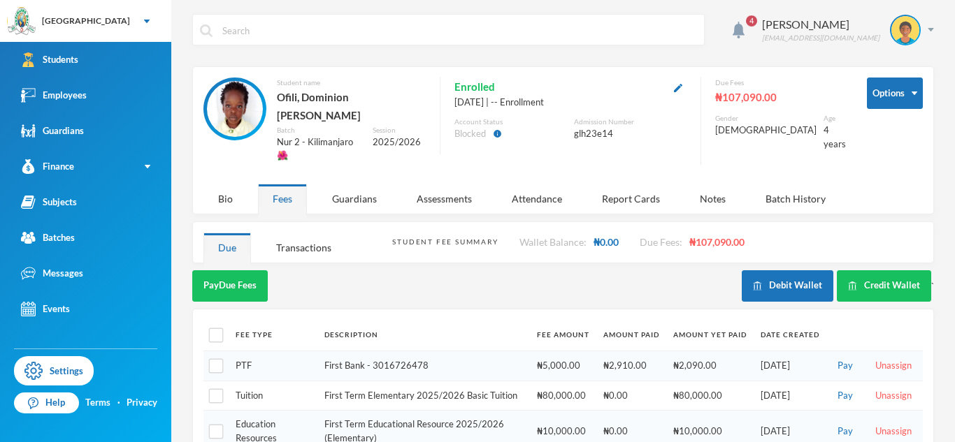
scroll to position [73, 0]
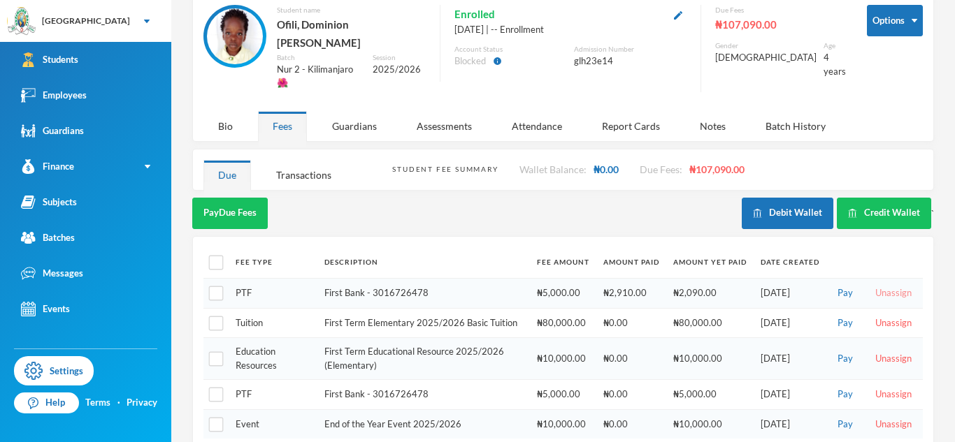
click at [882, 286] on button "Unassign" at bounding box center [893, 293] width 45 height 15
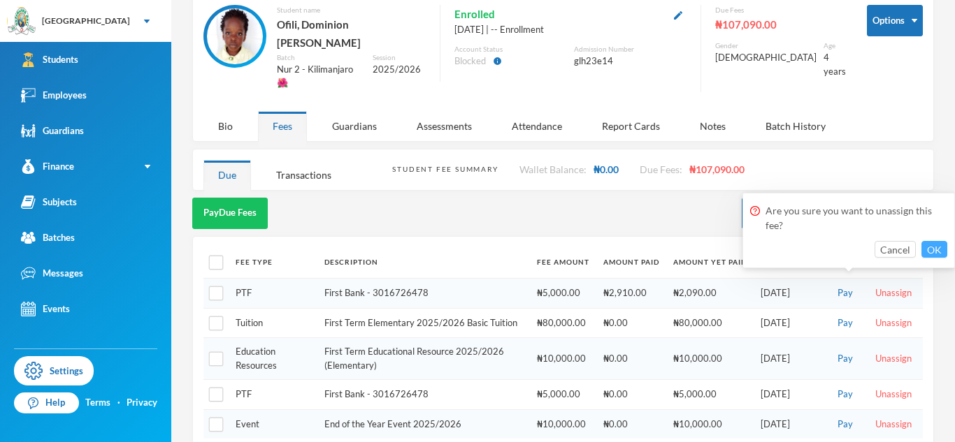
click at [933, 253] on button "OK" at bounding box center [934, 249] width 26 height 17
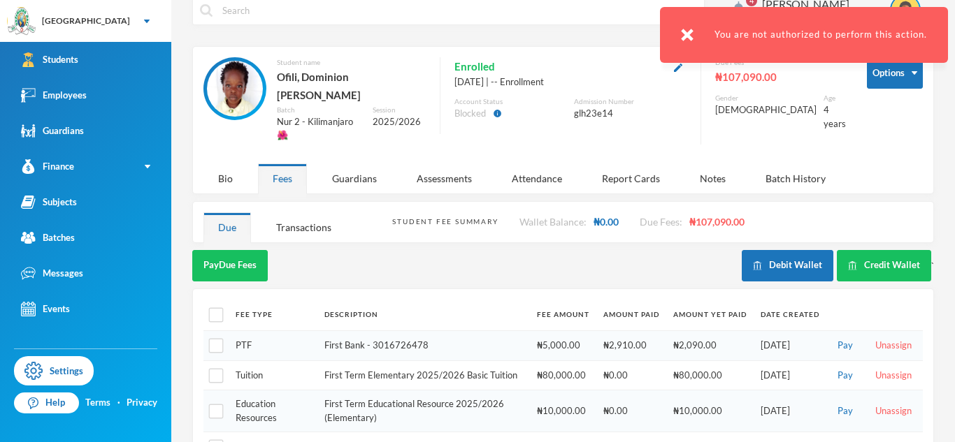
scroll to position [13, 0]
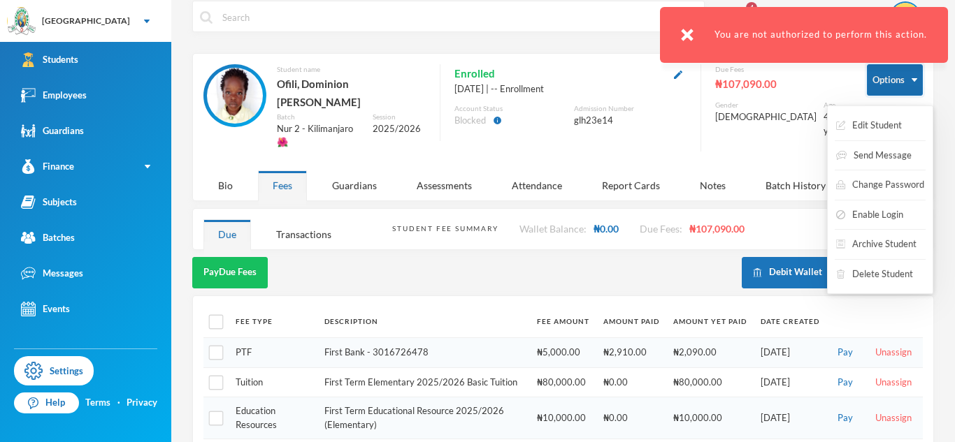
click at [895, 91] on button "Options" at bounding box center [895, 79] width 56 height 31
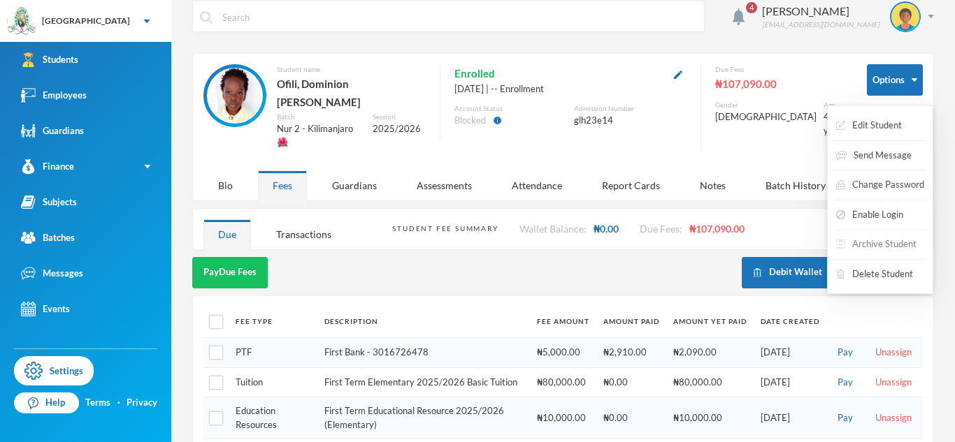
click at [875, 245] on button "Archive Student" at bounding box center [876, 244] width 83 height 25
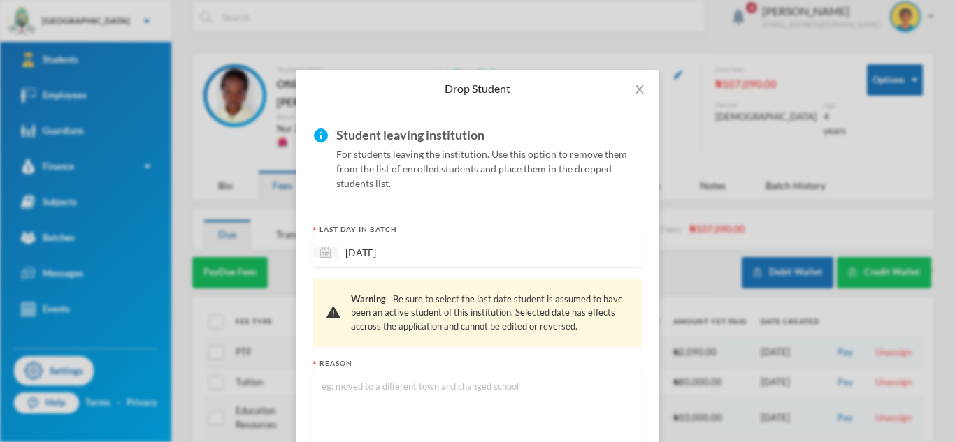
click at [383, 246] on input "[DATE]" at bounding box center [396, 253] width 117 height 16
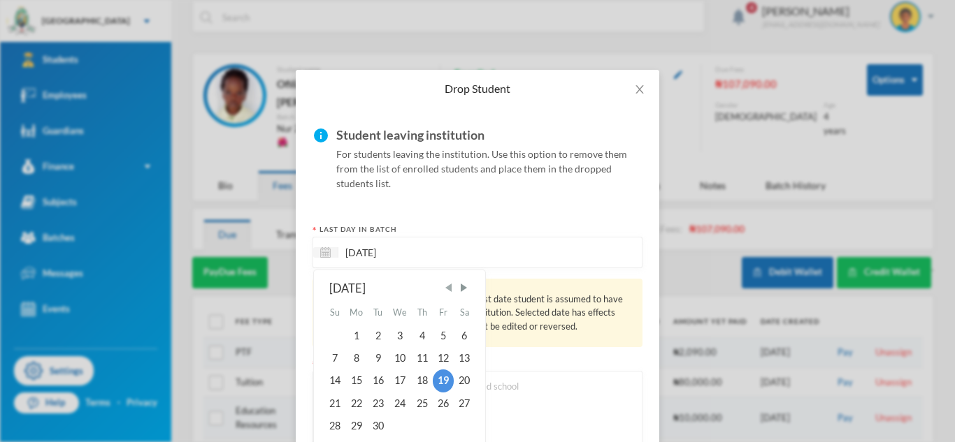
click at [452, 293] on span "Previous Month" at bounding box center [448, 288] width 13 height 13
click at [438, 398] on div "25" at bounding box center [443, 404] width 21 height 22
type input "[DATE]"
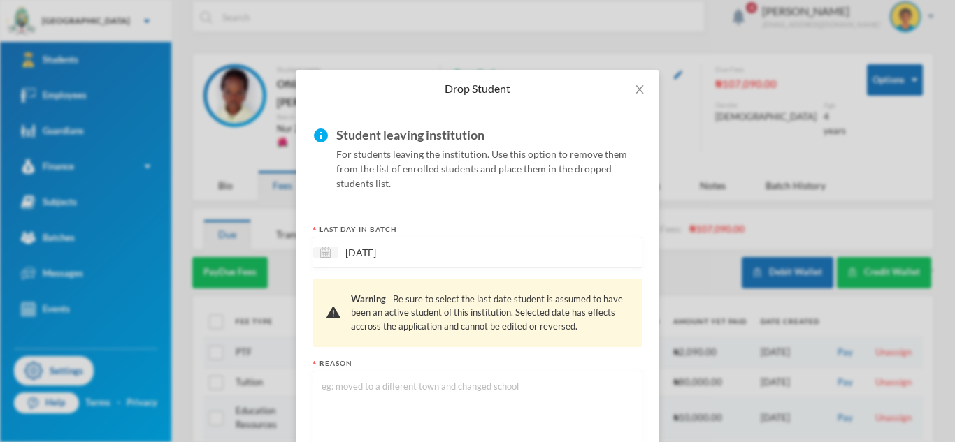
click at [445, 401] on textarea at bounding box center [477, 417] width 315 height 76
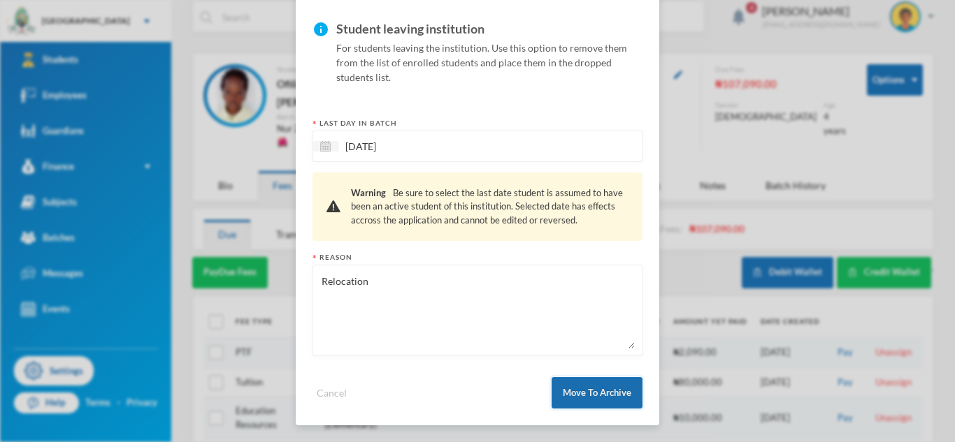
type textarea "Relocation"
click at [629, 404] on button "Move To Archive" at bounding box center [597, 392] width 91 height 31
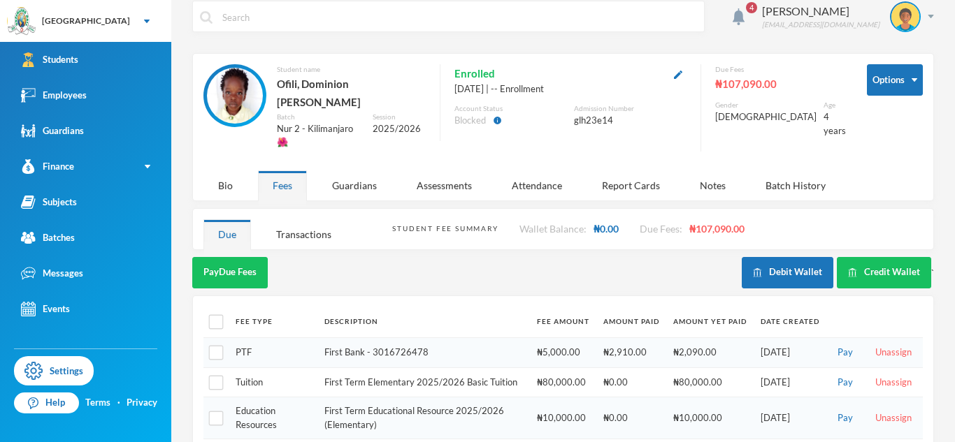
scroll to position [36, 0]
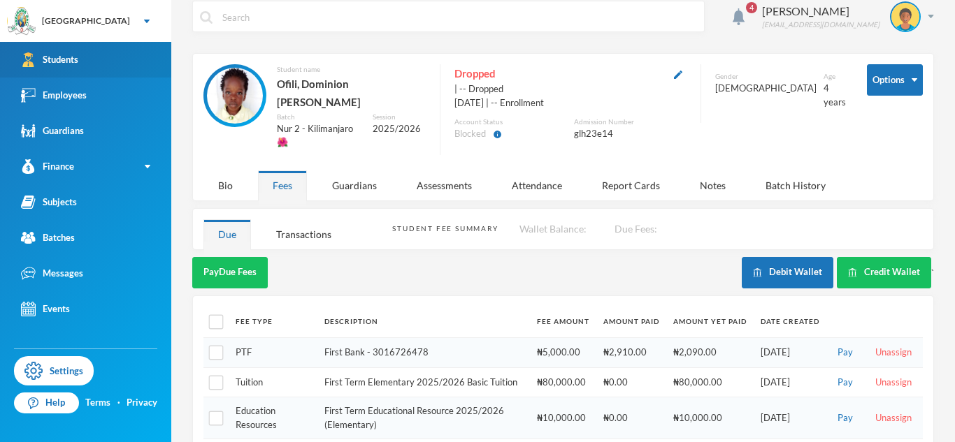
click at [142, 52] on link "Students" at bounding box center [85, 60] width 171 height 36
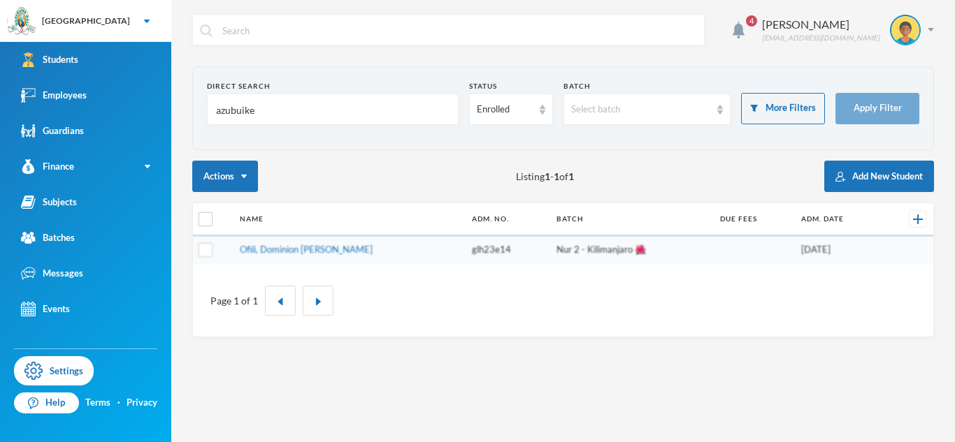
click at [243, 117] on input "azubuike" at bounding box center [333, 109] width 236 height 31
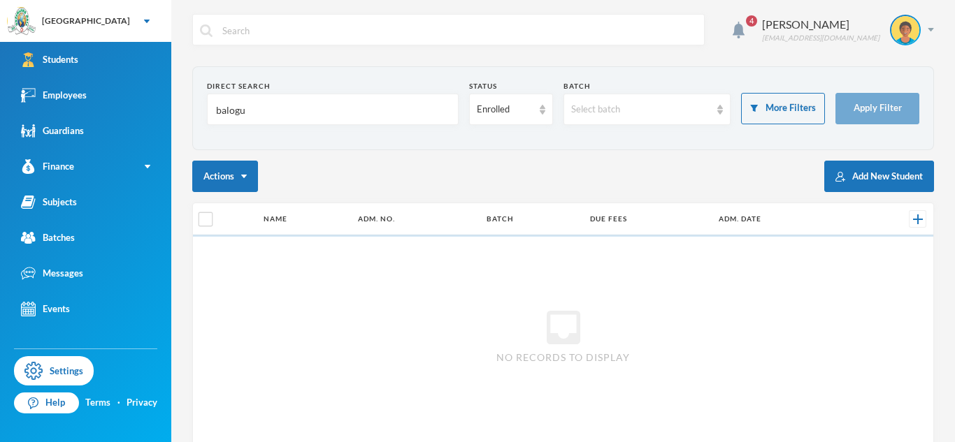
type input "[PERSON_NAME]"
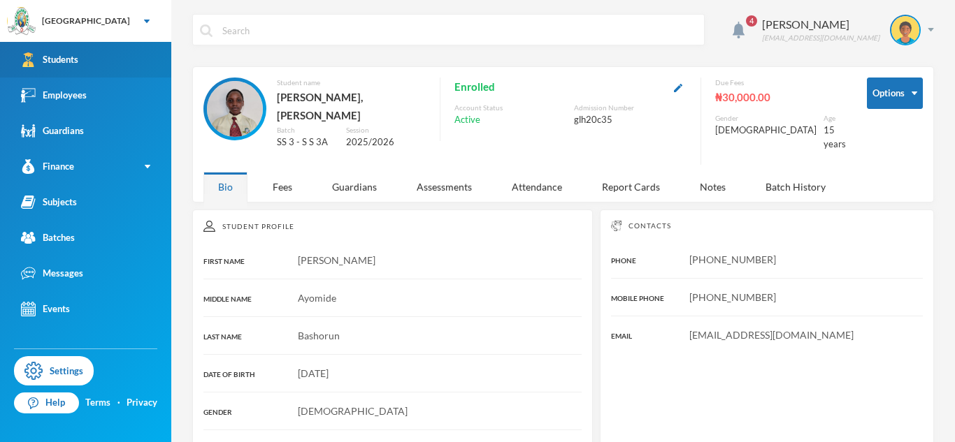
click at [145, 52] on link "Students" at bounding box center [85, 60] width 171 height 36
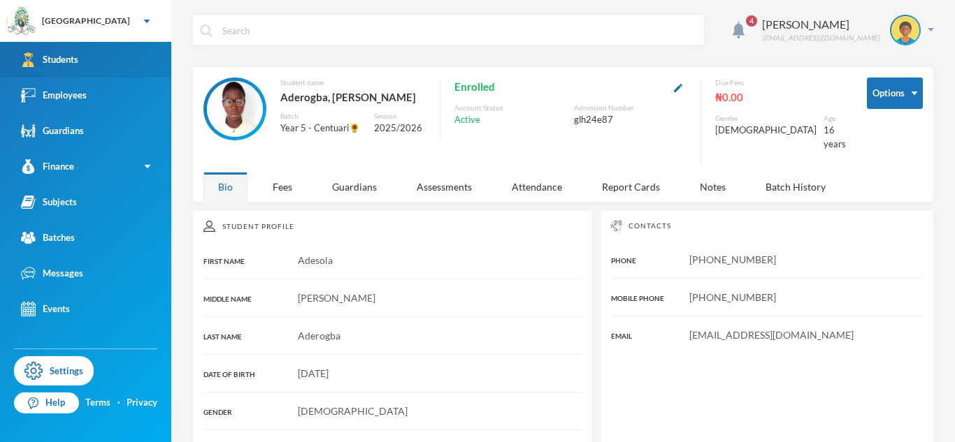
click at [131, 59] on link "Students" at bounding box center [85, 60] width 171 height 36
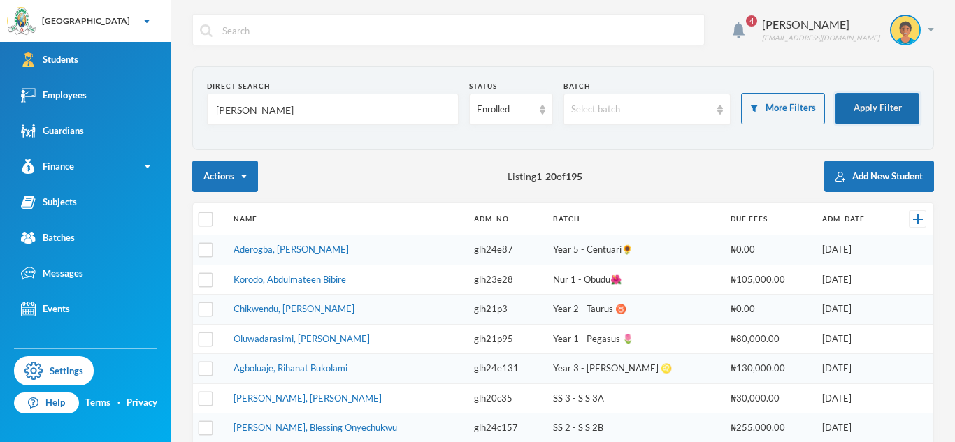
click at [879, 110] on button "Apply Filter" at bounding box center [877, 108] width 84 height 31
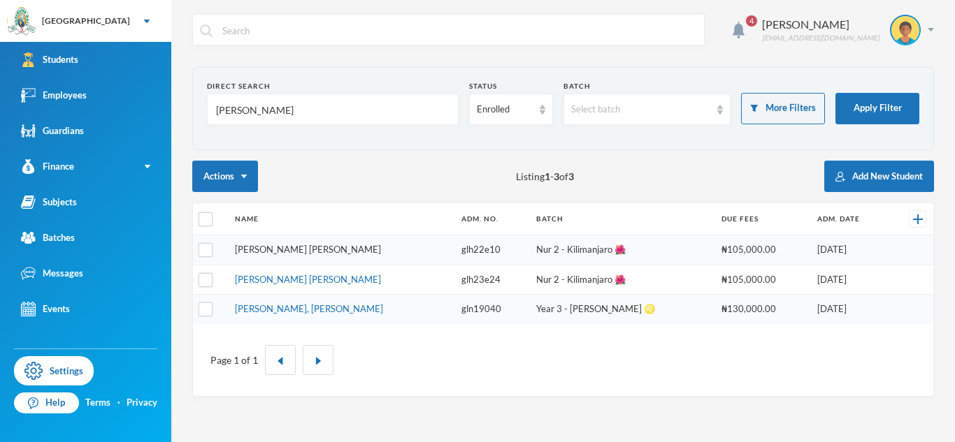
click at [287, 250] on link "[PERSON_NAME] [PERSON_NAME]" at bounding box center [308, 249] width 146 height 11
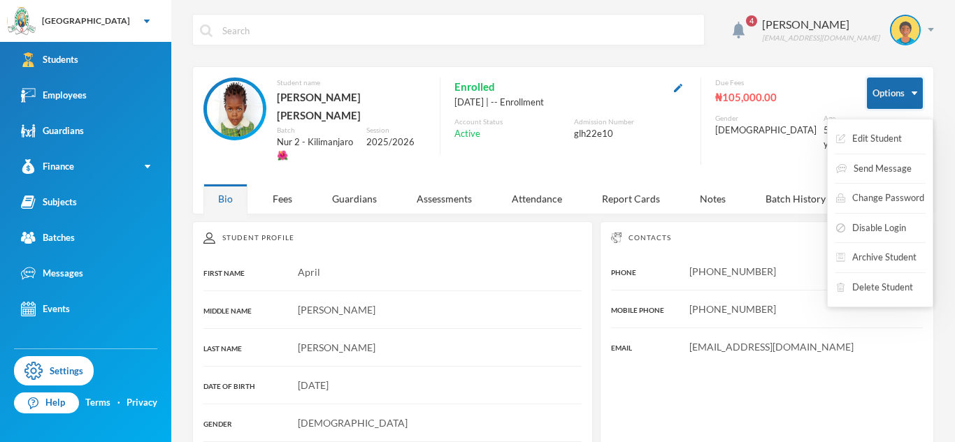
click at [889, 80] on button "Options" at bounding box center [895, 93] width 56 height 31
click at [865, 255] on button "Archive Student" at bounding box center [876, 257] width 83 height 25
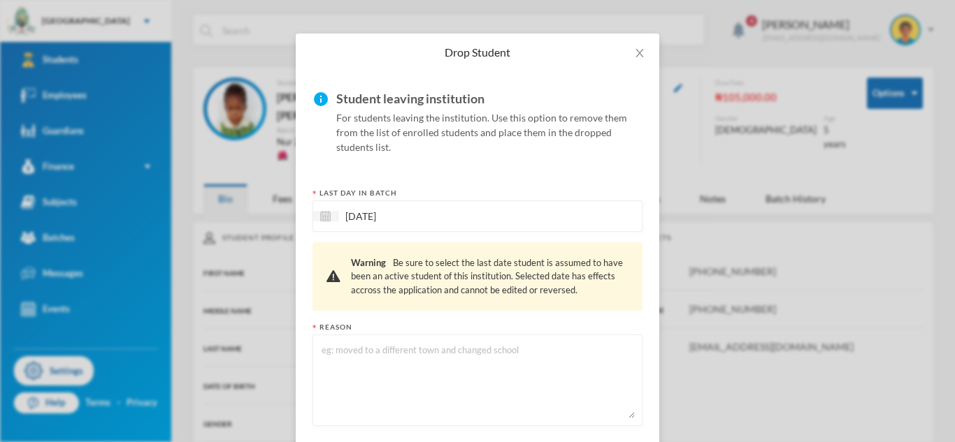
click at [489, 358] on textarea at bounding box center [477, 381] width 315 height 76
type textarea "Changed school"
click at [408, 226] on div "[DATE]" at bounding box center [477, 216] width 330 height 31
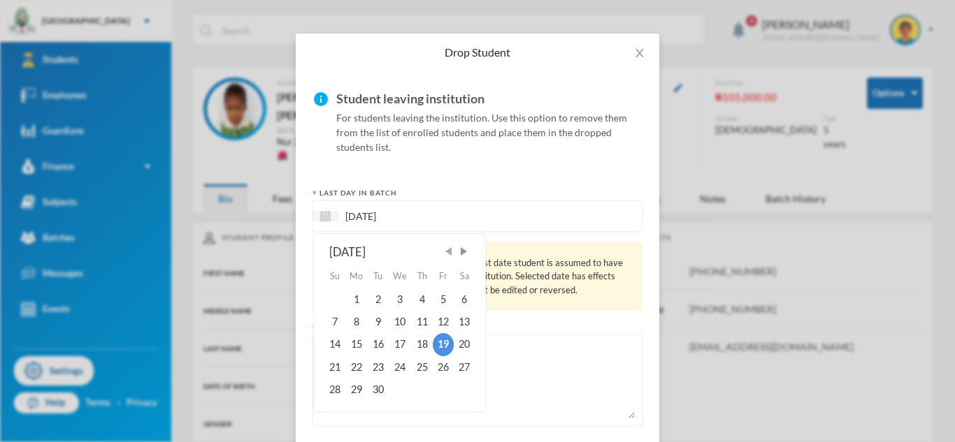
click at [452, 254] on span "Previous Month" at bounding box center [448, 251] width 13 height 13
click at [445, 357] on div "25" at bounding box center [443, 368] width 21 height 22
type input "[DATE]"
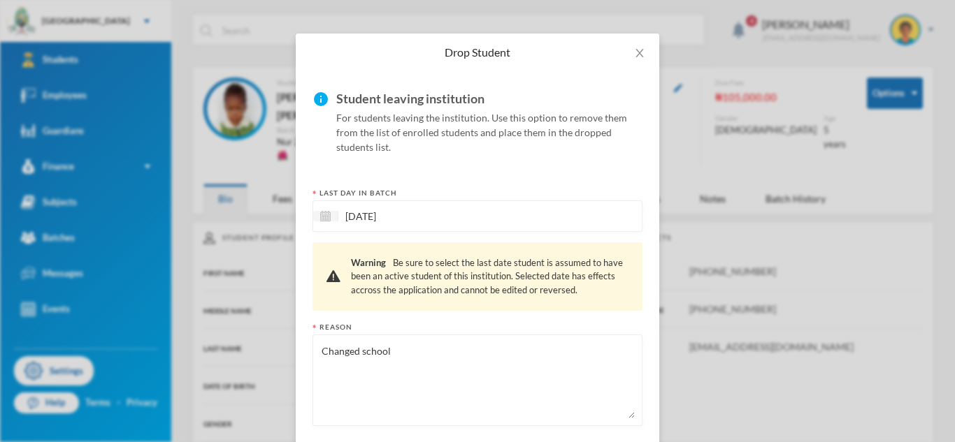
scroll to position [106, 0]
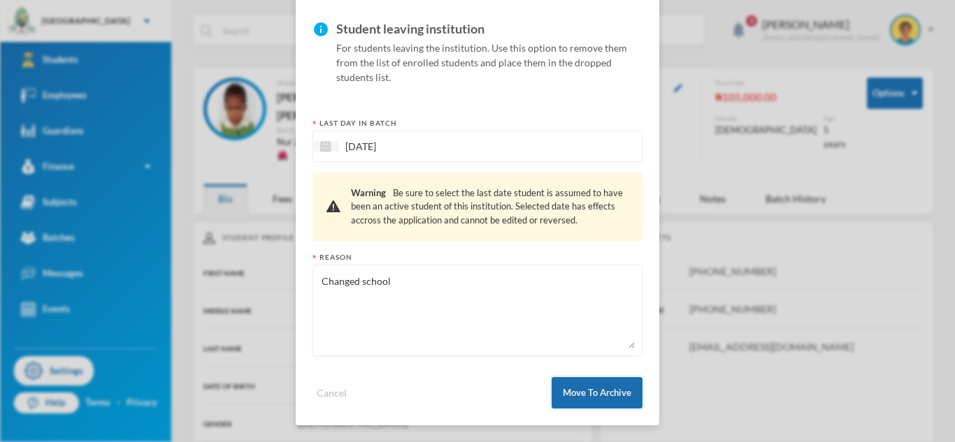
click at [569, 400] on button "Move To Archive" at bounding box center [597, 392] width 91 height 31
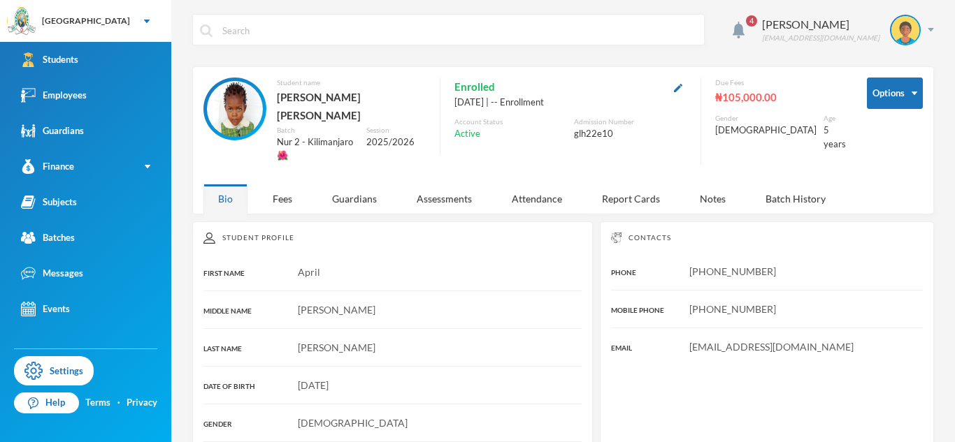
scroll to position [36, 0]
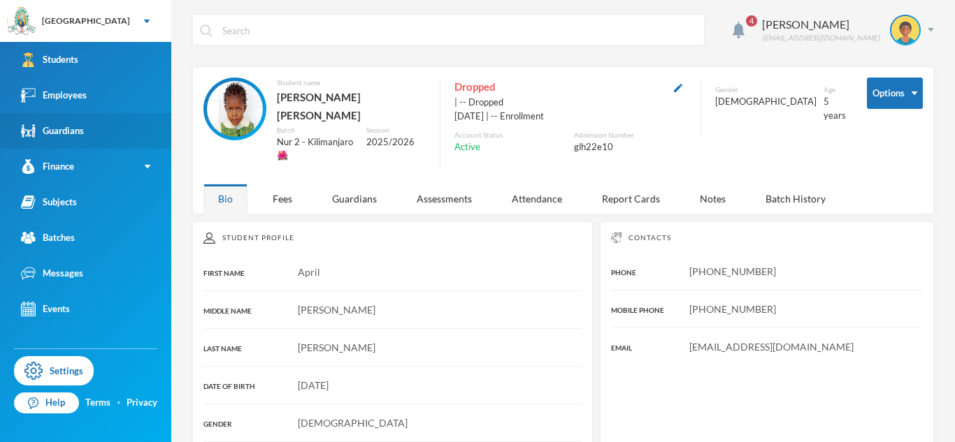
click at [99, 113] on link "Guardians" at bounding box center [85, 131] width 171 height 36
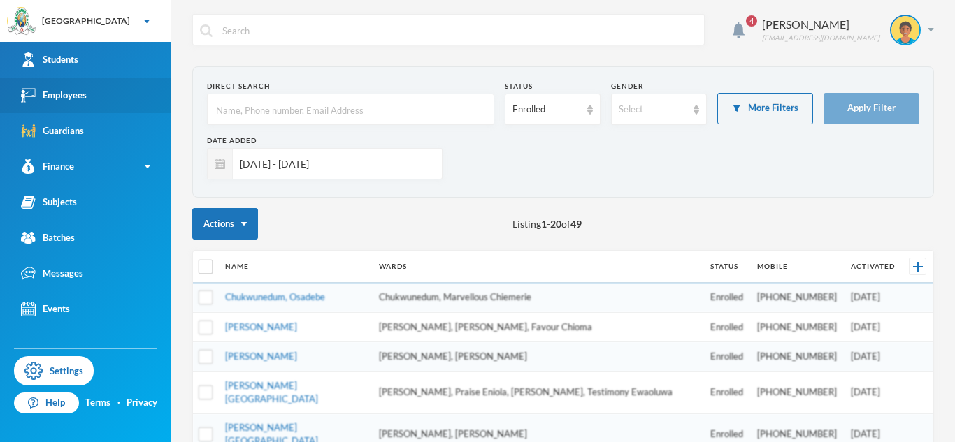
click at [91, 100] on link "Employees" at bounding box center [85, 96] width 171 height 36
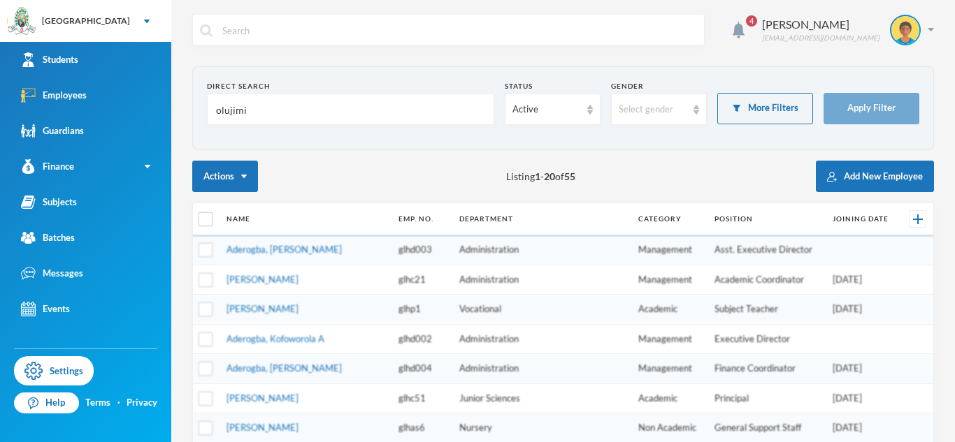
click at [236, 110] on input "olujimi" at bounding box center [351, 109] width 272 height 31
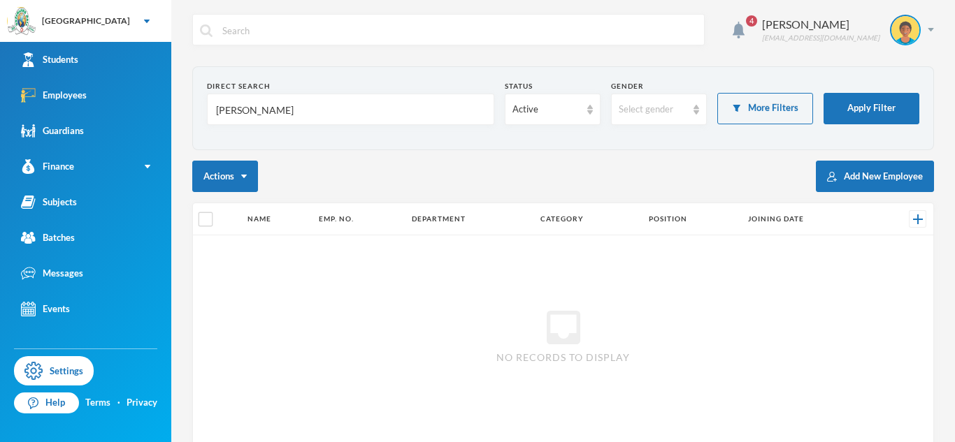
click at [237, 110] on input "[PERSON_NAME]" at bounding box center [351, 109] width 272 height 31
type input "[PERSON_NAME]"
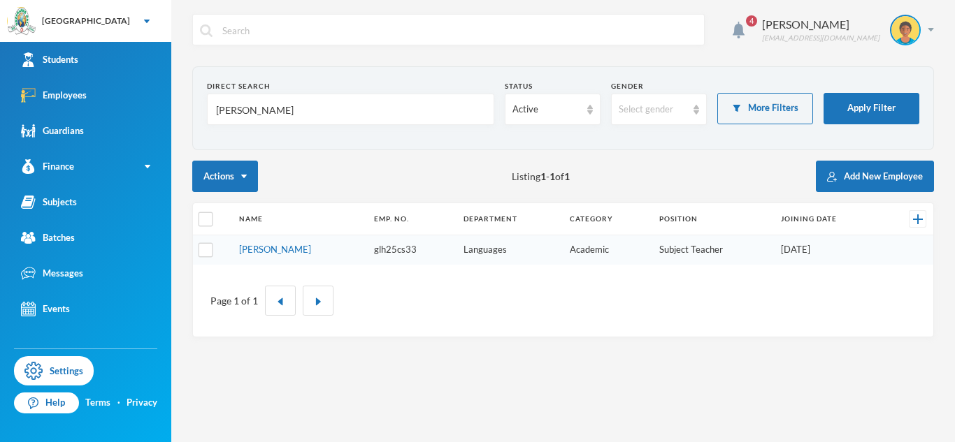
click at [215, 110] on input "[PERSON_NAME]" at bounding box center [351, 109] width 272 height 31
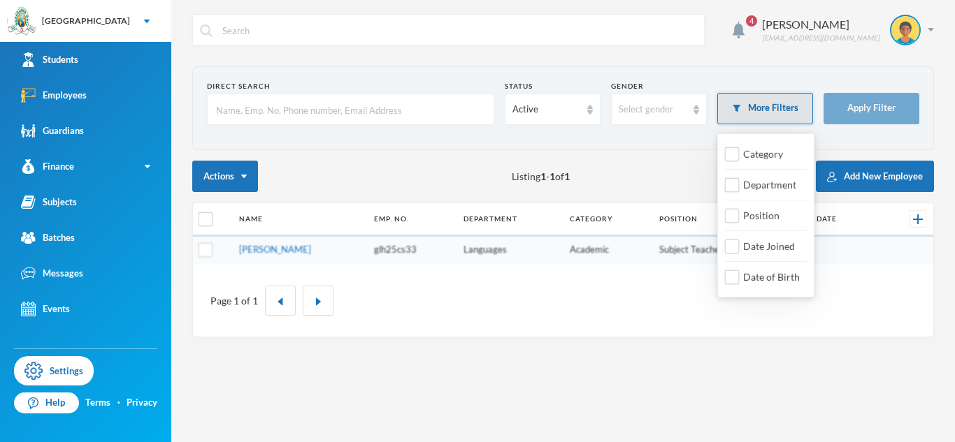
click at [747, 121] on button "More Filters" at bounding box center [765, 108] width 96 height 31
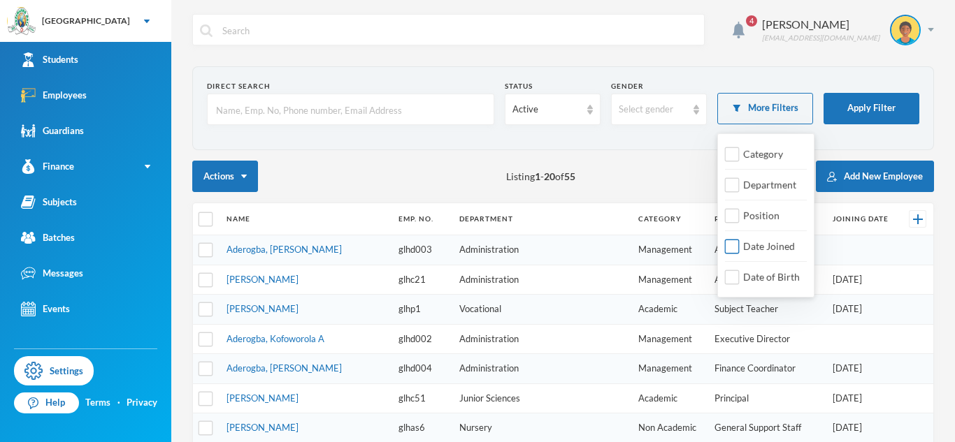
click at [729, 248] on input "Date Joined" at bounding box center [732, 247] width 15 height 15
checkbox input "true"
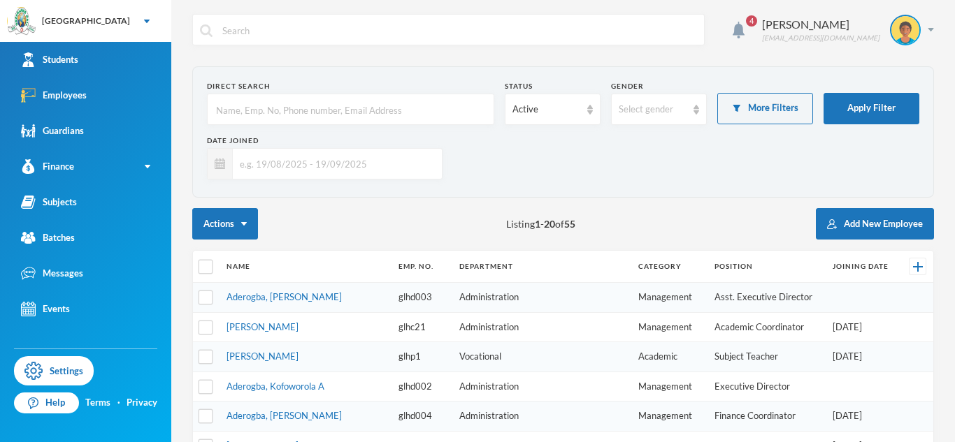
click at [325, 160] on input "text" at bounding box center [334, 163] width 202 height 31
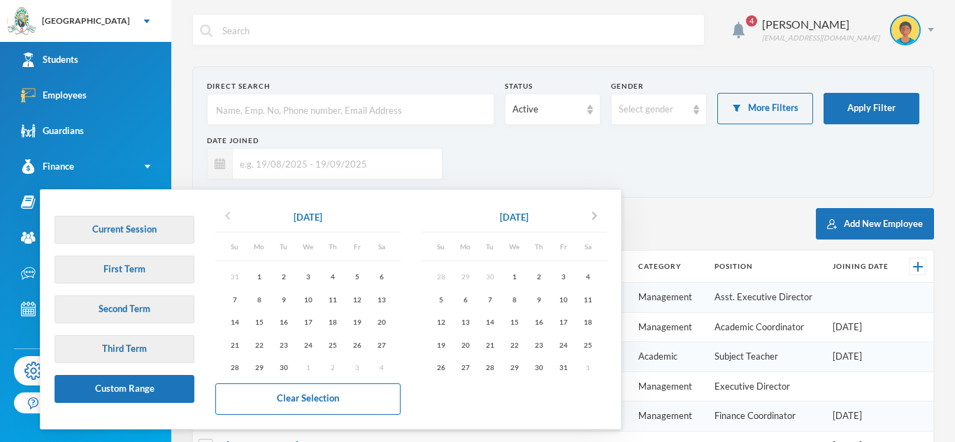
click at [230, 217] on icon "chevron_left" at bounding box center [228, 216] width 17 height 17
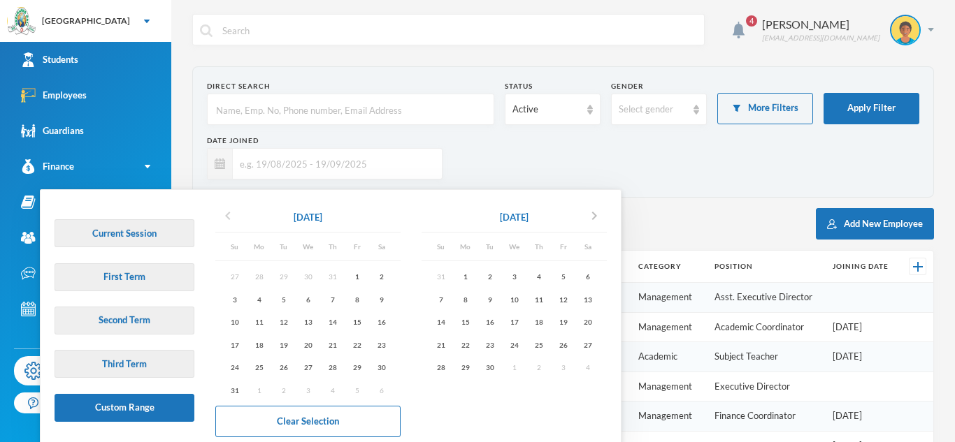
click at [230, 217] on icon "chevron_left" at bounding box center [228, 216] width 17 height 17
click at [282, 276] on div "1" at bounding box center [283, 276] width 24 height 17
click at [600, 222] on icon "chevron_right" at bounding box center [594, 216] width 17 height 17
click at [496, 364] on div "30" at bounding box center [489, 367] width 24 height 17
type input "[DATE] - [DATE]"
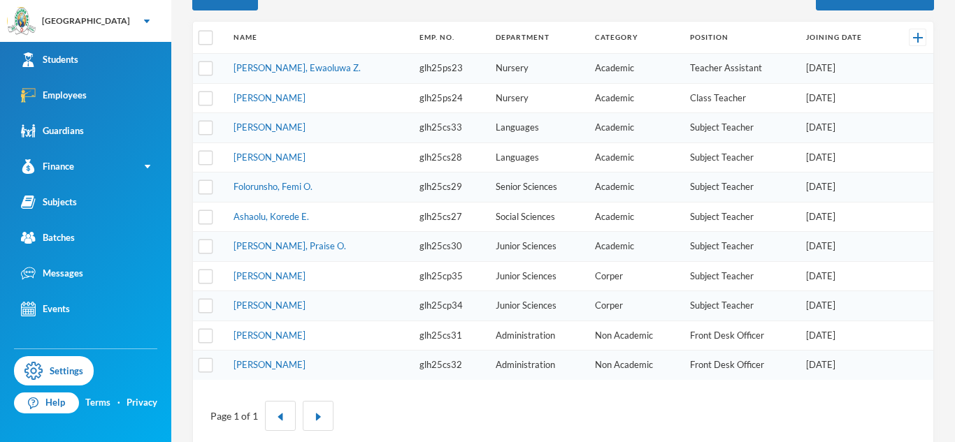
scroll to position [231, 0]
click at [288, 157] on link "[PERSON_NAME]" at bounding box center [269, 155] width 72 height 11
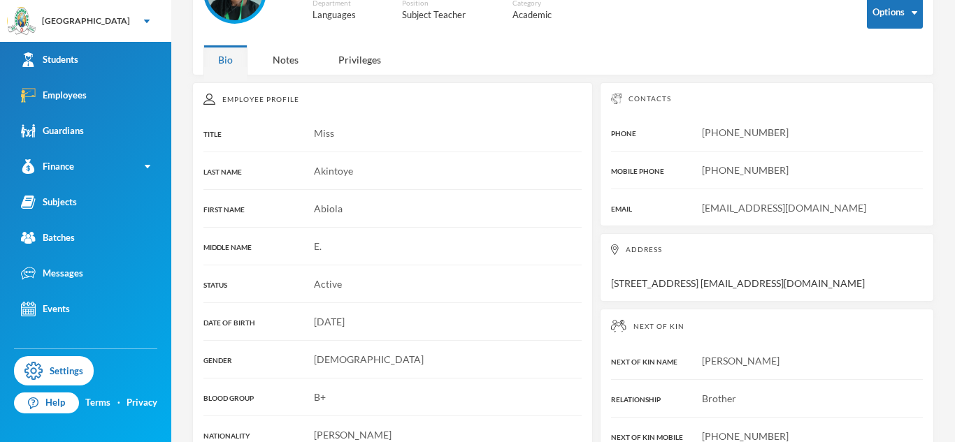
scroll to position [68, 0]
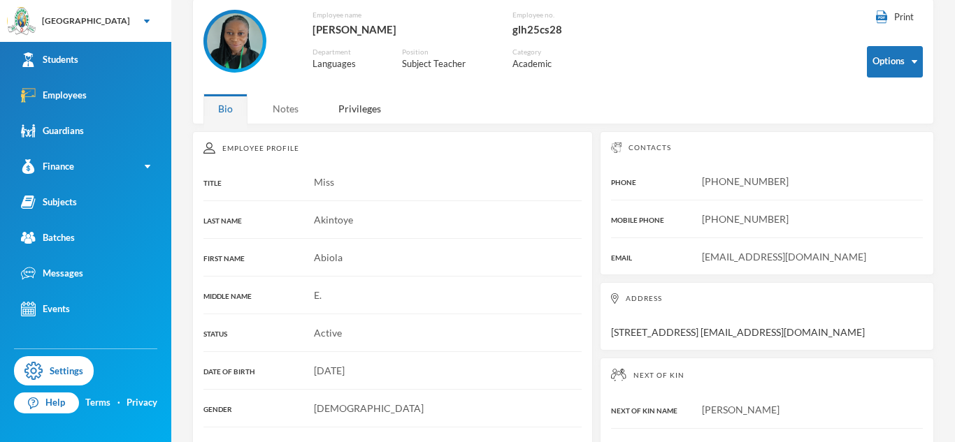
click at [280, 110] on div "Notes" at bounding box center [285, 109] width 55 height 30
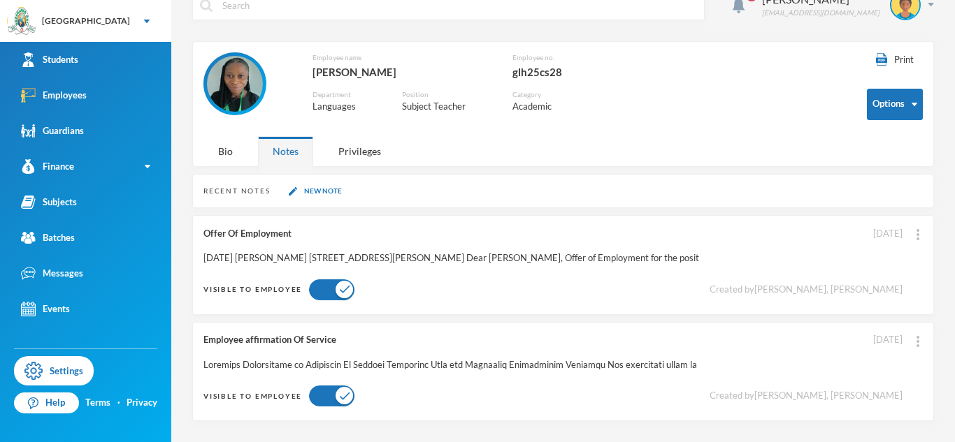
scroll to position [25, 0]
click at [116, 78] on link "Employees" at bounding box center [85, 96] width 171 height 36
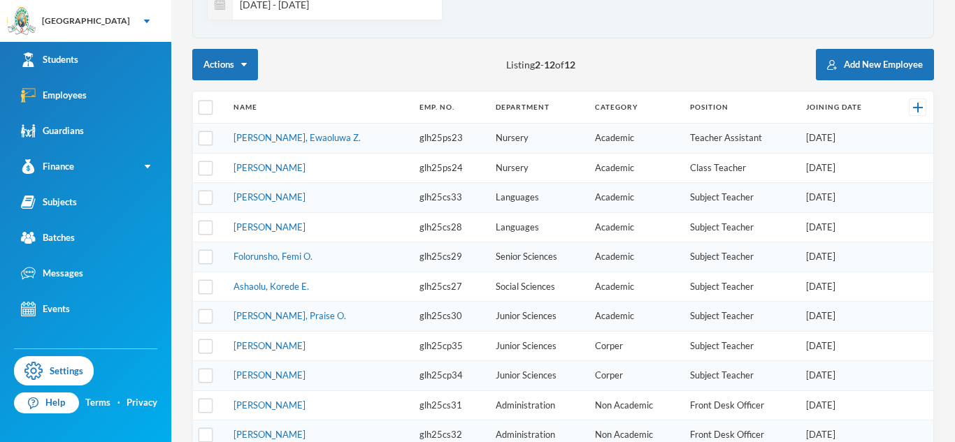
scroll to position [164, 0]
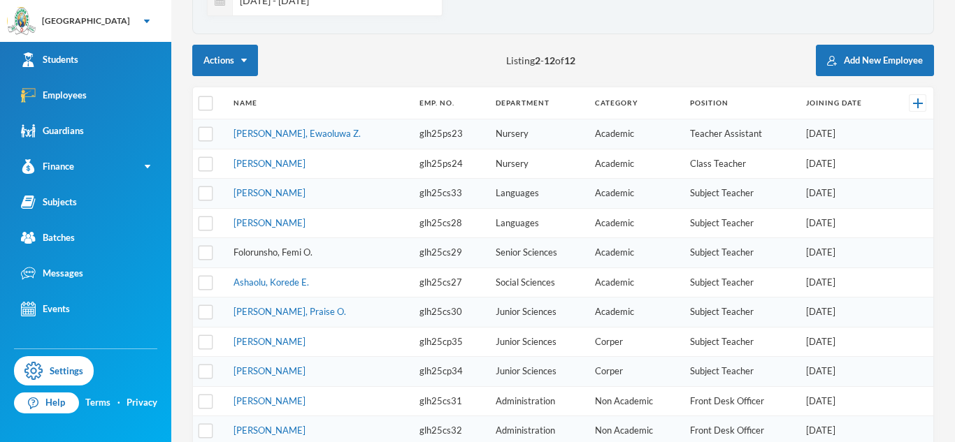
click at [293, 254] on link "Folorunsho, Femi O." at bounding box center [272, 252] width 79 height 11
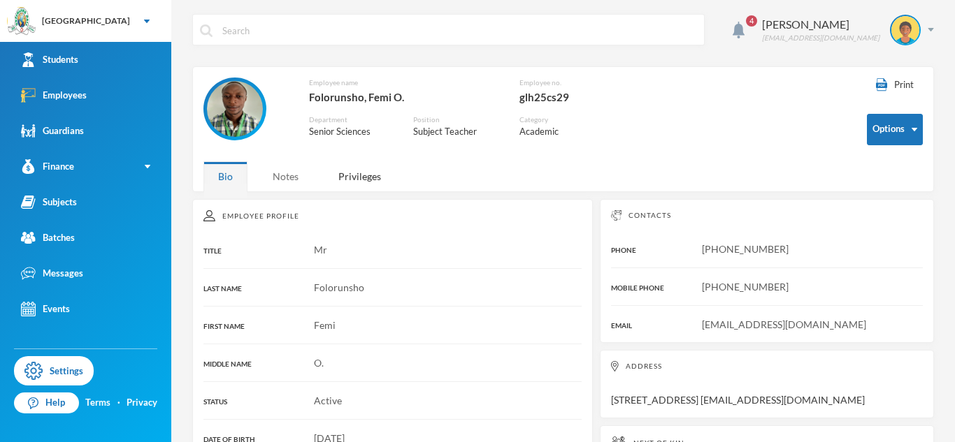
click at [289, 175] on div "Notes" at bounding box center [285, 176] width 55 height 30
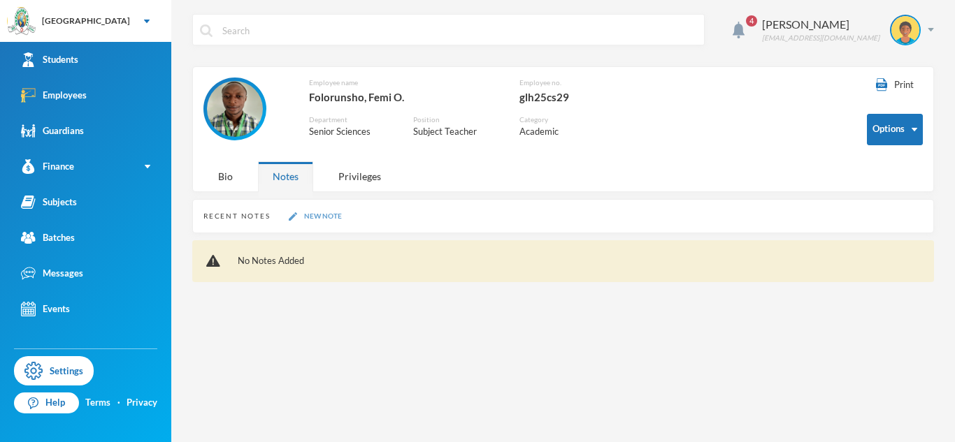
click at [304, 213] on button "New Note" at bounding box center [316, 216] width 62 height 12
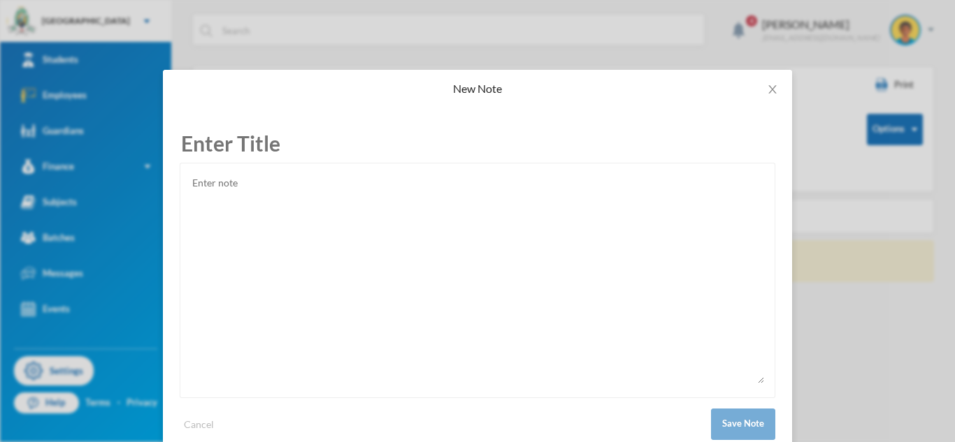
click at [313, 255] on textarea at bounding box center [477, 279] width 573 height 210
paste textarea "Loremips Dolorsitame co Adipiscin El Seddoei Temporinc Utla etd Magnaaliq Enima…"
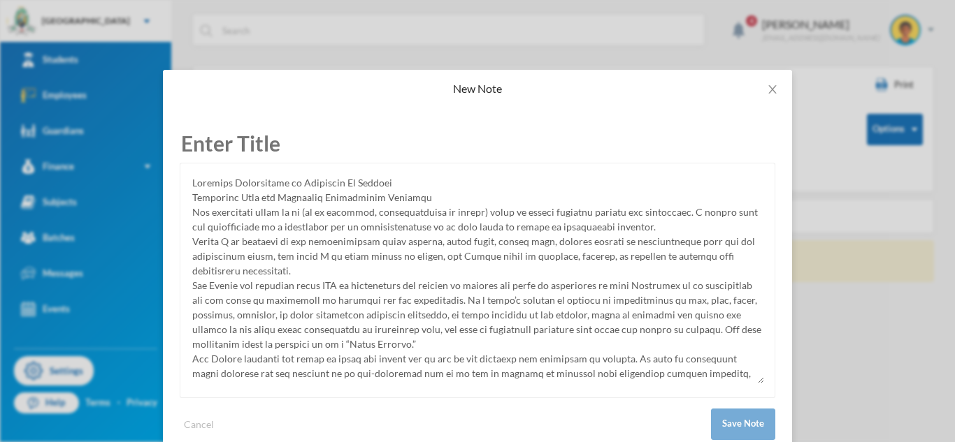
click at [261, 186] on textarea at bounding box center [477, 279] width 573 height 210
type textarea "Loremips Dolorsitame co Adipiscin El Seddoei Temporinc Utla etd Magnaaliq Enima…"
click at [252, 138] on input "text" at bounding box center [478, 143] width 596 height 38
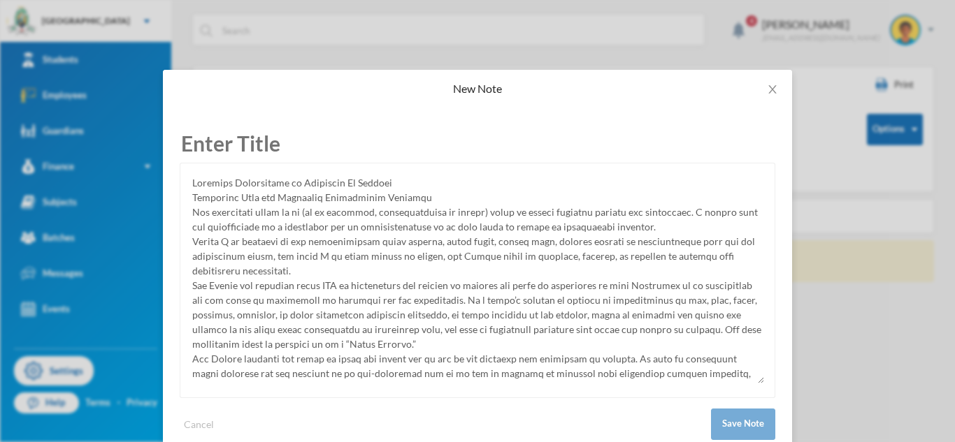
click at [252, 138] on input "text" at bounding box center [478, 143] width 596 height 38
paste input "Employee Affirmation of Condition Of Service"
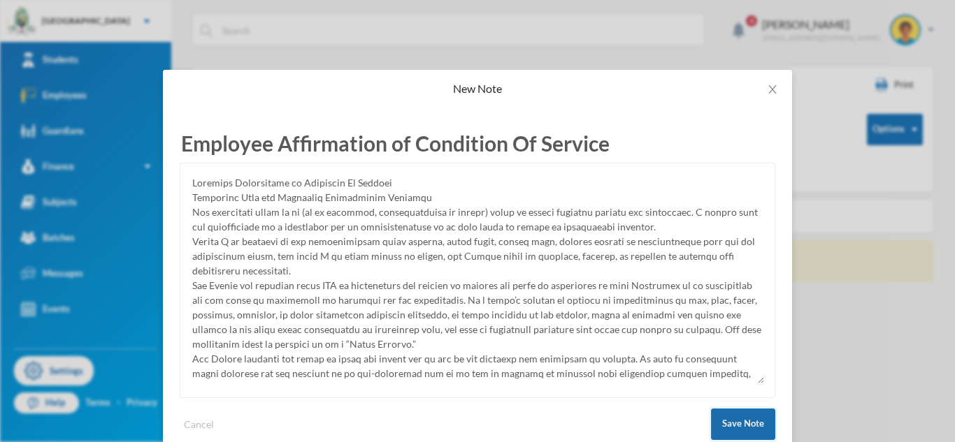
type input "Employee Affirmation of Condition Of Service"
click at [754, 428] on button "Save Note" at bounding box center [743, 424] width 64 height 31
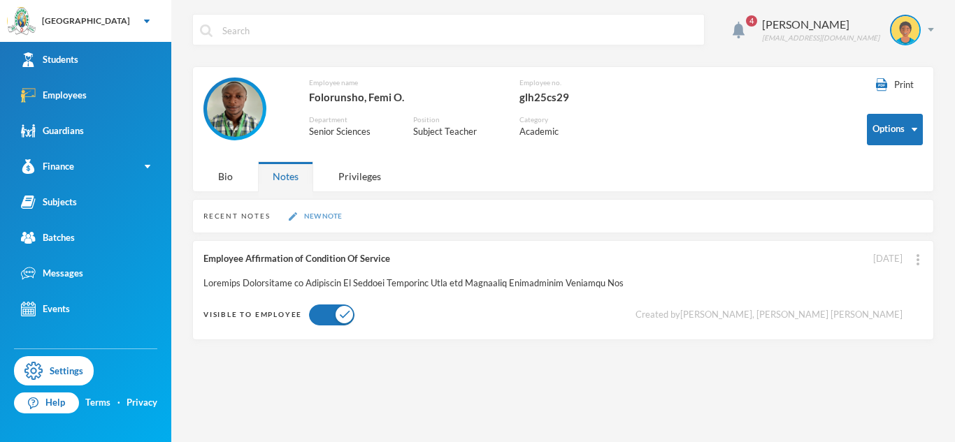
click at [320, 217] on button "New Note" at bounding box center [316, 216] width 62 height 12
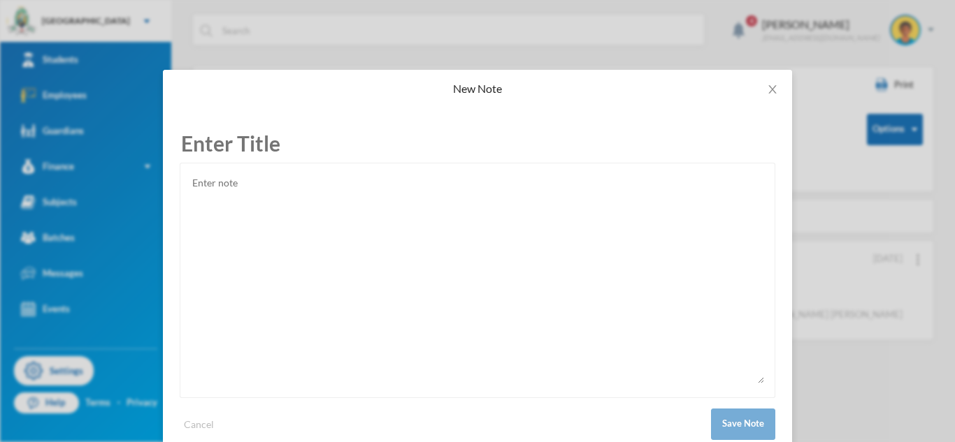
click at [324, 219] on textarea at bounding box center [477, 279] width 573 height 210
paste textarea "[DATE] [PERSON_NAME] [STREET_ADDRESS]. Dear [PERSON_NAME], Offer of Employment …"
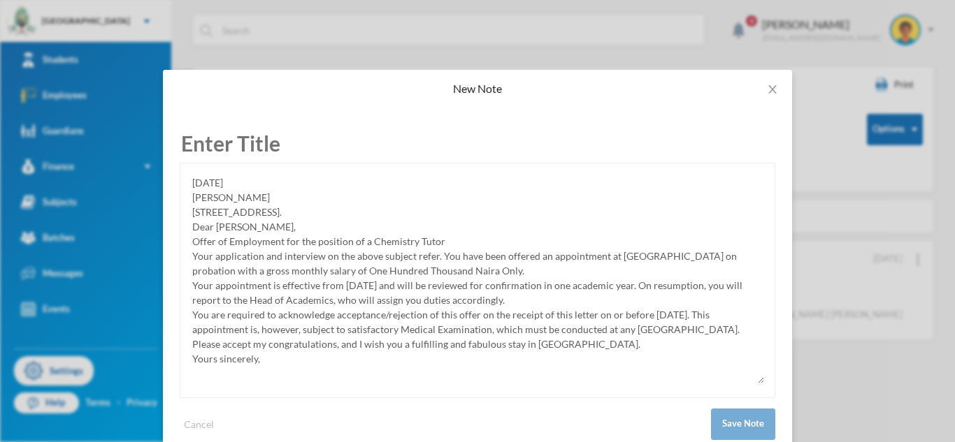
type textarea "[DATE] [PERSON_NAME] [STREET_ADDRESS]. Dear [PERSON_NAME], Offer of Employment …"
click at [283, 154] on input "text" at bounding box center [478, 143] width 596 height 38
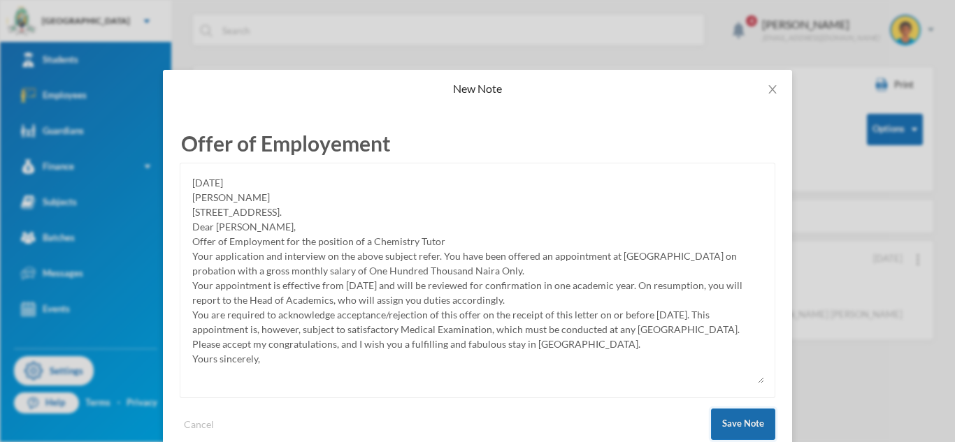
type input "Offer of Employement"
click at [728, 415] on button "Save Note" at bounding box center [743, 424] width 64 height 31
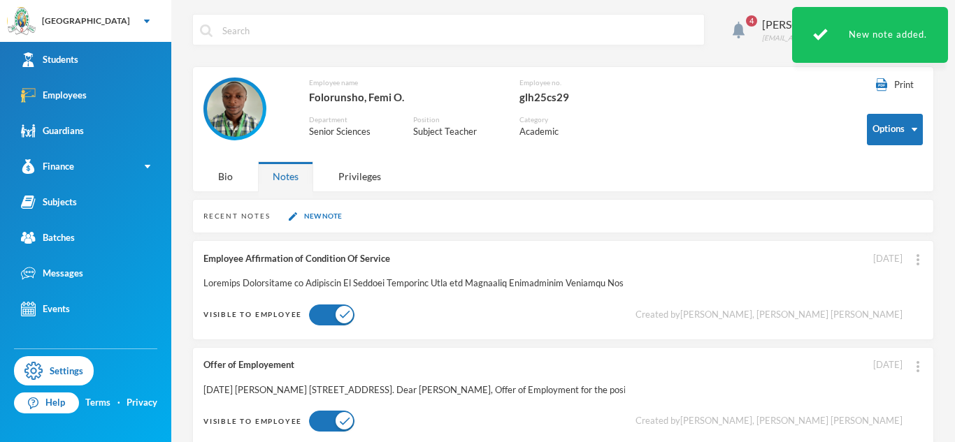
scroll to position [25, 0]
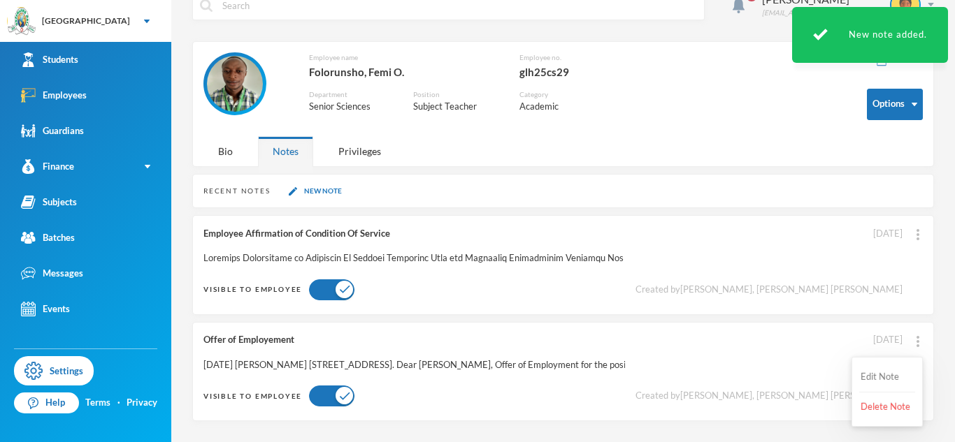
click at [905, 372] on button "Edit Note" at bounding box center [887, 377] width 56 height 25
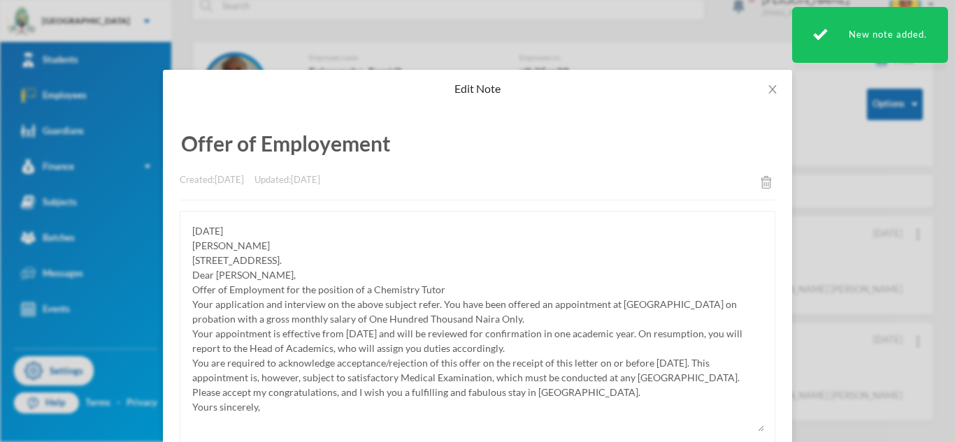
click at [338, 145] on input "Offer of Employement" at bounding box center [478, 143] width 596 height 38
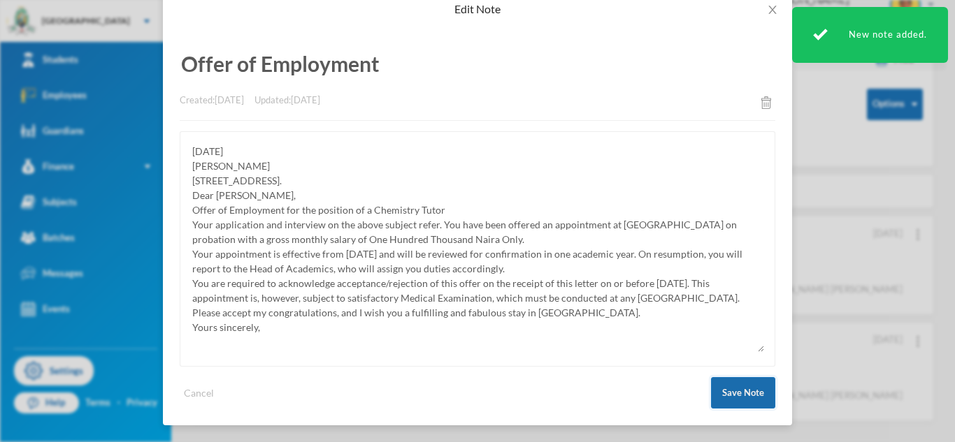
type input "Offer of Employment"
click at [761, 395] on button "Save Note" at bounding box center [743, 392] width 64 height 31
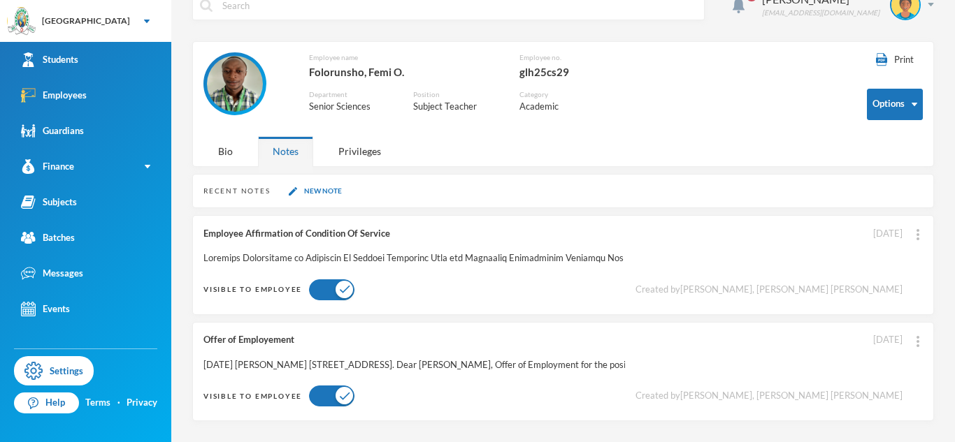
scroll to position [0, 0]
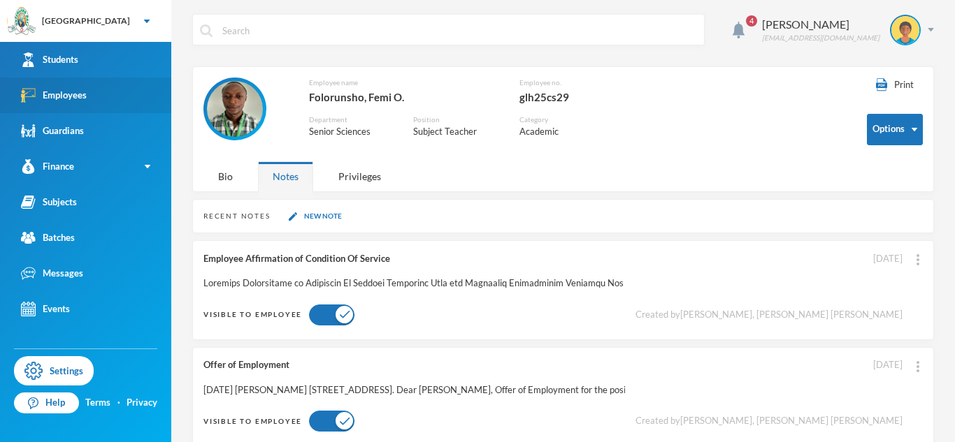
click at [153, 81] on link "Employees" at bounding box center [85, 96] width 171 height 36
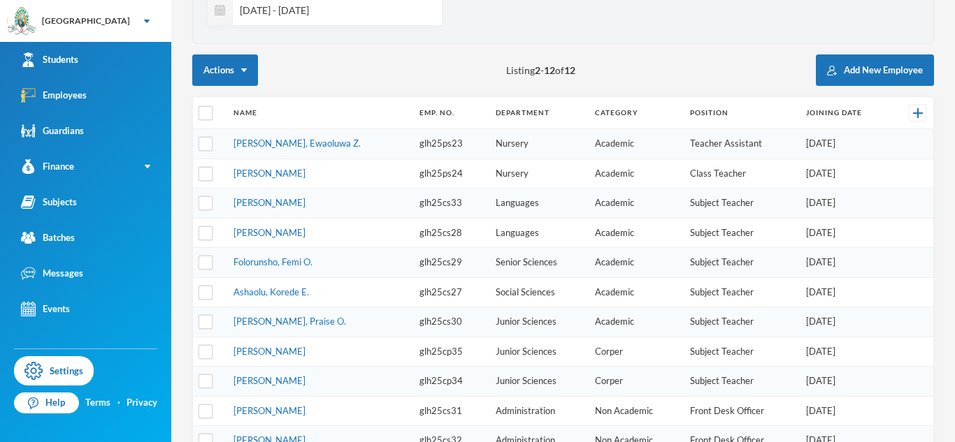
scroll to position [254, 0]
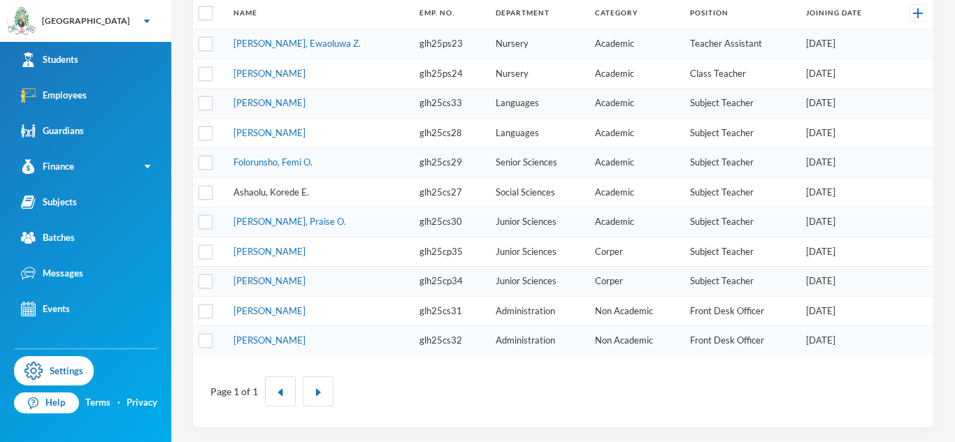
click at [292, 187] on link "Ashaolu, Korede E." at bounding box center [270, 192] width 75 height 11
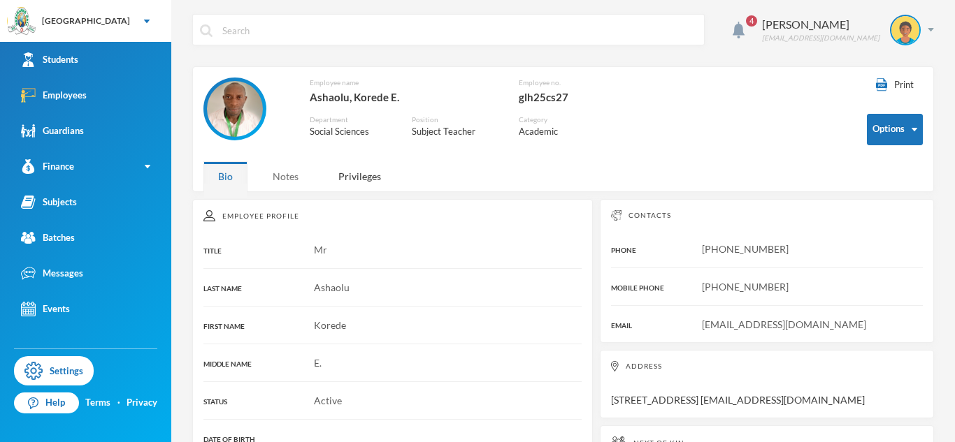
click at [299, 169] on div "Notes" at bounding box center [285, 176] width 55 height 30
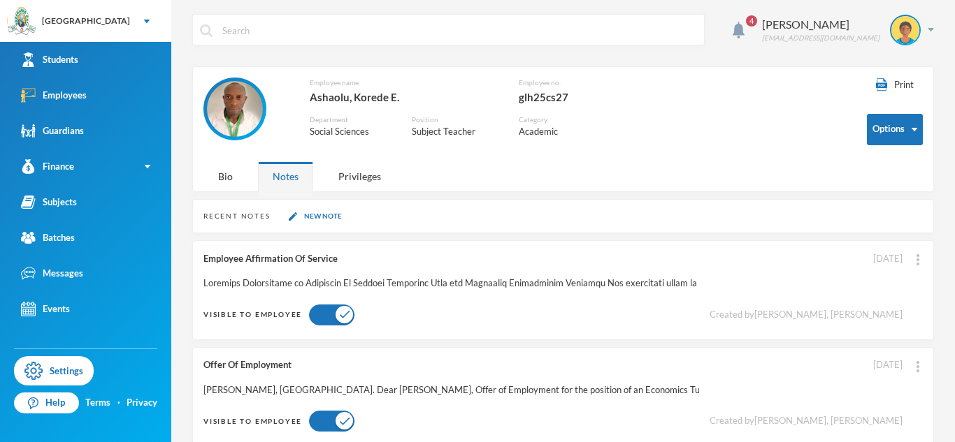
scroll to position [25, 0]
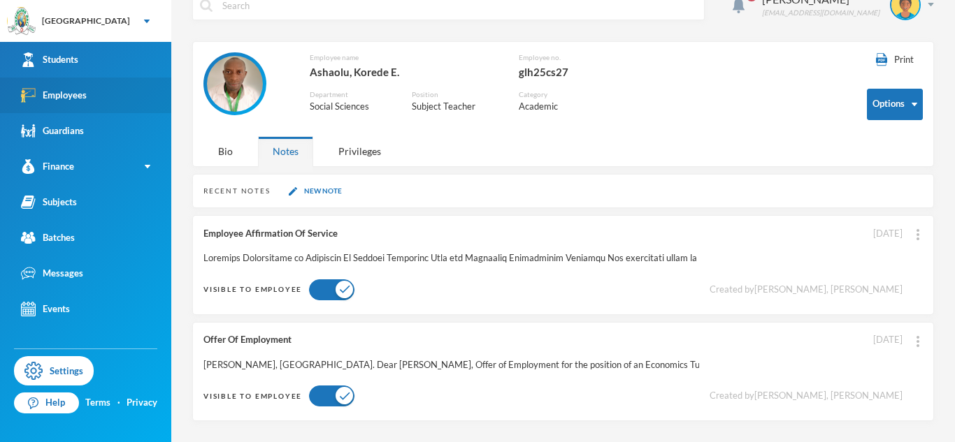
click at [101, 98] on link "Employees" at bounding box center [85, 96] width 171 height 36
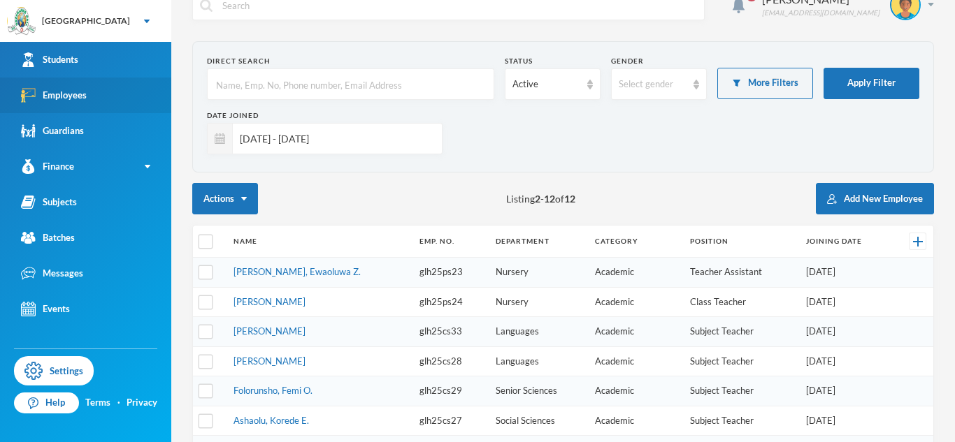
click at [101, 98] on link "Employees" at bounding box center [85, 96] width 171 height 36
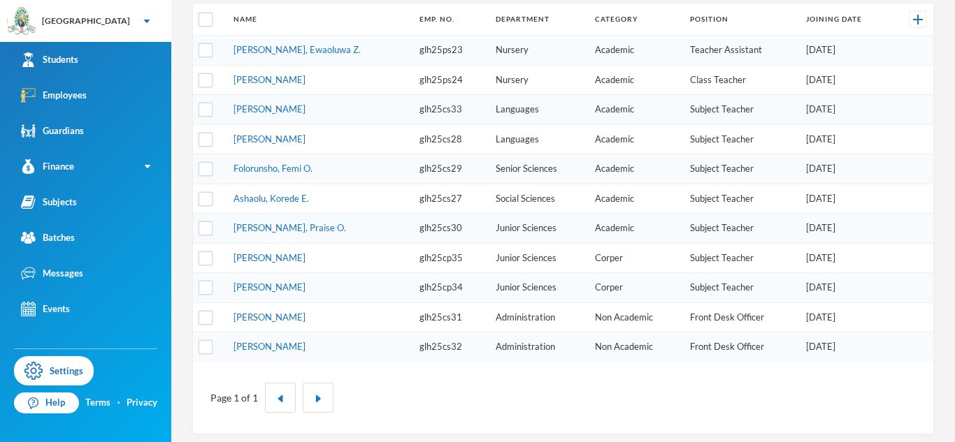
scroll to position [254, 0]
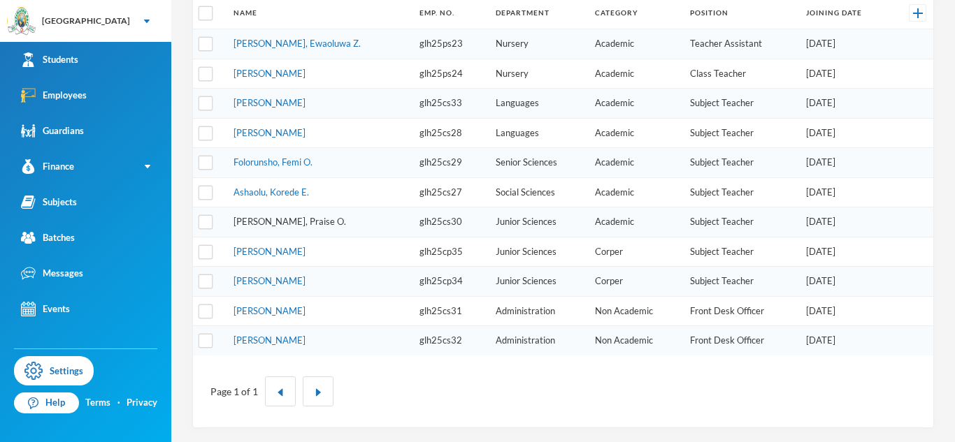
click at [292, 224] on link "[PERSON_NAME], Praise O." at bounding box center [289, 221] width 113 height 11
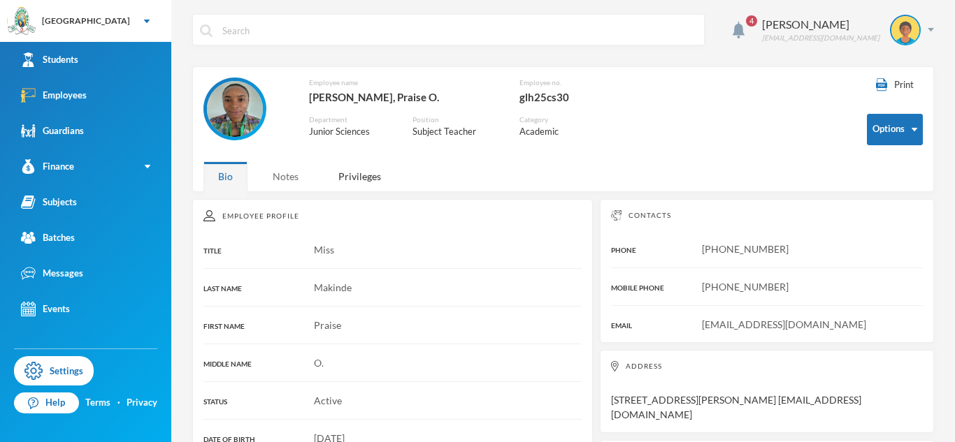
click at [293, 182] on div "Notes" at bounding box center [285, 176] width 55 height 30
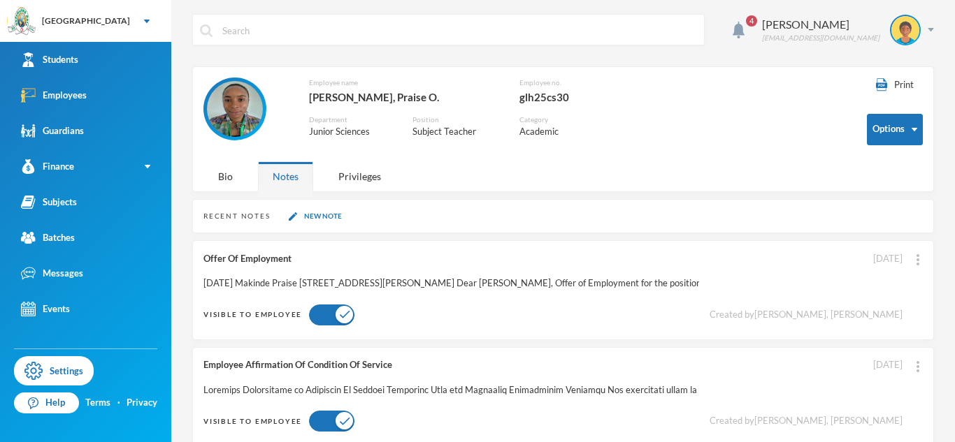
scroll to position [25, 0]
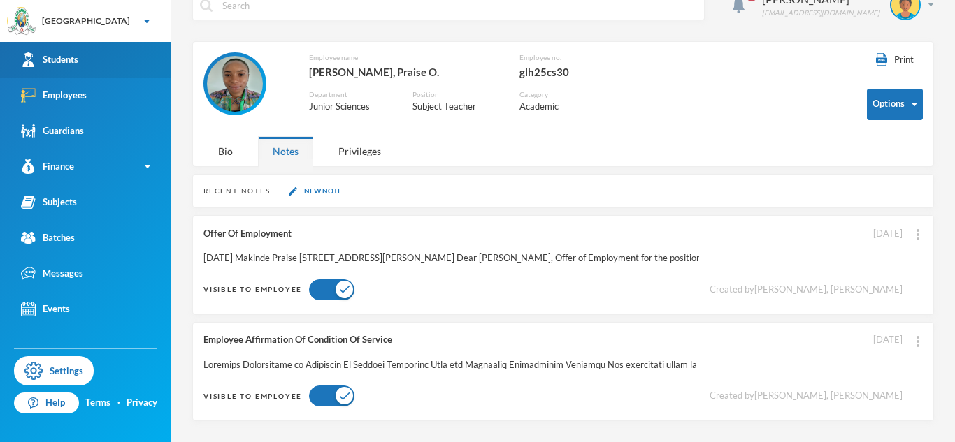
click at [92, 67] on link "Students" at bounding box center [85, 60] width 171 height 36
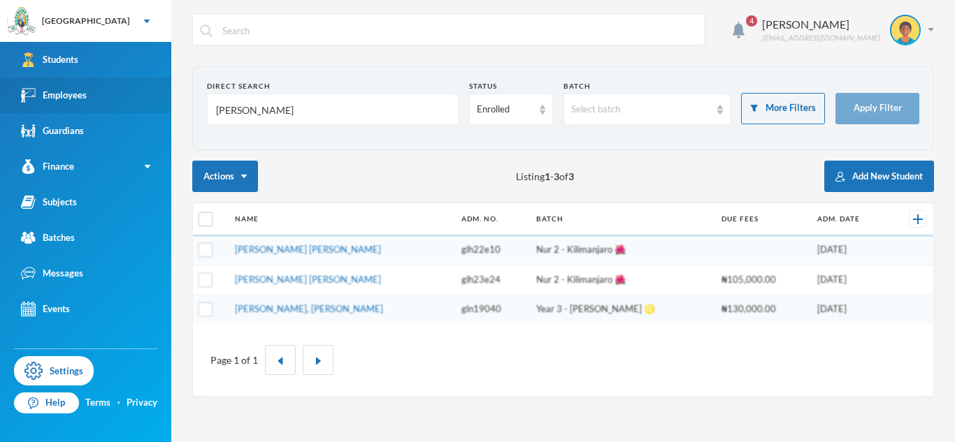
click at [94, 78] on link "Employees" at bounding box center [85, 96] width 171 height 36
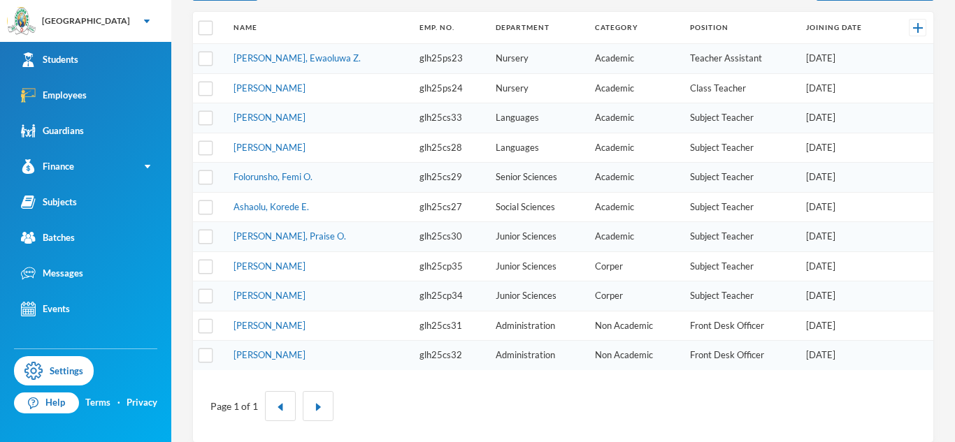
scroll to position [254, 0]
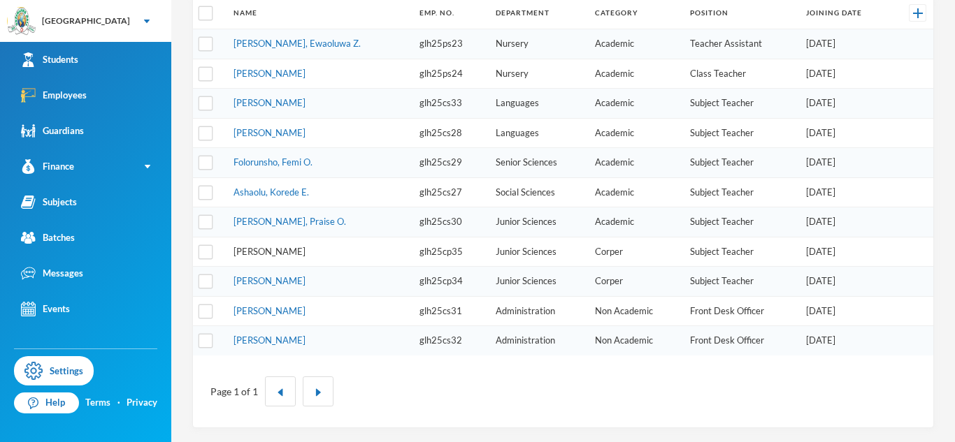
click at [240, 251] on link "[PERSON_NAME]" at bounding box center [269, 251] width 72 height 11
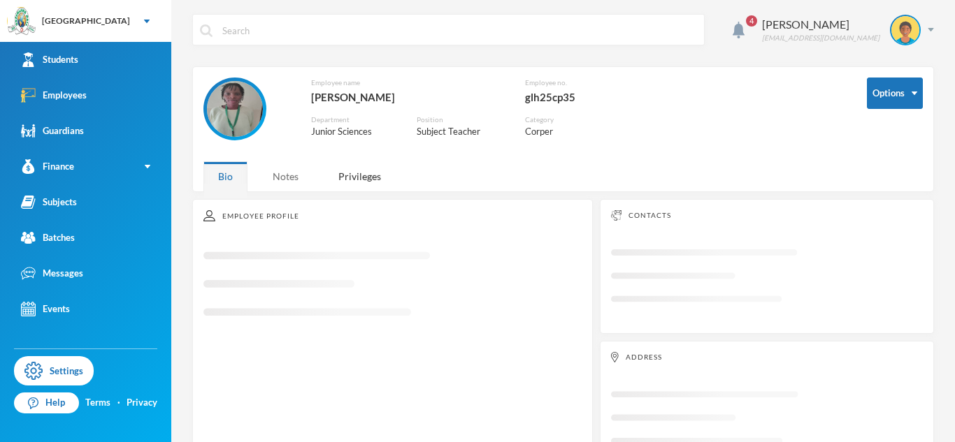
click at [289, 178] on div "Notes" at bounding box center [285, 176] width 55 height 30
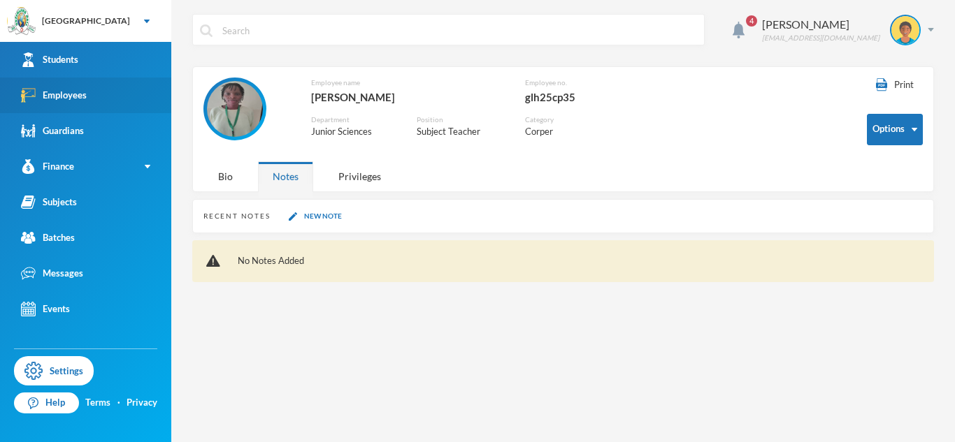
click at [154, 104] on link "Employees" at bounding box center [85, 96] width 171 height 36
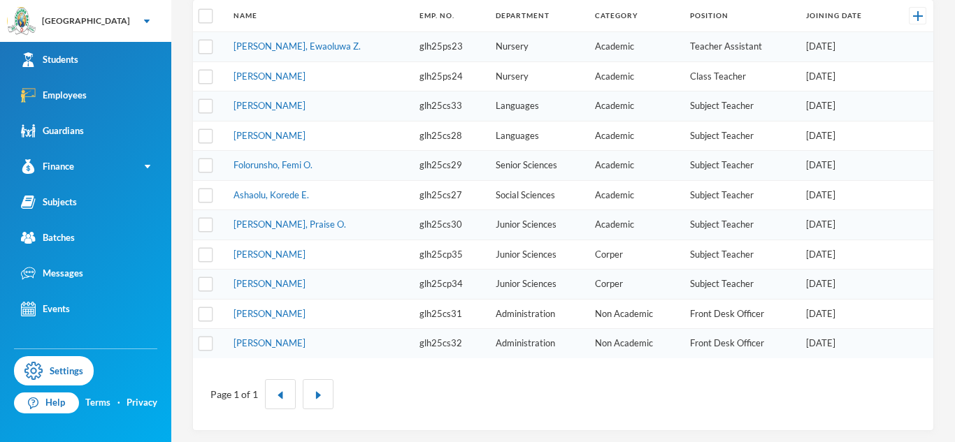
scroll to position [254, 0]
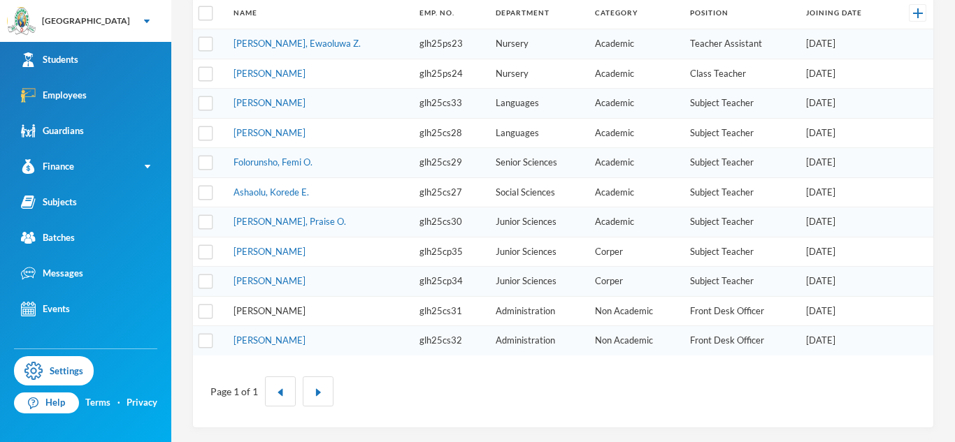
click at [285, 310] on link "[PERSON_NAME]" at bounding box center [269, 310] width 72 height 11
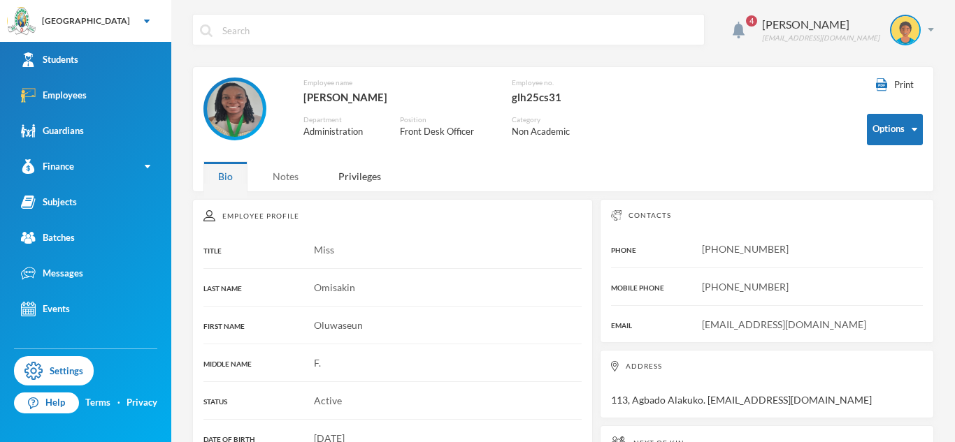
click at [285, 174] on div "Notes" at bounding box center [285, 176] width 55 height 30
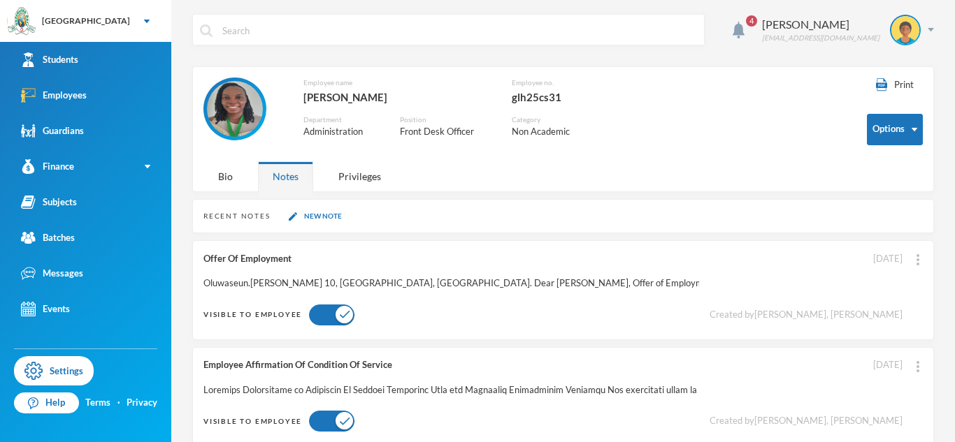
scroll to position [25, 0]
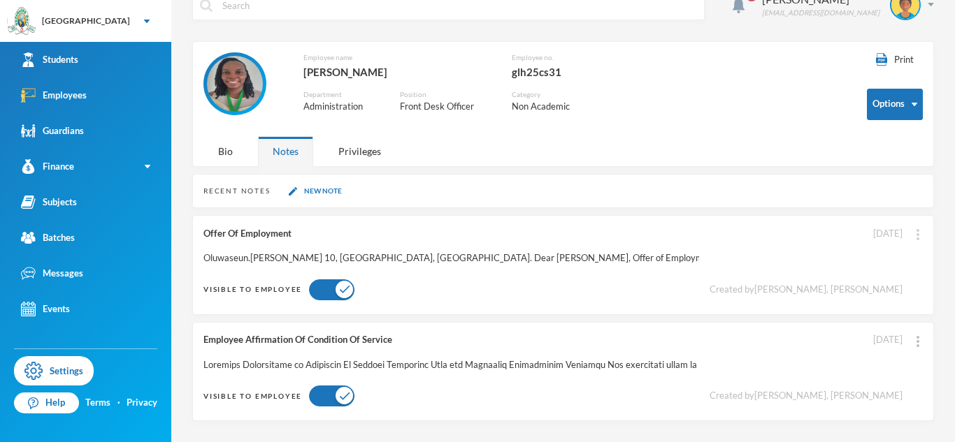
click at [913, 233] on div at bounding box center [918, 233] width 10 height 15
click at [898, 272] on button "Edit Note" at bounding box center [887, 271] width 56 height 25
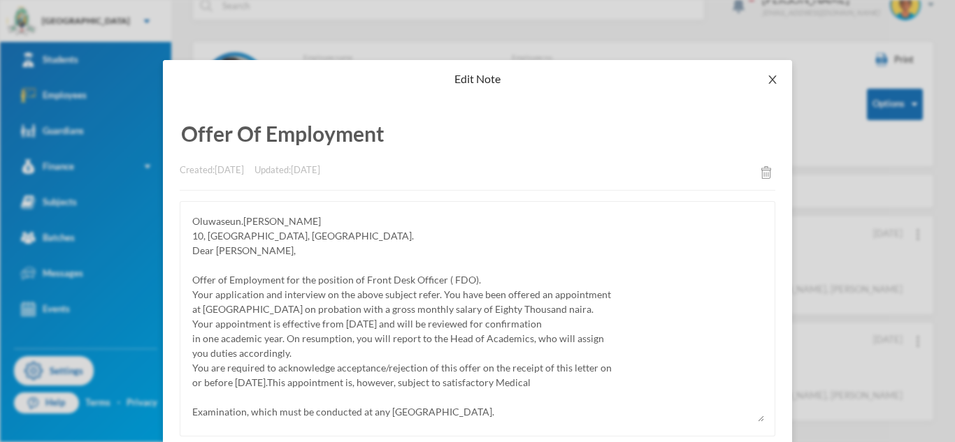
click at [773, 78] on icon "icon: close" at bounding box center [772, 79] width 8 height 8
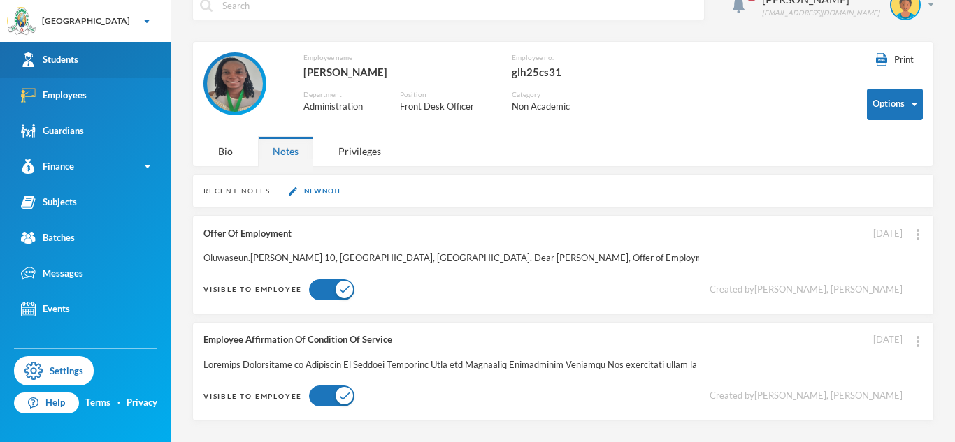
click at [139, 62] on link "Students" at bounding box center [85, 60] width 171 height 36
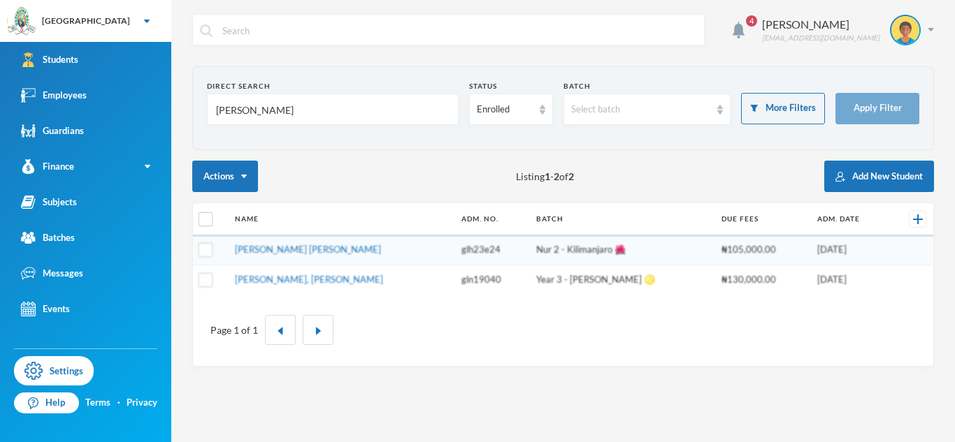
click at [238, 113] on input "[PERSON_NAME]" at bounding box center [333, 109] width 236 height 31
type input "[DEMOGRAPHIC_DATA]"
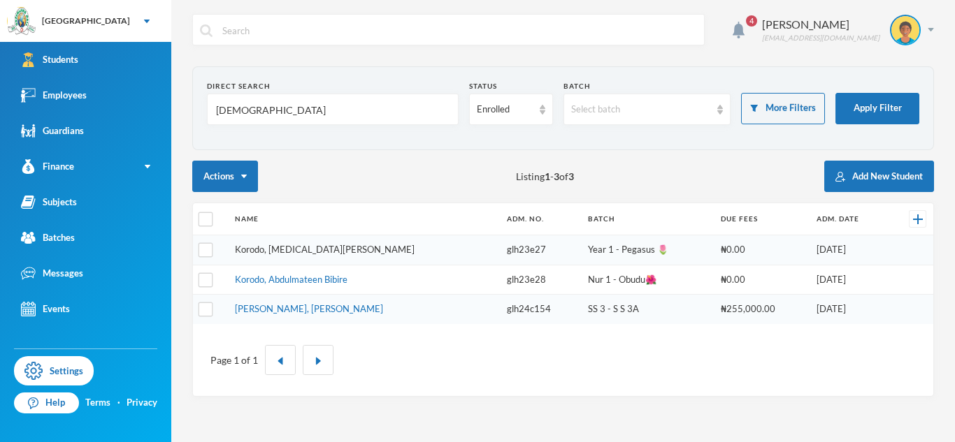
click at [331, 248] on link "Korodo, [MEDICAL_DATA][PERSON_NAME]" at bounding box center [325, 249] width 180 height 11
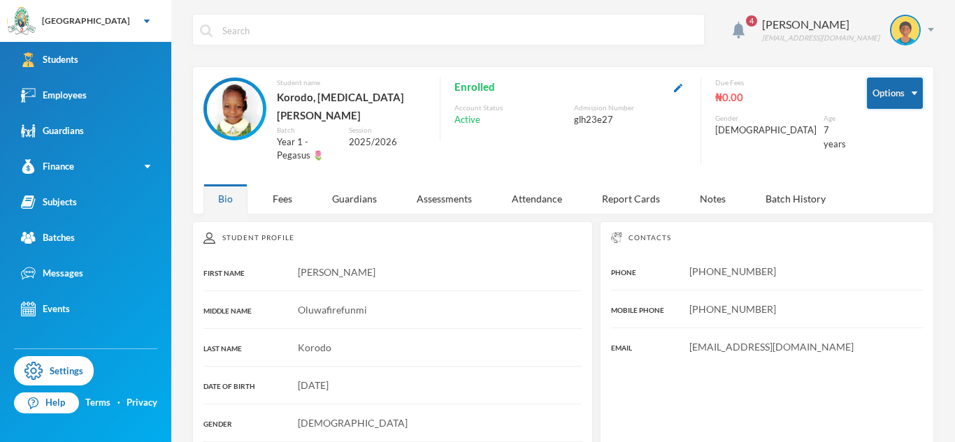
click at [912, 96] on button "Options" at bounding box center [895, 93] width 56 height 31
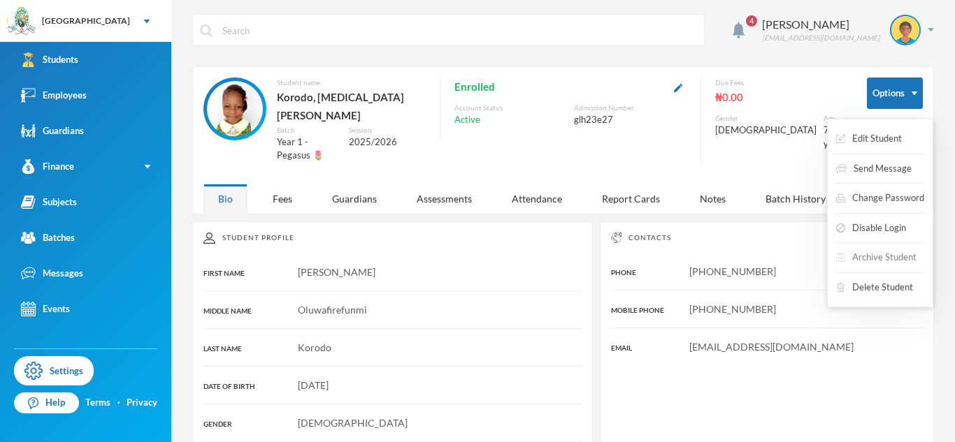
click at [895, 256] on button "Archive Student" at bounding box center [876, 257] width 83 height 25
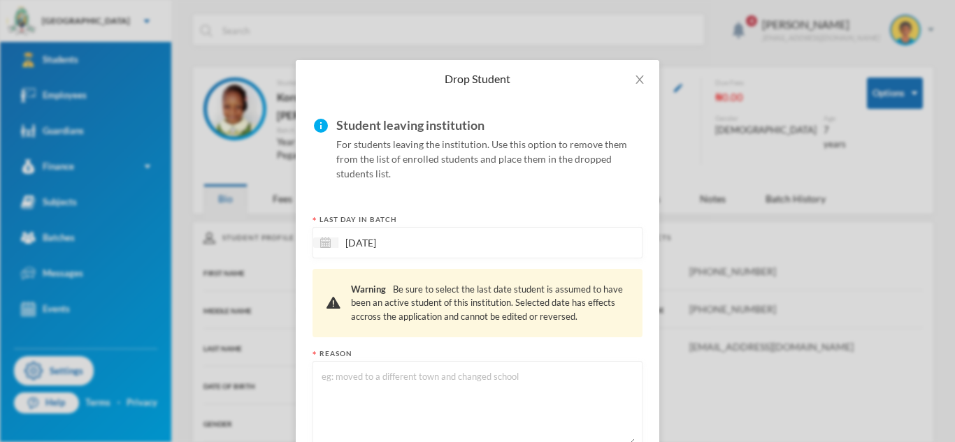
click at [491, 378] on textarea at bounding box center [477, 407] width 315 height 76
type textarea "Changed school"
click at [417, 247] on input "[DATE]" at bounding box center [396, 243] width 117 height 16
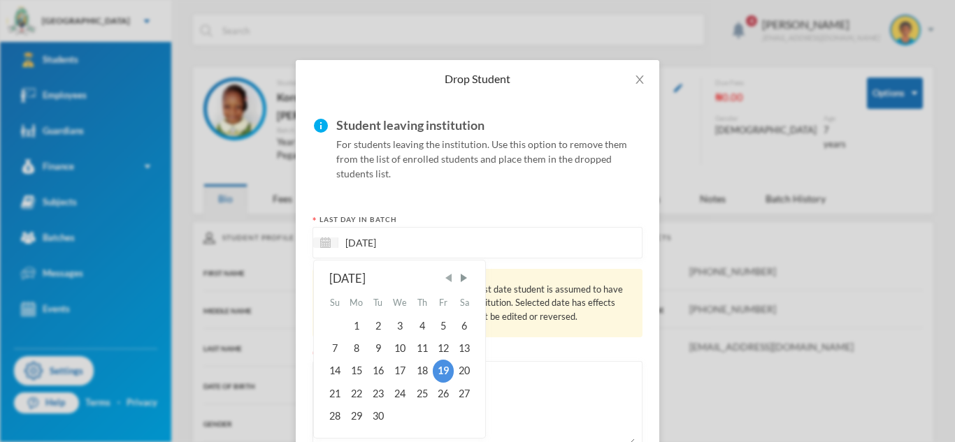
click at [448, 280] on span "Previous Month" at bounding box center [448, 278] width 13 height 13
click at [447, 393] on div "25" at bounding box center [443, 394] width 21 height 22
type input "[DATE]"
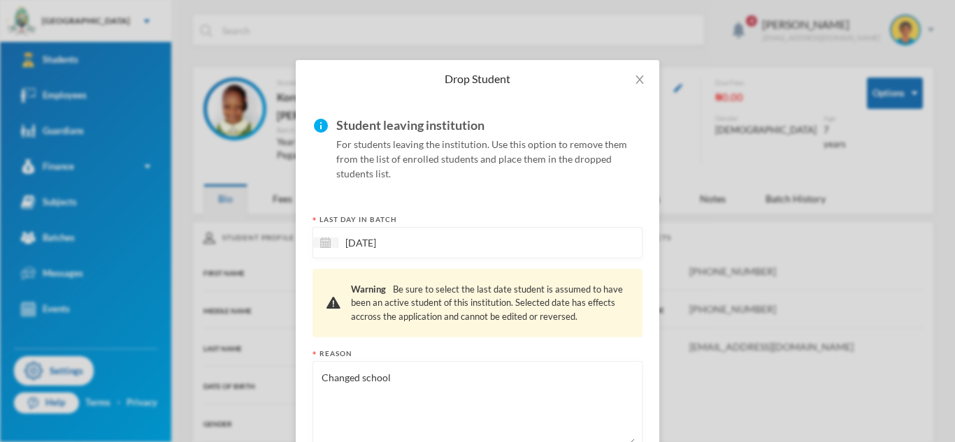
scroll to position [106, 0]
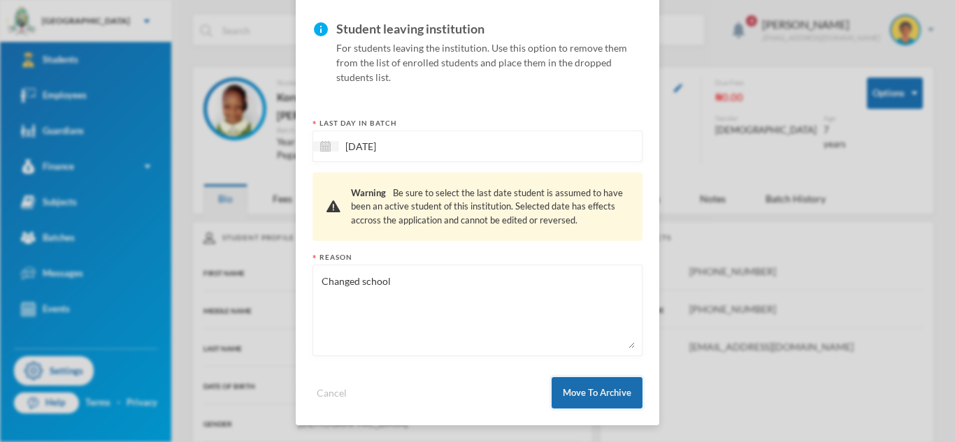
click at [582, 388] on button "Move To Archive" at bounding box center [597, 392] width 91 height 31
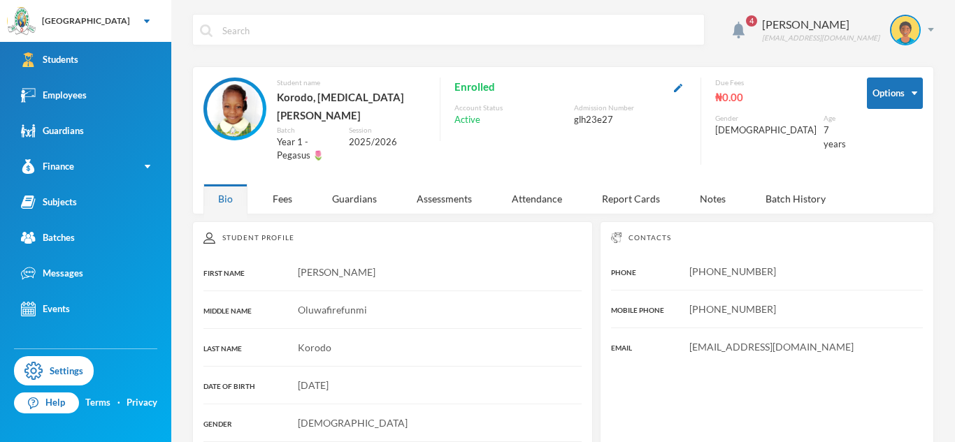
scroll to position [36, 0]
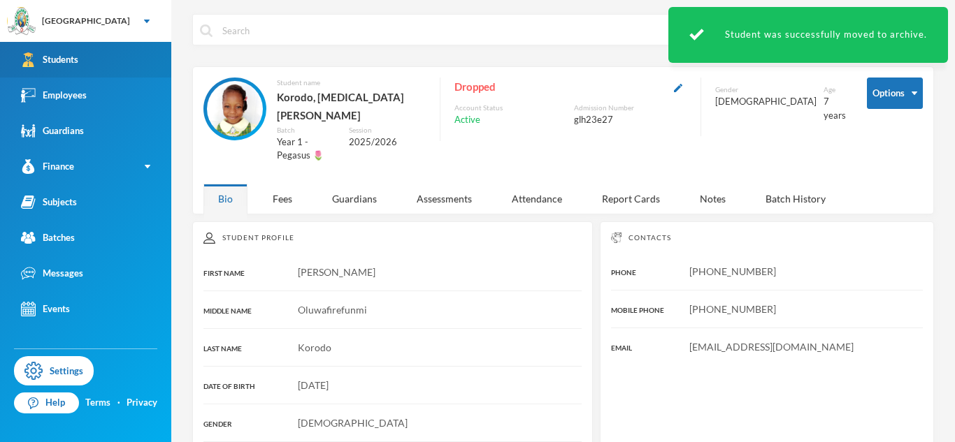
click at [141, 65] on link "Students" at bounding box center [85, 60] width 171 height 36
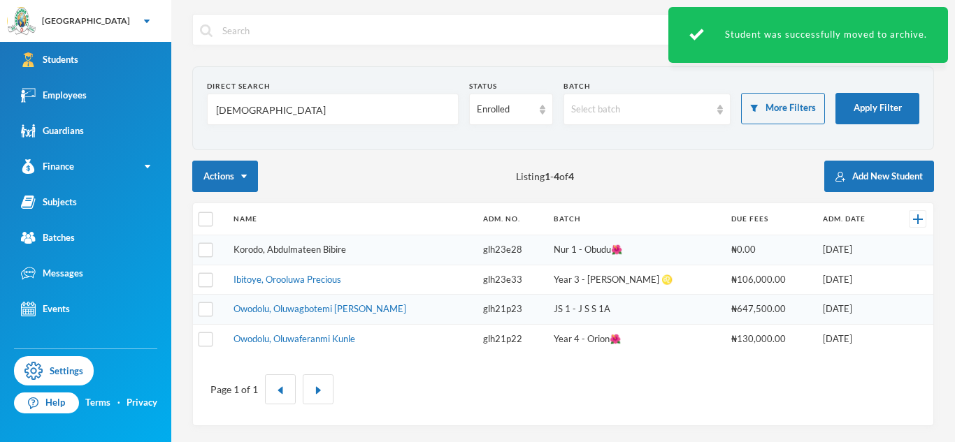
click at [301, 250] on link "Korodo, Abdulmateen Bibire" at bounding box center [289, 249] width 113 height 11
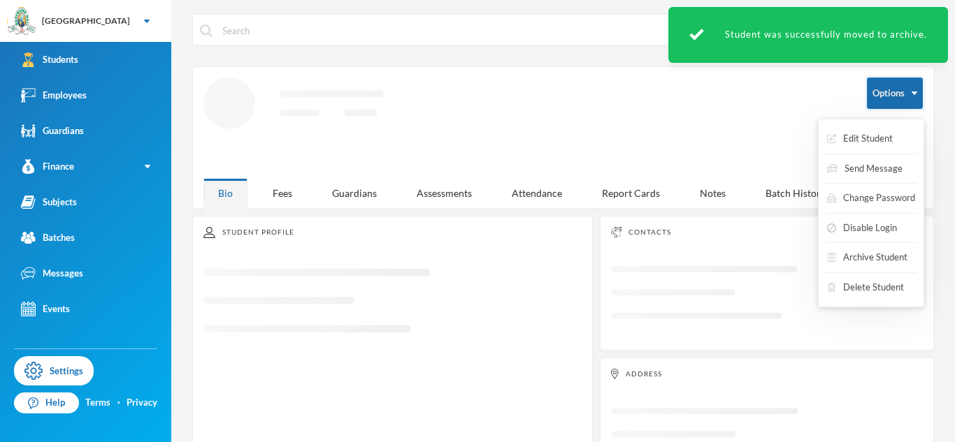
click at [895, 103] on button "Options" at bounding box center [895, 93] width 56 height 31
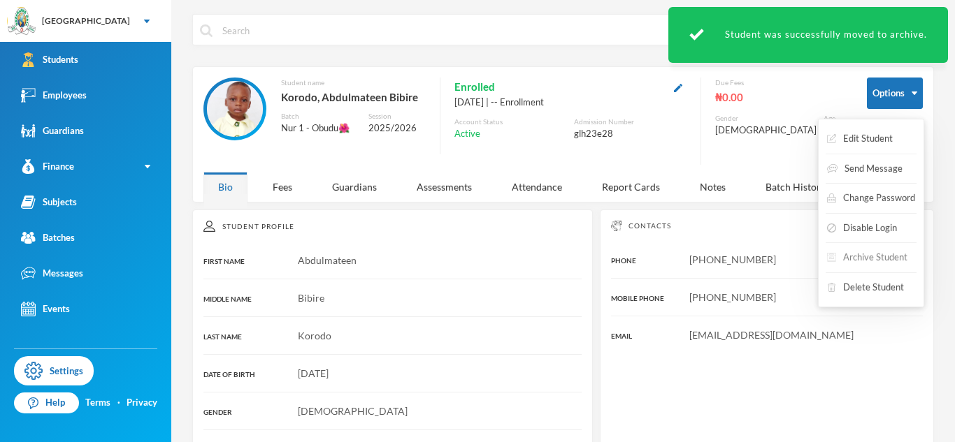
click at [887, 257] on button "Archive Student" at bounding box center [867, 257] width 83 height 25
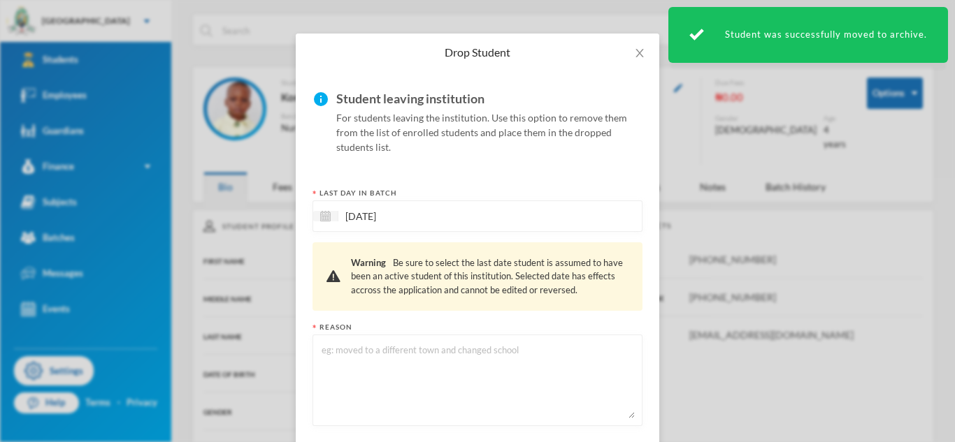
click at [552, 214] on div "[DATE]" at bounding box center [477, 216] width 330 height 31
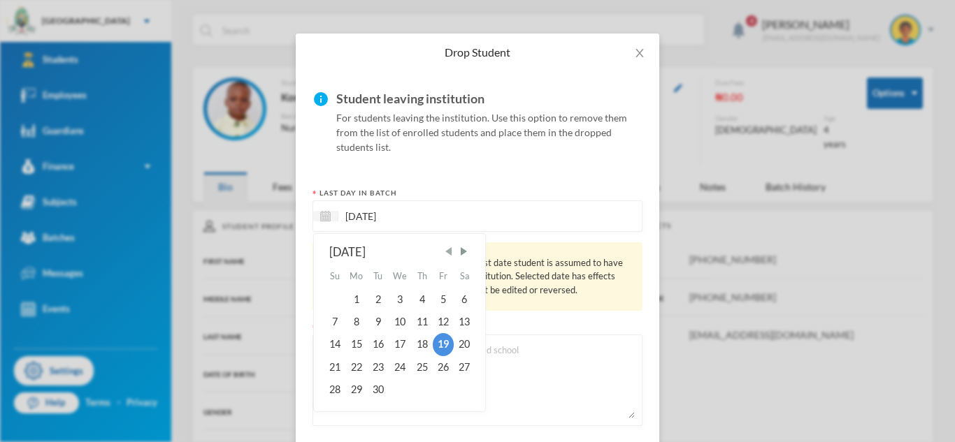
click at [450, 255] on span "Previous Month" at bounding box center [448, 251] width 13 height 13
click at [446, 365] on div "25" at bounding box center [443, 368] width 21 height 22
type input "[DATE]"
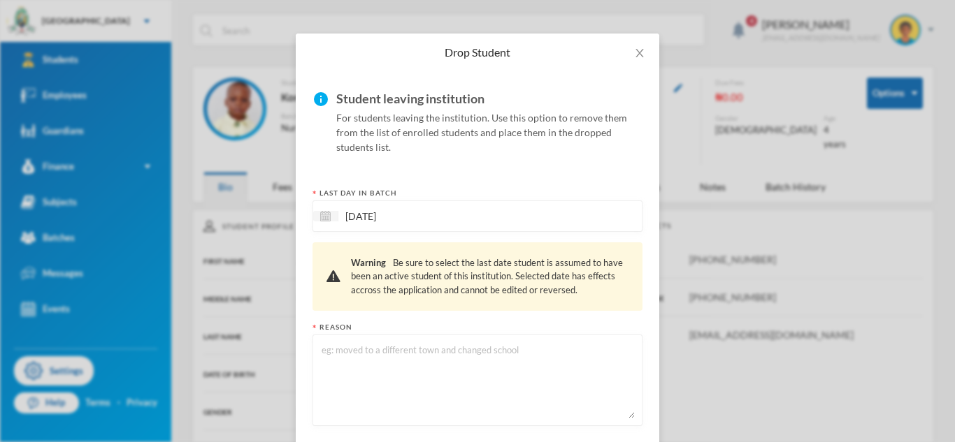
click at [434, 363] on textarea at bounding box center [477, 381] width 315 height 76
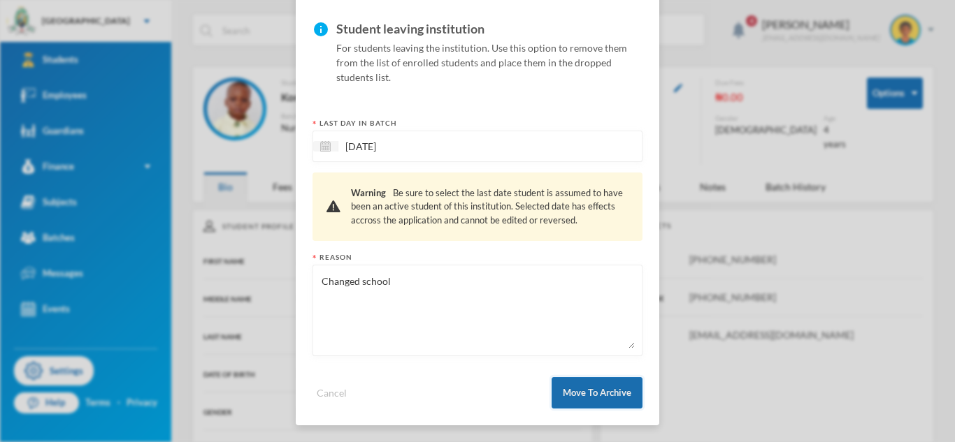
type textarea "Changed school"
click at [603, 383] on button "Move To Archive" at bounding box center [597, 392] width 91 height 31
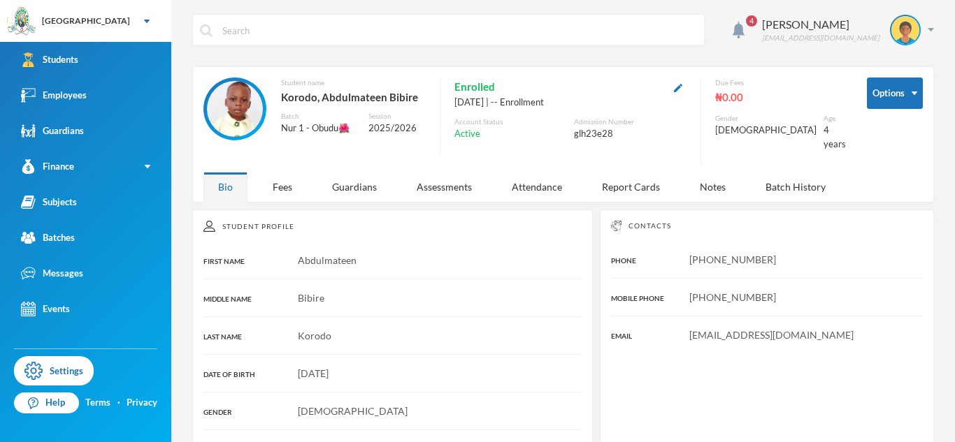
scroll to position [36, 0]
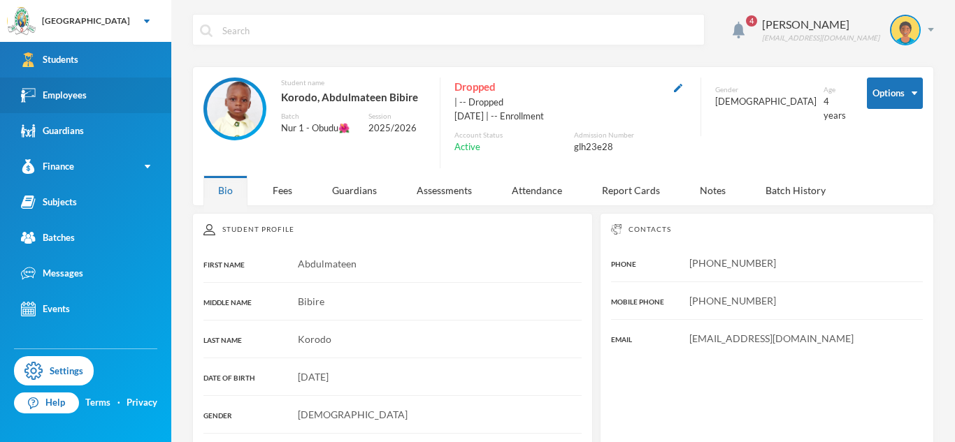
click at [86, 86] on link "Employees" at bounding box center [85, 96] width 171 height 36
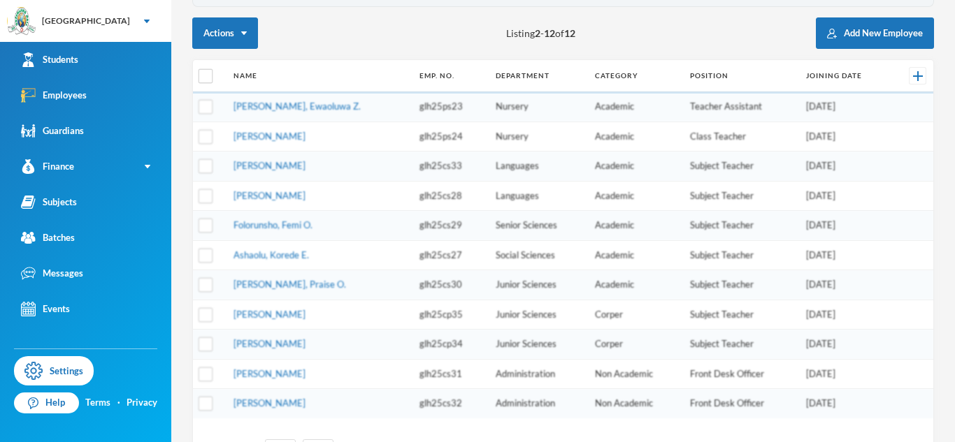
scroll to position [254, 0]
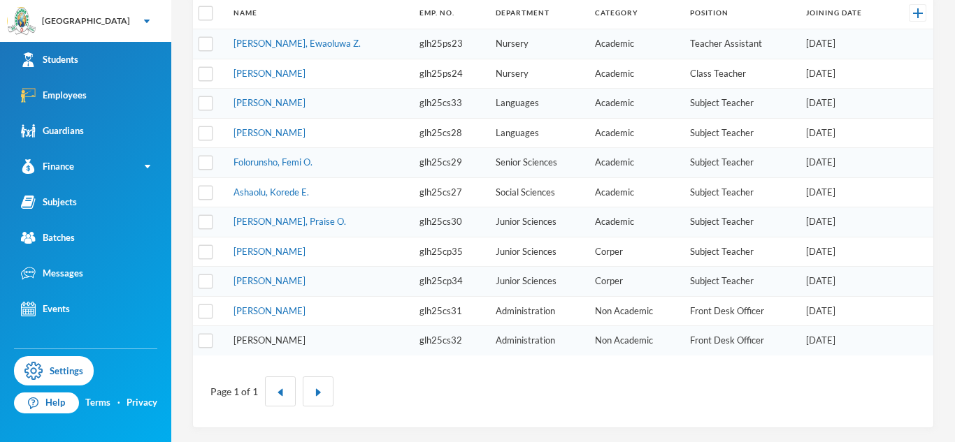
click at [304, 341] on link "[PERSON_NAME]" at bounding box center [269, 340] width 72 height 11
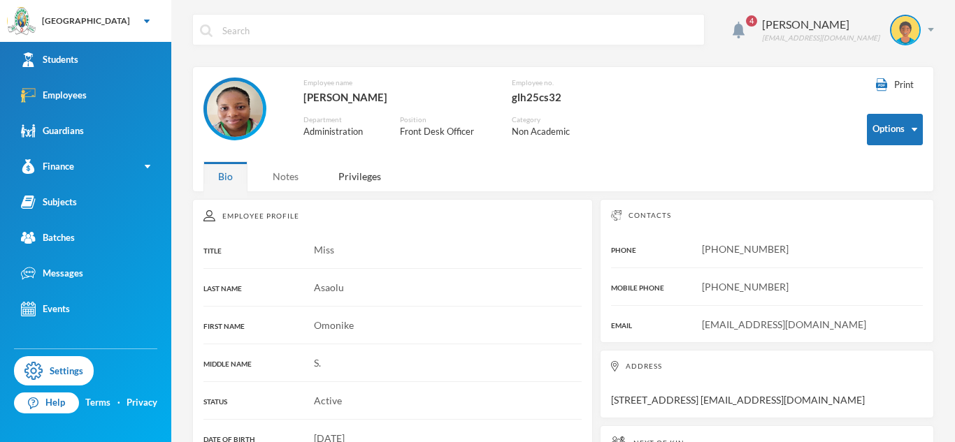
click at [289, 173] on div "Notes" at bounding box center [285, 176] width 55 height 30
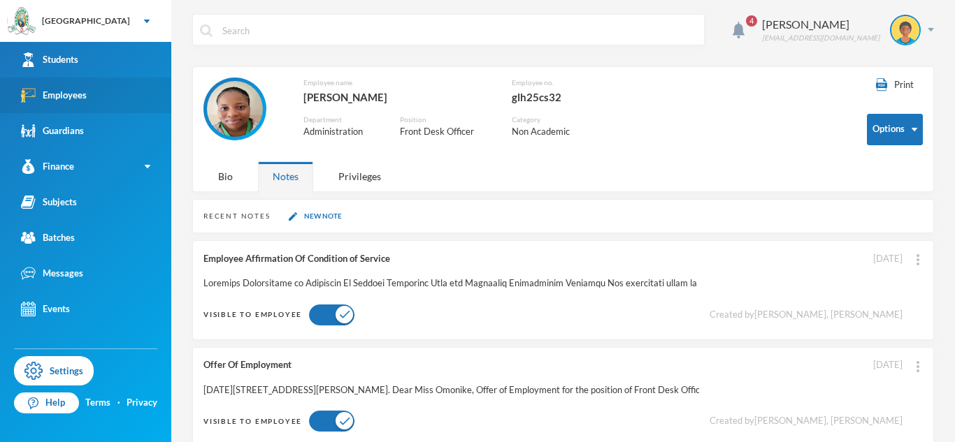
click at [152, 94] on link "Employees" at bounding box center [85, 96] width 171 height 36
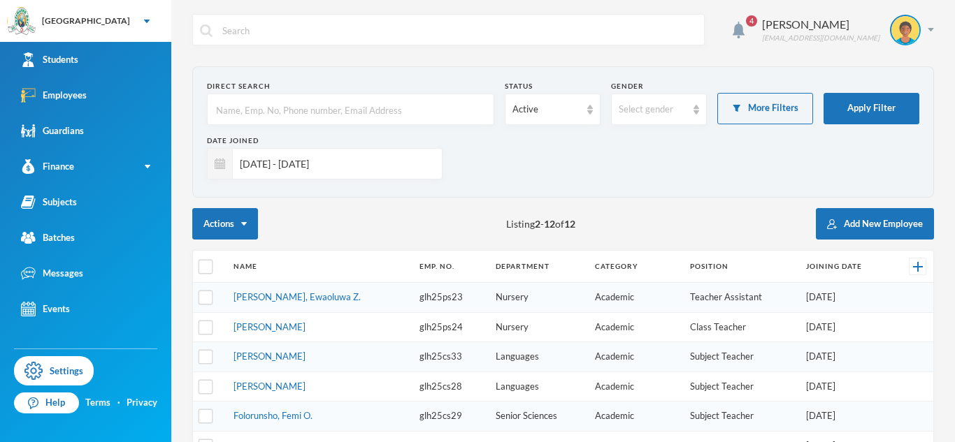
click at [254, 160] on input "[DATE] - [DATE]" at bounding box center [334, 163] width 202 height 31
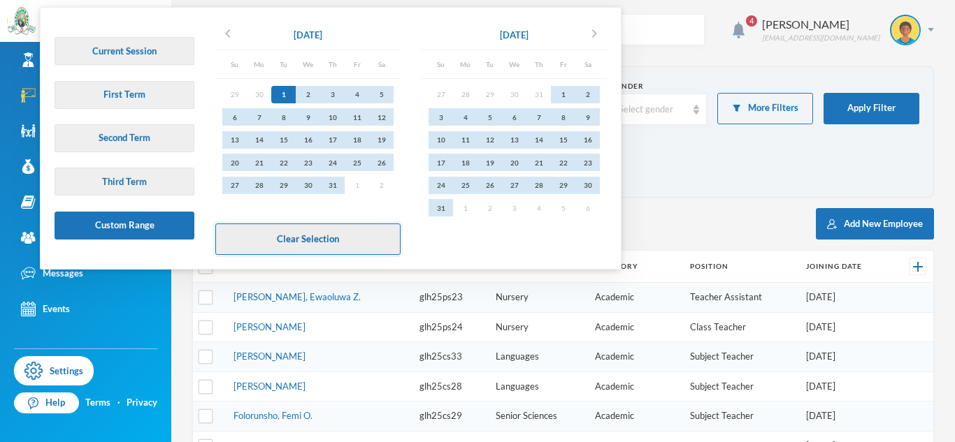
click at [319, 240] on button "Clear Selection" at bounding box center [307, 239] width 185 height 31
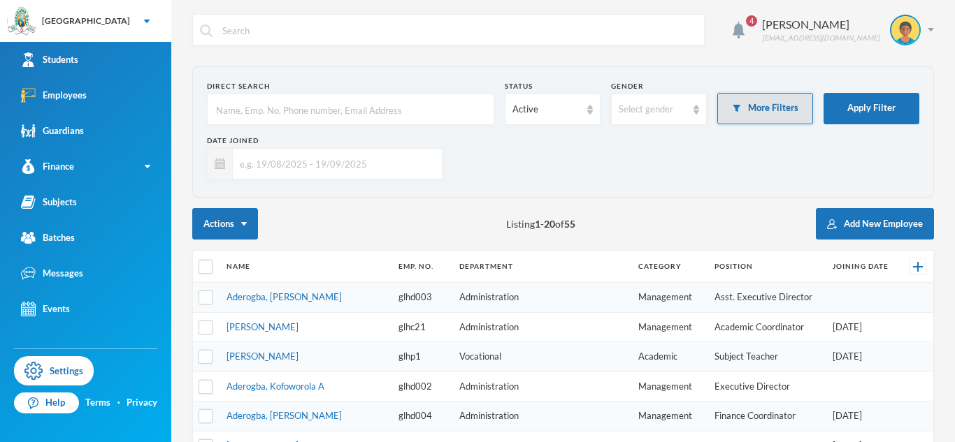
click at [784, 112] on button "More Filters" at bounding box center [765, 108] width 96 height 31
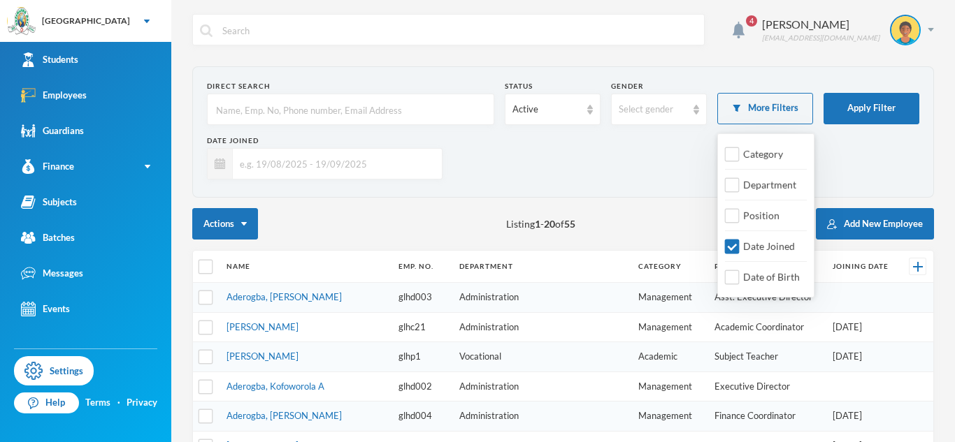
click at [770, 240] on span "Date Joined" at bounding box center [768, 246] width 63 height 12
click at [740, 240] on input "Date Joined" at bounding box center [732, 247] width 15 height 15
checkbox input "false"
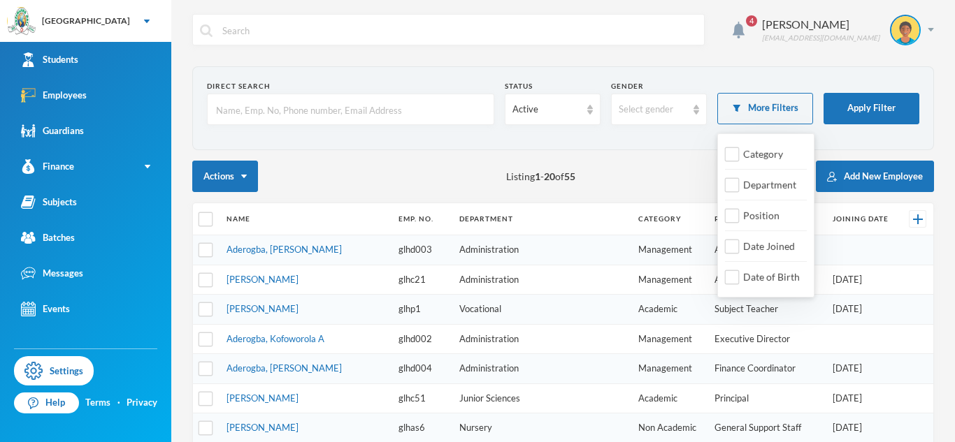
click at [352, 105] on input "text" at bounding box center [351, 109] width 272 height 31
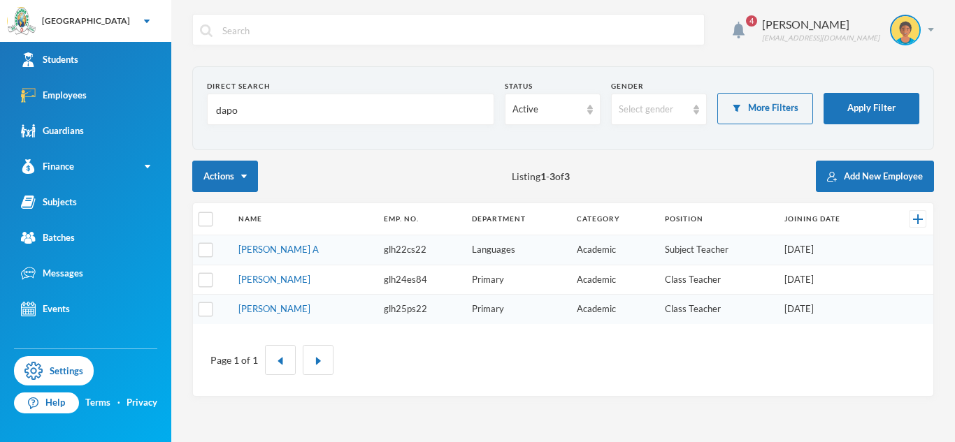
click at [229, 112] on input "dapo" at bounding box center [351, 109] width 272 height 31
type input "orimoloye"
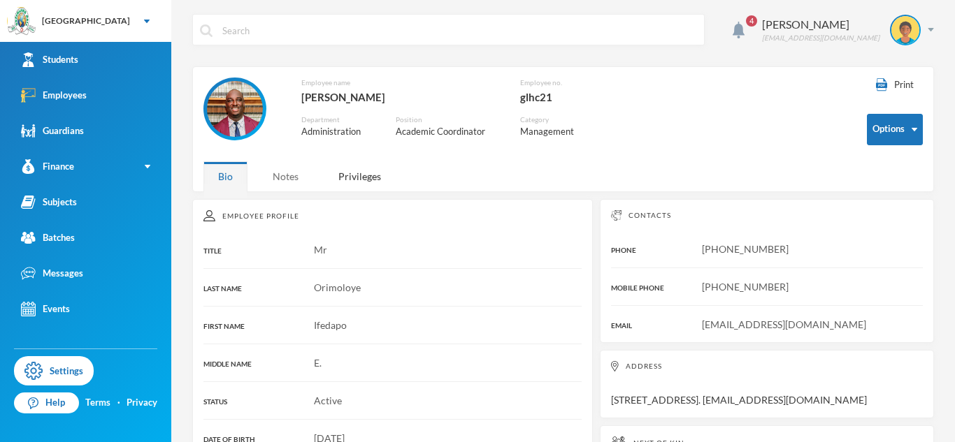
click at [301, 171] on div "Notes" at bounding box center [285, 176] width 55 height 30
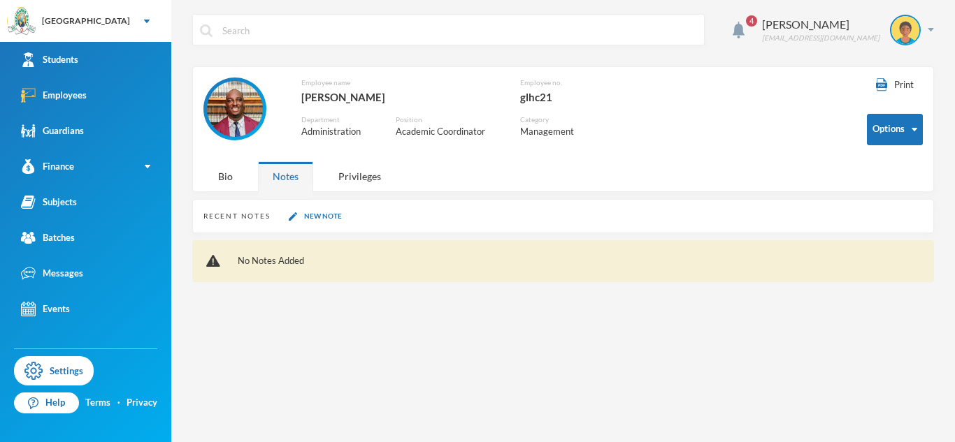
click at [248, 180] on div "Bio Notes Privileges" at bounding box center [304, 176] width 203 height 30
click at [240, 175] on div "Bio" at bounding box center [225, 176] width 44 height 30
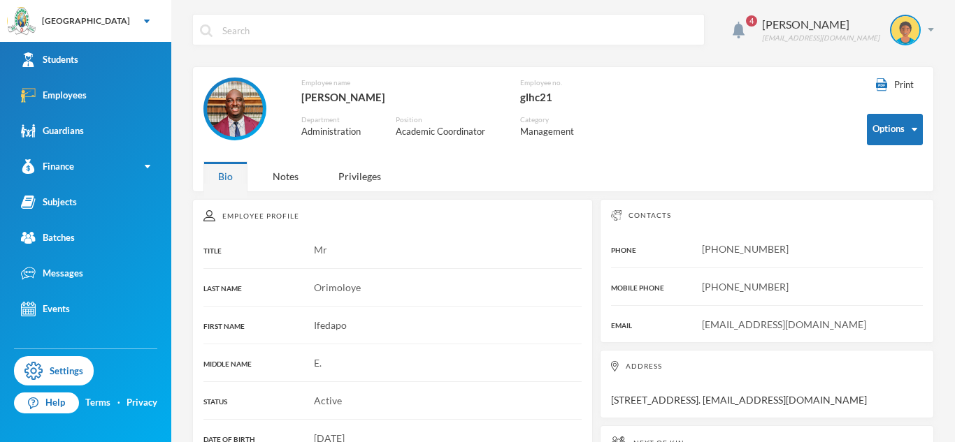
click at [863, 136] on div "Print Options Employee name Orimoloye, Ifedapo E. Employee no. glhc21 Departmen…" at bounding box center [562, 120] width 719 height 84
click at [933, 145] on div "Print Options Employee name Orimoloye, Ifedapo E. Employee no. glhc21 Departmen…" at bounding box center [563, 129] width 742 height 126
click at [923, 137] on div "Print Options Employee name Orimoloye, Ifedapo E. Employee no. glhc21 Departmen…" at bounding box center [563, 129] width 742 height 126
click at [905, 124] on button "Options" at bounding box center [895, 129] width 56 height 31
click at [700, 108] on div "Employee name [PERSON_NAME] Employee no. glhc21 Department Administration Posit…" at bounding box center [524, 116] width 642 height 77
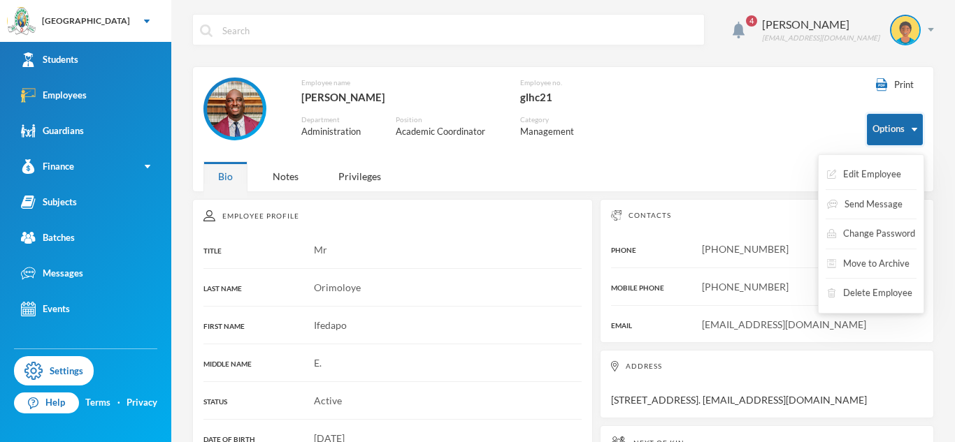
click at [893, 141] on button "Options" at bounding box center [895, 129] width 56 height 31
click at [889, 180] on button "Edit Employee" at bounding box center [864, 174] width 77 height 25
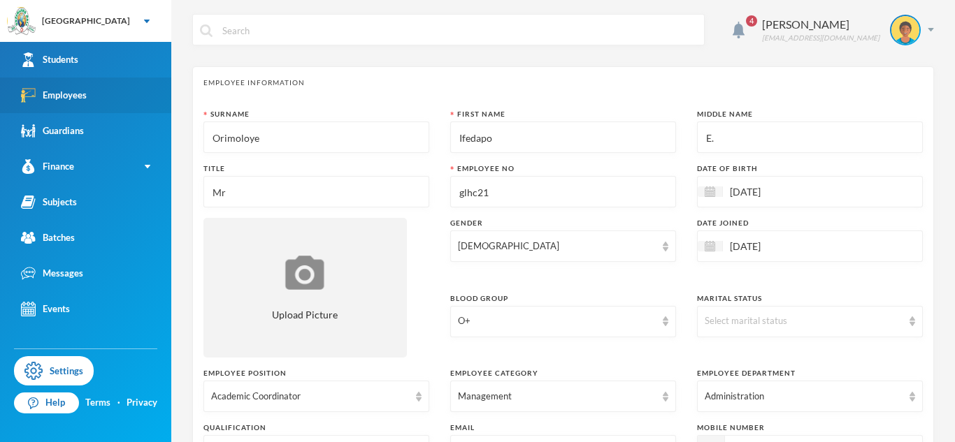
click at [152, 80] on link "Employees" at bounding box center [85, 96] width 171 height 36
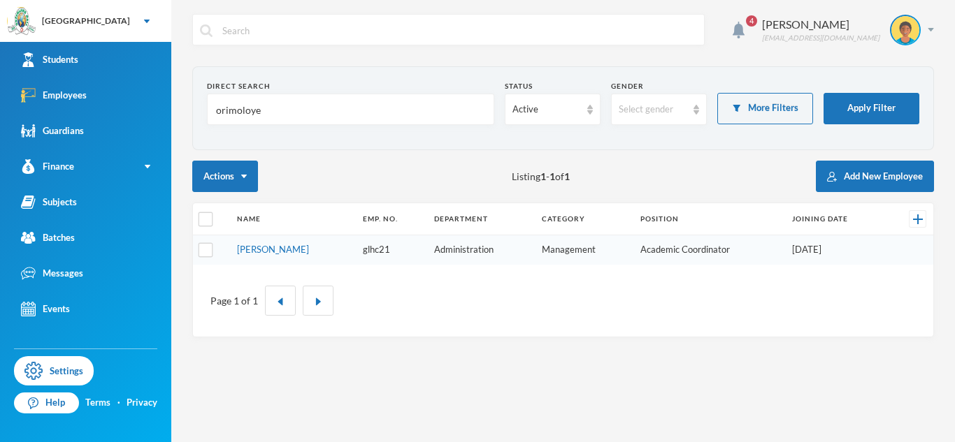
click at [249, 113] on input "orimoloye" at bounding box center [351, 109] width 272 height 31
type input "ashaolu"
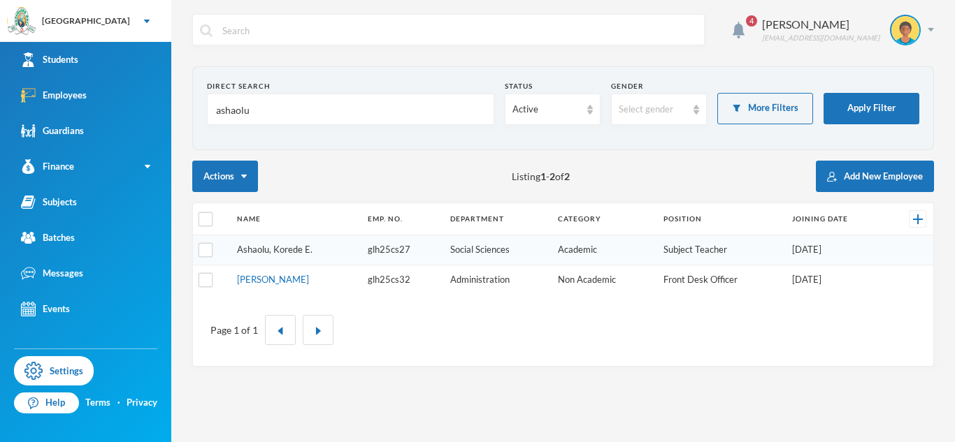
click at [259, 248] on link "Ashaolu, Korede E." at bounding box center [274, 249] width 75 height 11
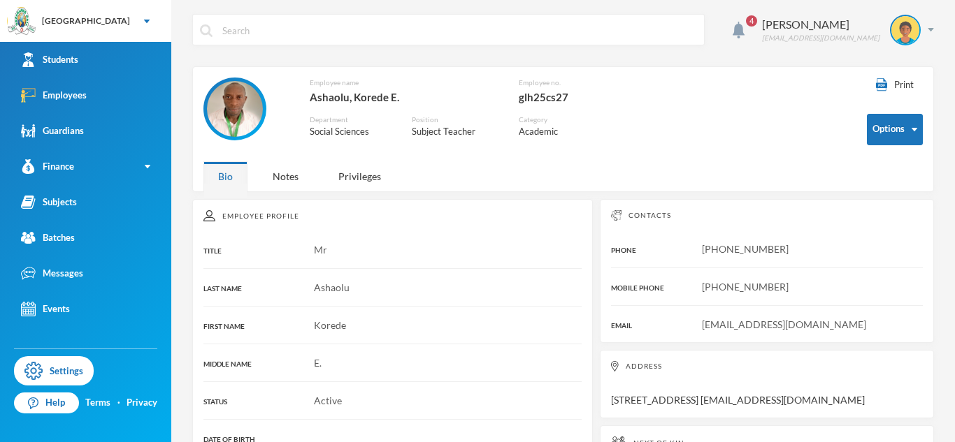
click at [252, 113] on img at bounding box center [235, 109] width 56 height 56
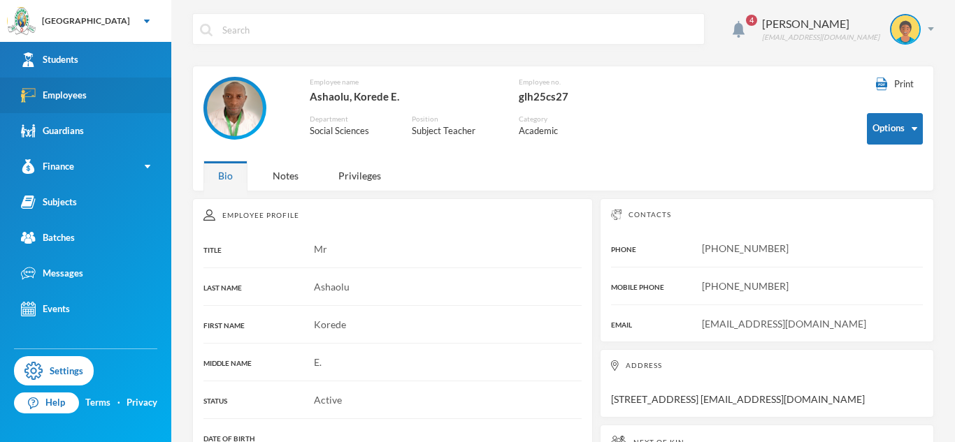
click at [142, 101] on link "Employees" at bounding box center [85, 96] width 171 height 36
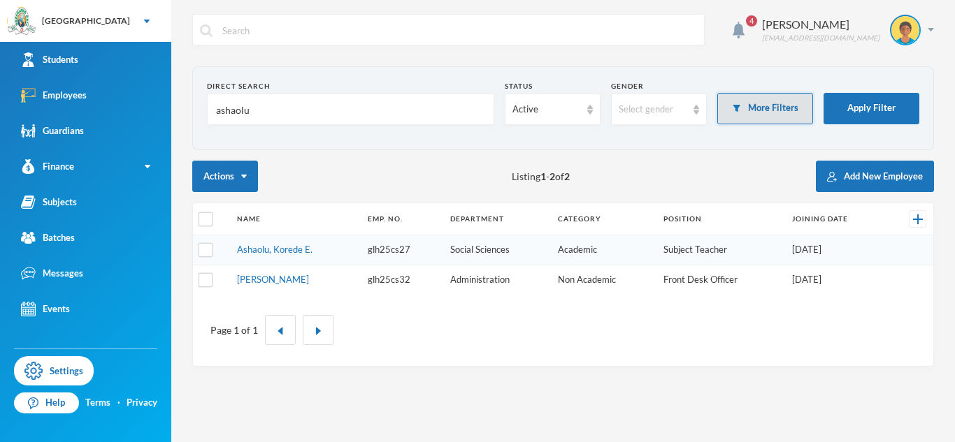
click at [741, 101] on button "More Filters" at bounding box center [765, 108] width 96 height 31
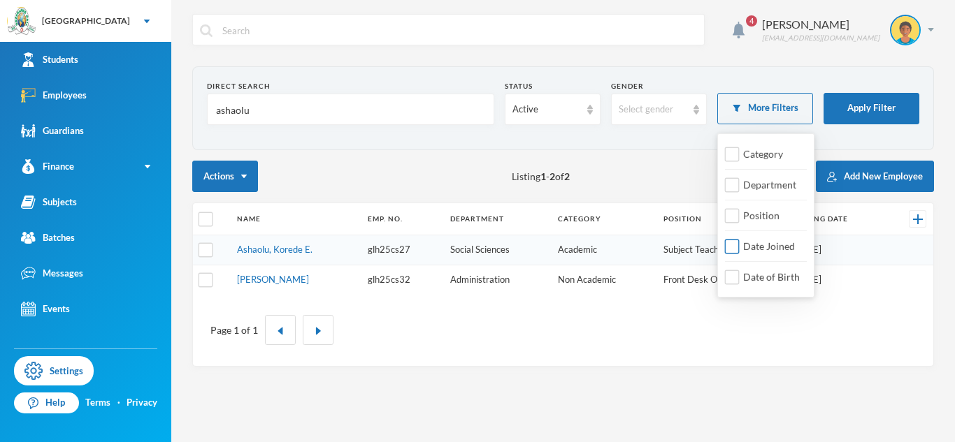
click at [761, 245] on span "Date Joined" at bounding box center [768, 246] width 63 height 12
click at [740, 245] on input "Date Joined" at bounding box center [732, 247] width 15 height 15
checkbox input "true"
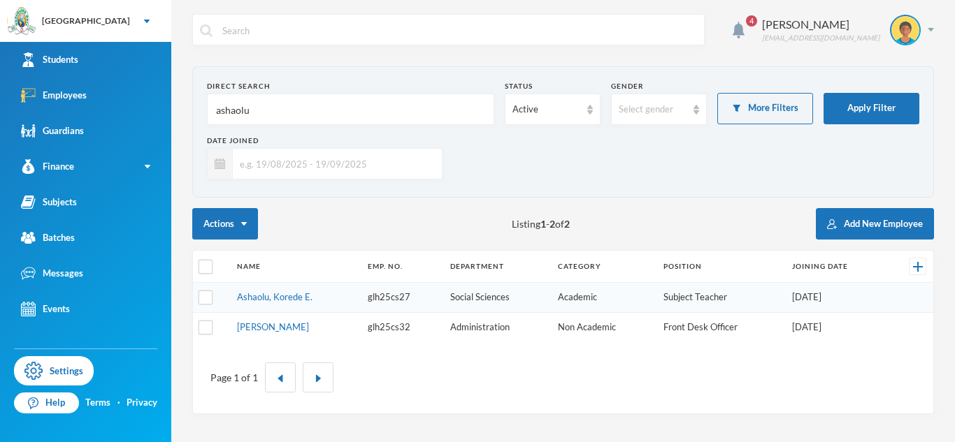
click at [431, 173] on input "text" at bounding box center [334, 163] width 202 height 31
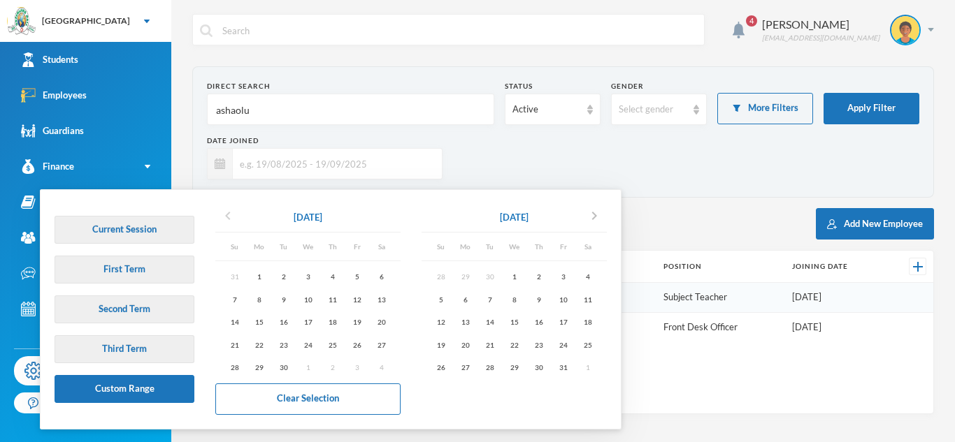
click at [222, 222] on icon "chevron_left" at bounding box center [228, 216] width 17 height 17
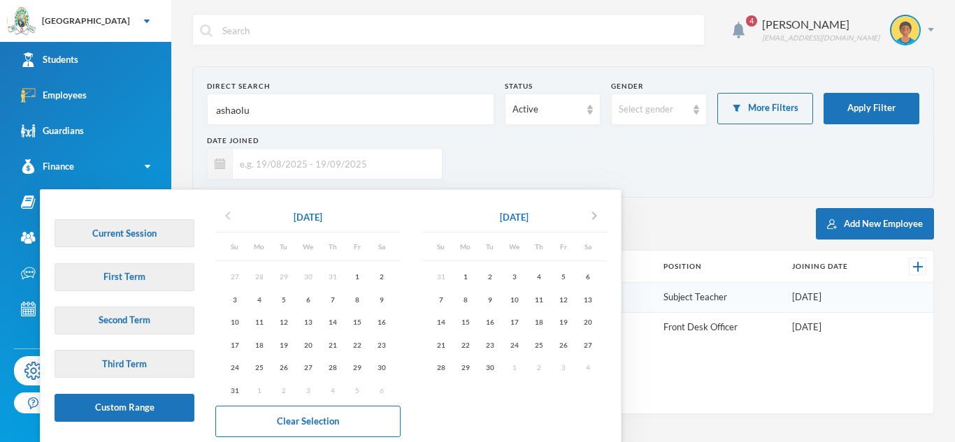
click at [222, 222] on icon "chevron_left" at bounding box center [228, 216] width 17 height 17
click at [287, 275] on div "1" at bounding box center [283, 276] width 24 height 17
click at [597, 218] on icon "chevron_right" at bounding box center [594, 216] width 17 height 17
click at [501, 373] on div "30" at bounding box center [489, 367] width 24 height 17
type input "[DATE] - [DATE]"
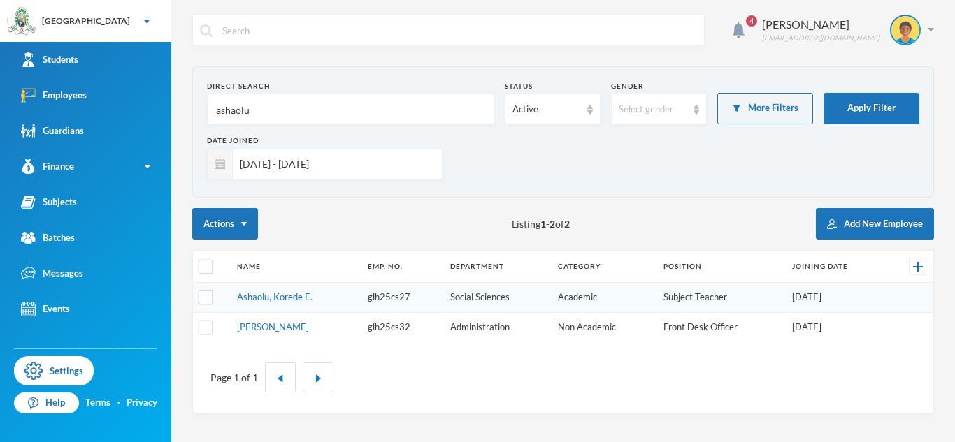
click at [233, 113] on input "ashaolu" at bounding box center [351, 109] width 272 height 31
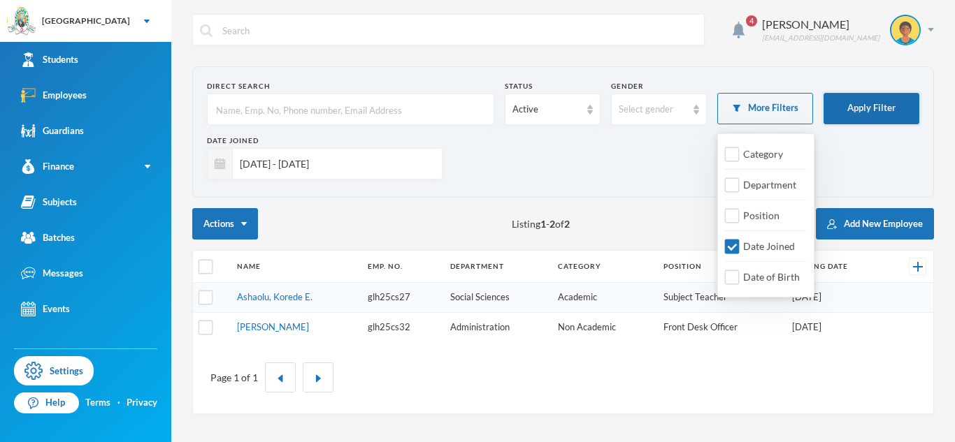
click at [852, 106] on button "Apply Filter" at bounding box center [871, 108] width 96 height 31
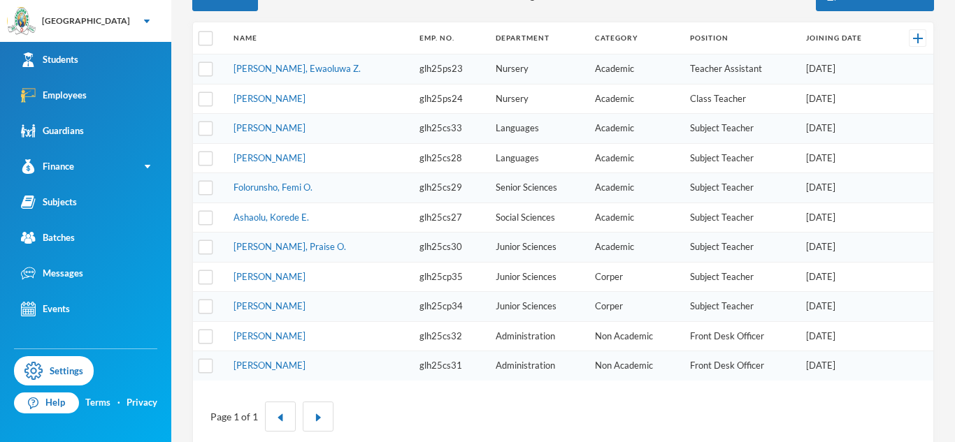
scroll to position [238, 0]
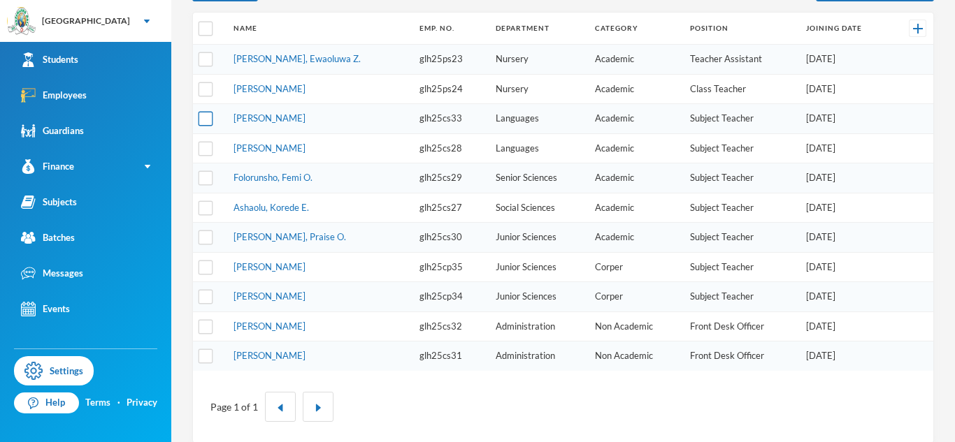
click at [204, 120] on input "checkbox" at bounding box center [206, 119] width 15 height 15
checkbox input "true"
click at [208, 150] on input "checkbox" at bounding box center [206, 148] width 15 height 15
checkbox input "true"
click at [204, 185] on input "checkbox" at bounding box center [206, 178] width 15 height 15
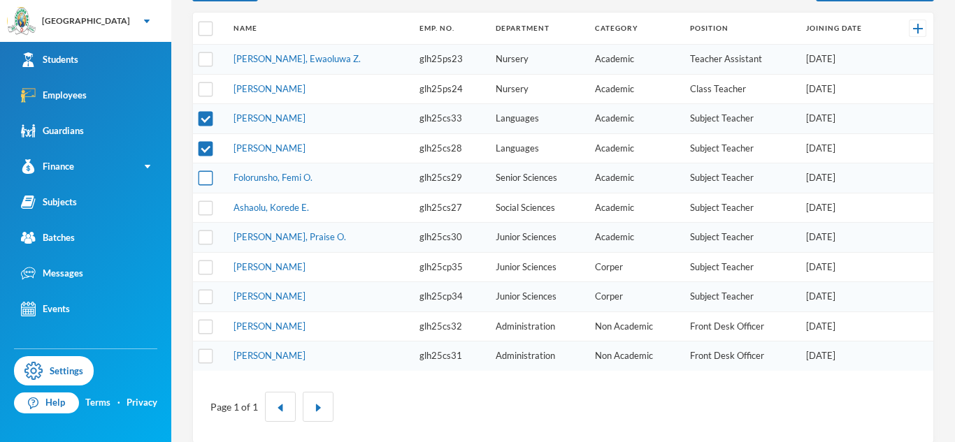
checkbox input "true"
click at [206, 208] on input "checkbox" at bounding box center [206, 208] width 15 height 15
checkbox input "true"
click at [204, 238] on input "checkbox" at bounding box center [206, 238] width 15 height 15
checkbox input "true"
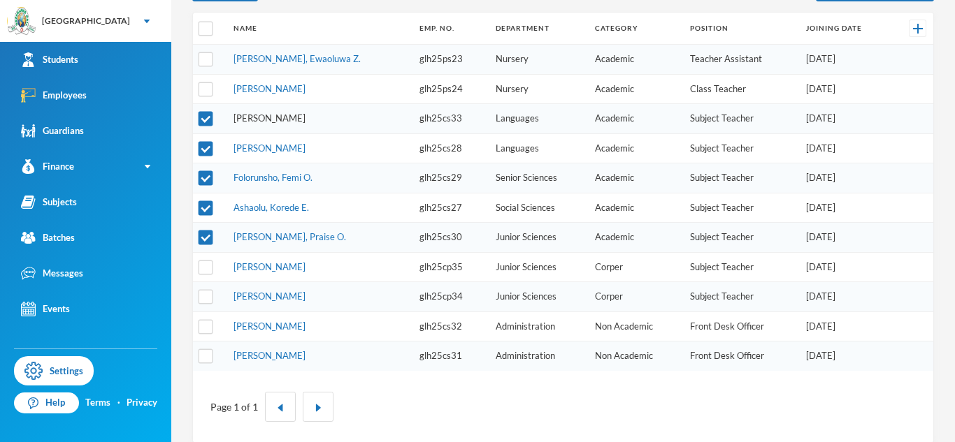
click at [265, 117] on link "[PERSON_NAME]" at bounding box center [269, 118] width 72 height 11
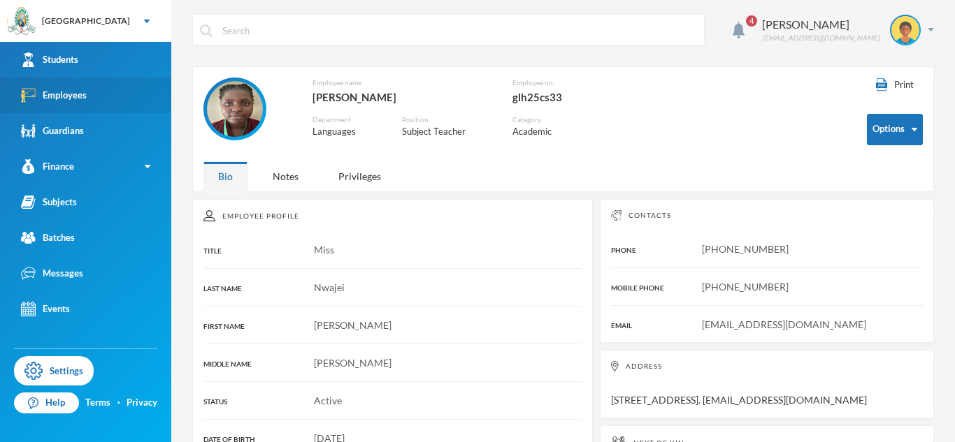
click at [96, 88] on link "Employees" at bounding box center [85, 96] width 171 height 36
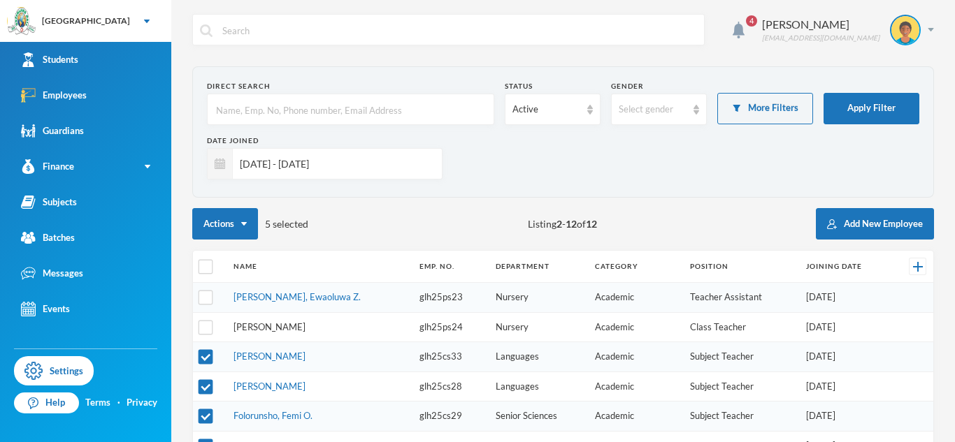
scroll to position [78, 0]
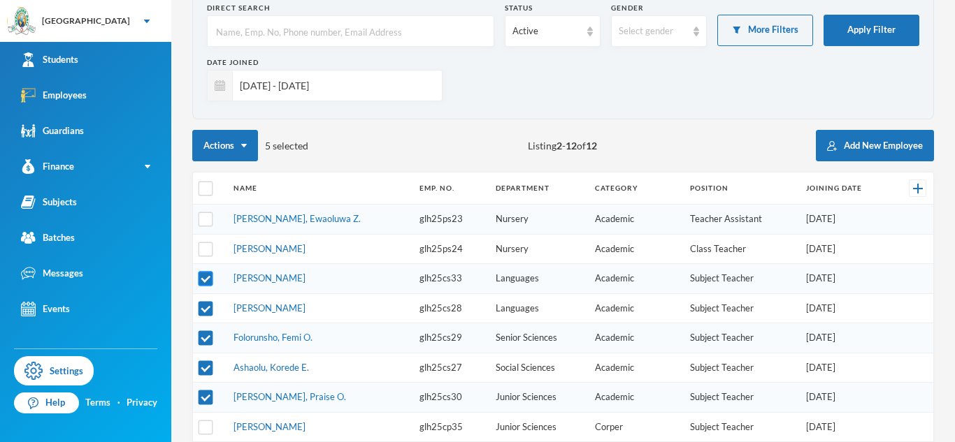
click at [204, 283] on input "checkbox" at bounding box center [206, 279] width 15 height 15
checkbox input "false"
click at [203, 372] on input "checkbox" at bounding box center [206, 368] width 15 height 15
checkbox input "false"
click at [254, 312] on link "[PERSON_NAME]" at bounding box center [269, 308] width 72 height 11
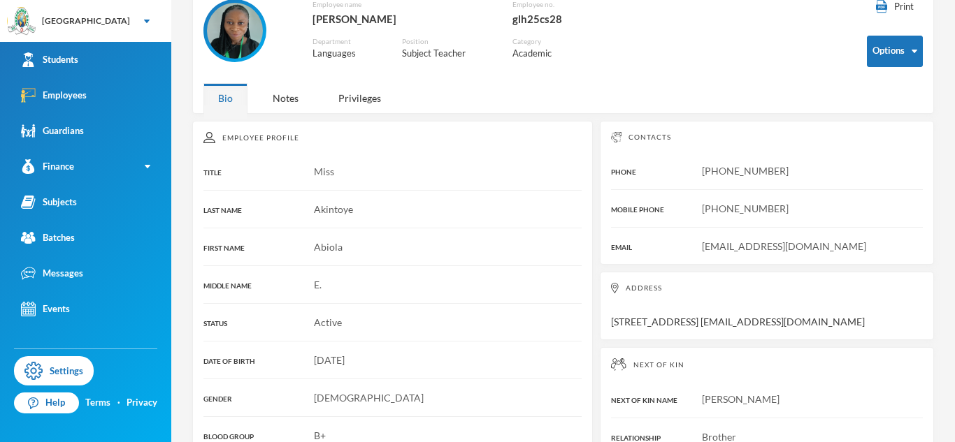
scroll to position [114, 0]
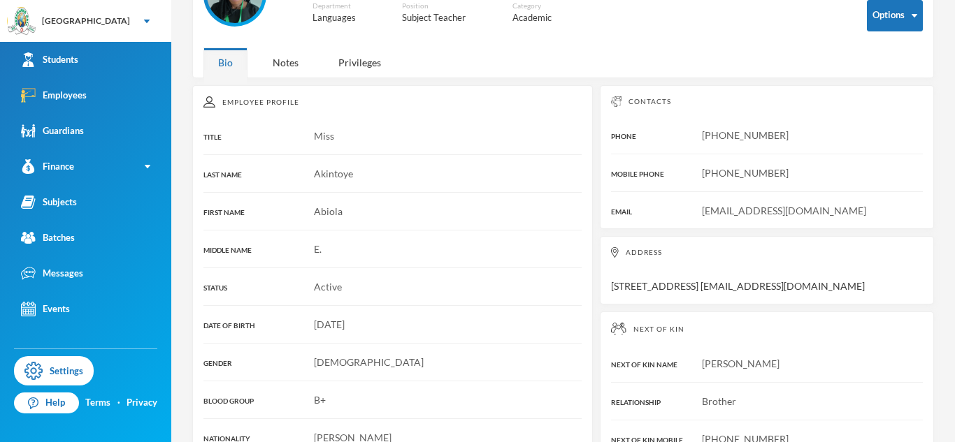
click at [252, 34] on div "Employee name [GEOGRAPHIC_DATA][PERSON_NAME][GEOGRAPHIC_DATA] Employee no. glh2…" at bounding box center [412, 2] width 419 height 77
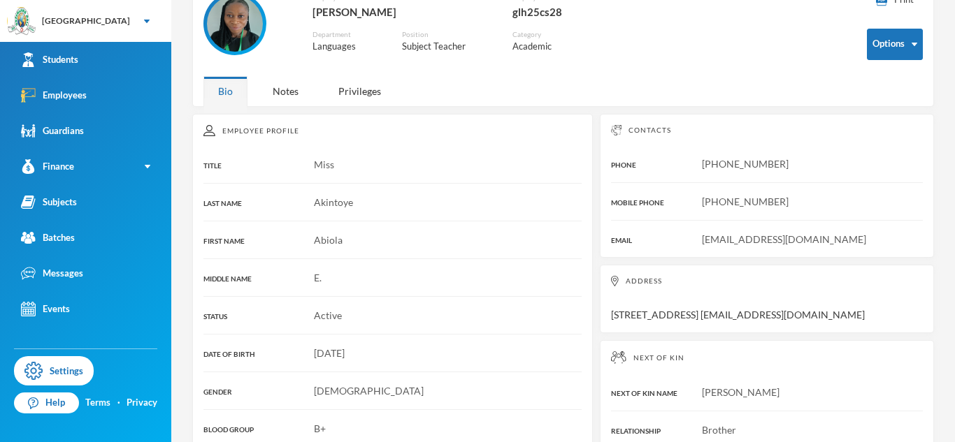
click at [249, 30] on img at bounding box center [235, 24] width 56 height 56
click at [113, 108] on link "Employees" at bounding box center [85, 96] width 171 height 36
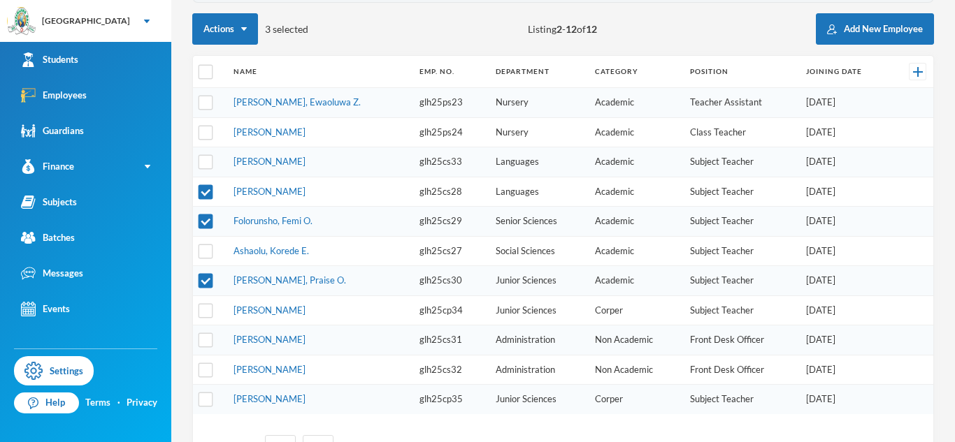
scroll to position [196, 0]
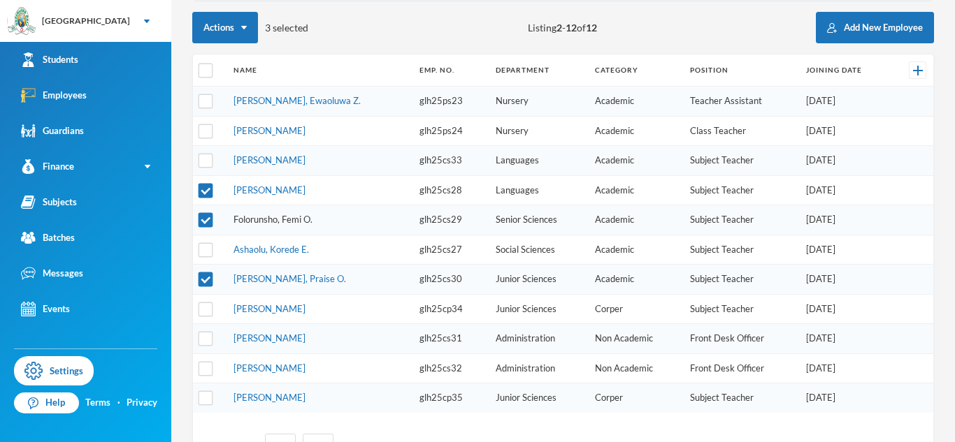
click at [262, 218] on link "Folorunsho, Femi O." at bounding box center [272, 219] width 79 height 11
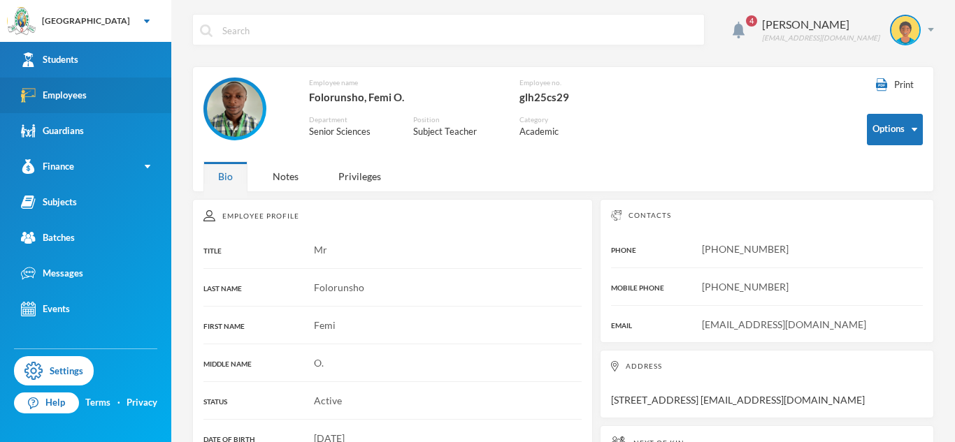
click at [96, 104] on link "Employees" at bounding box center [85, 96] width 171 height 36
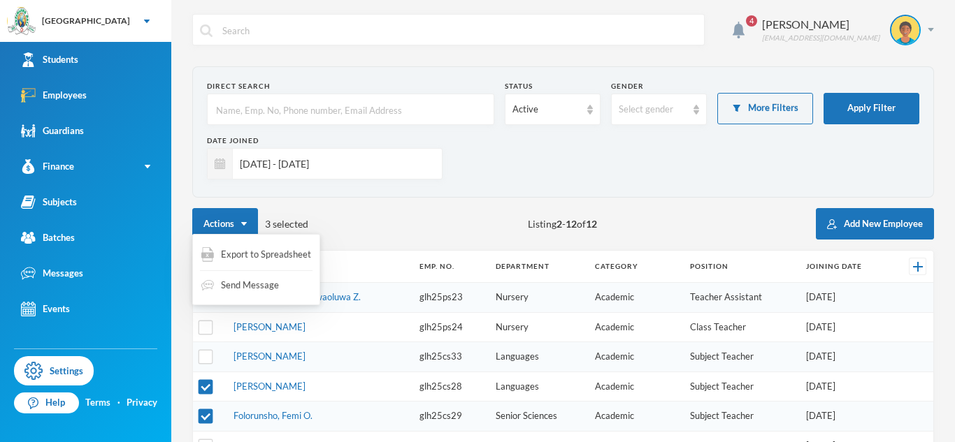
scroll to position [254, 0]
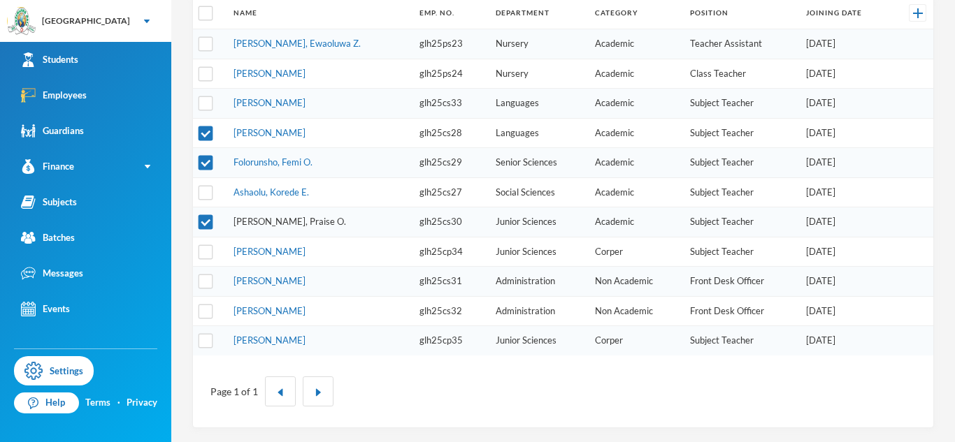
click at [264, 224] on link "[PERSON_NAME], Praise O." at bounding box center [289, 221] width 113 height 11
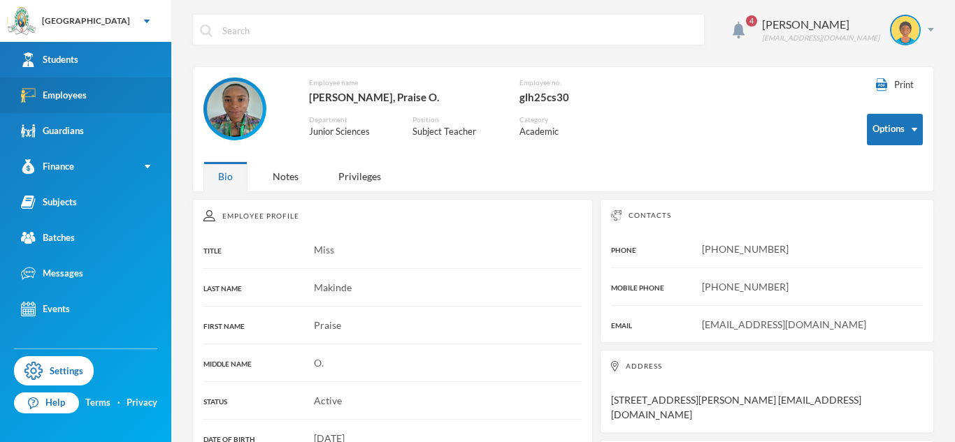
click at [127, 105] on link "Employees" at bounding box center [85, 96] width 171 height 36
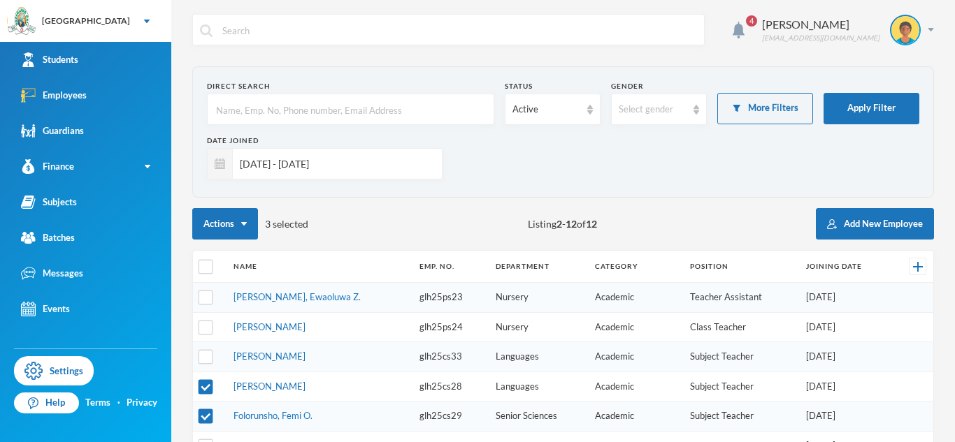
click at [263, 163] on input "[DATE] - [DATE]" at bounding box center [334, 163] width 202 height 31
click at [292, 173] on input "[DATE] - [DATE]" at bounding box center [334, 163] width 202 height 31
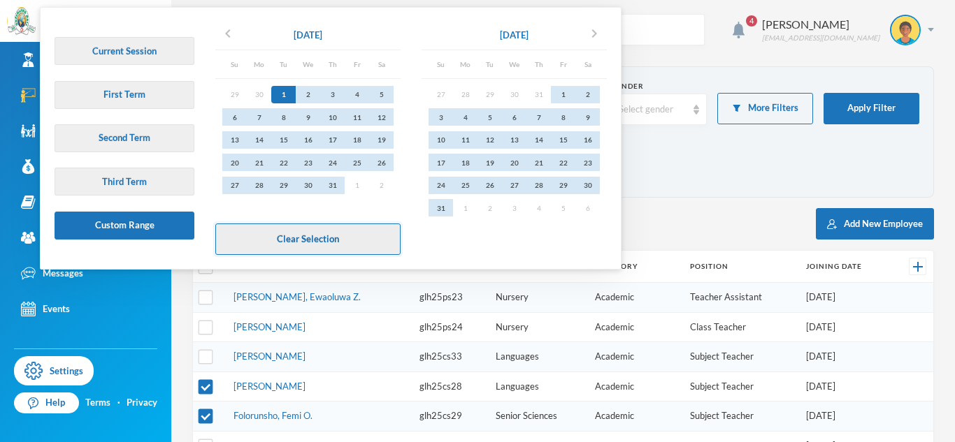
click at [308, 234] on button "Clear Selection" at bounding box center [307, 239] width 185 height 31
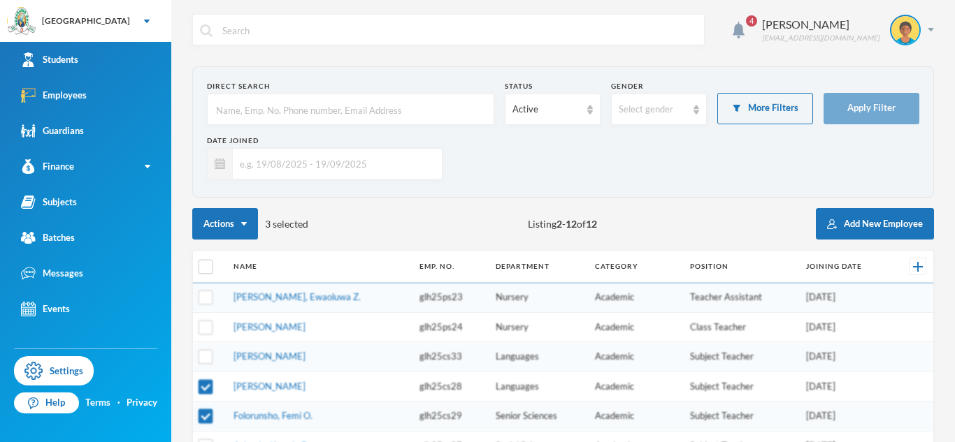
click at [284, 102] on input "text" at bounding box center [351, 109] width 272 height 31
type input "ilesanmi"
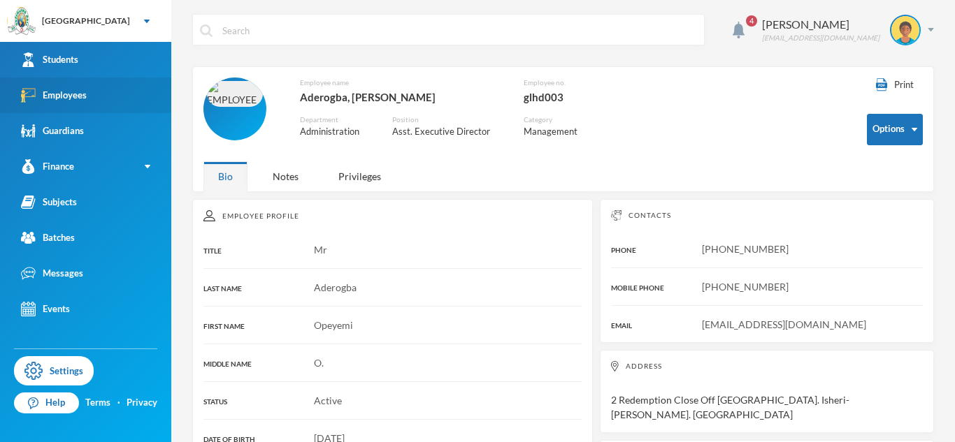
click at [154, 97] on link "Employees" at bounding box center [85, 96] width 171 height 36
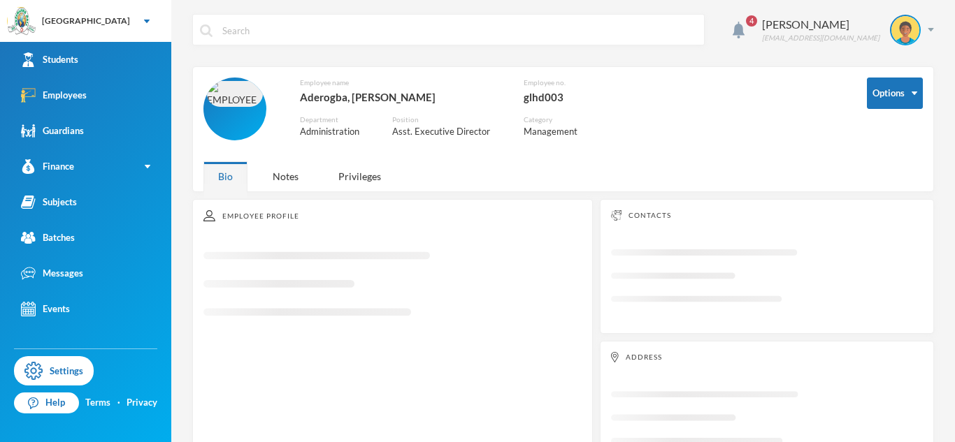
click at [284, 249] on icon "Loading interface..." at bounding box center [392, 290] width 378 height 94
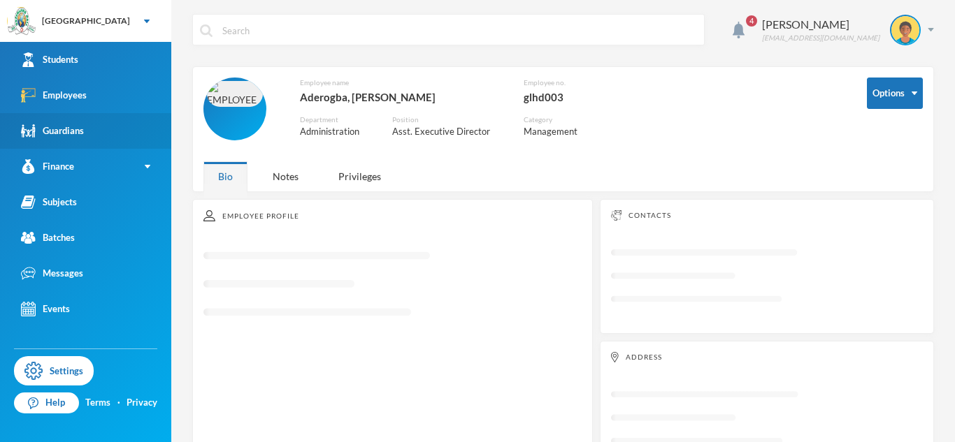
click at [115, 98] on link "Employees" at bounding box center [85, 96] width 171 height 36
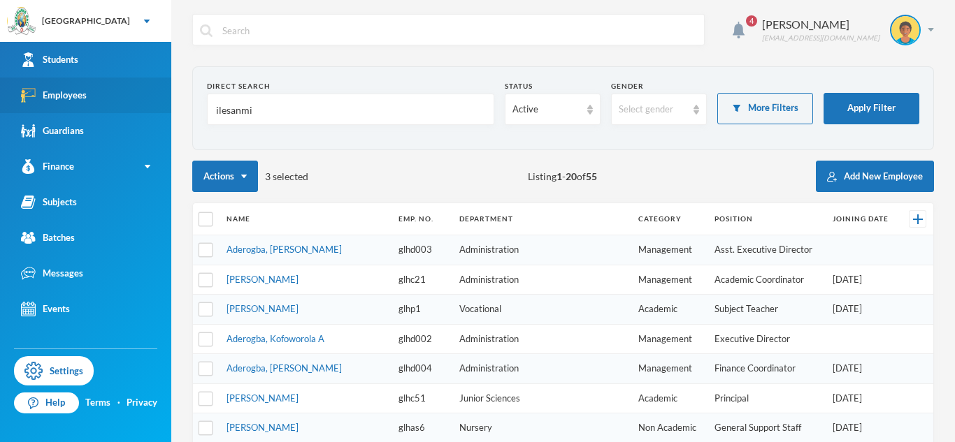
click at [278, 251] on link "Aderogba, [PERSON_NAME]" at bounding box center [283, 249] width 115 height 11
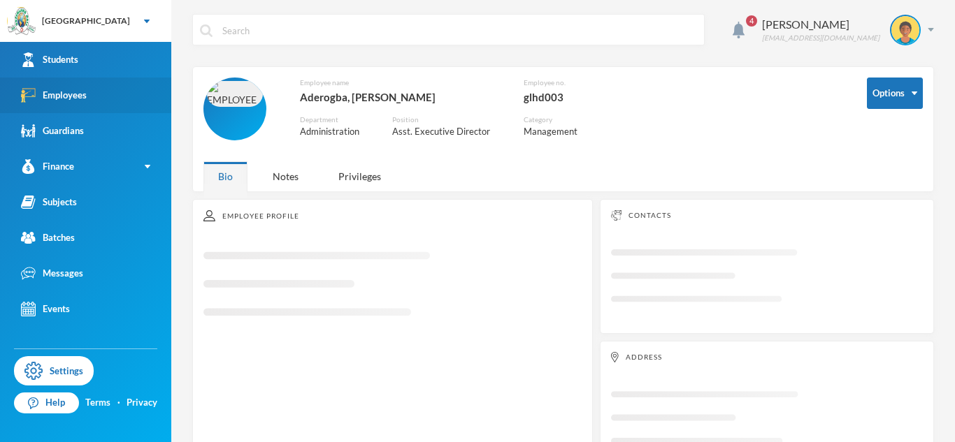
click at [89, 106] on link "Employees" at bounding box center [85, 96] width 171 height 36
click at [127, 91] on link "Employees" at bounding box center [85, 96] width 171 height 36
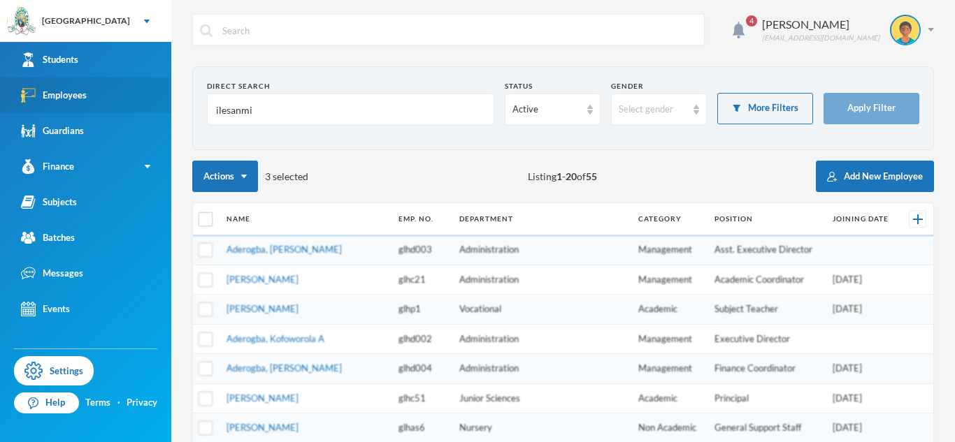
click at [123, 103] on link "Employees" at bounding box center [85, 96] width 171 height 36
